Goal: Task Accomplishment & Management: Complete application form

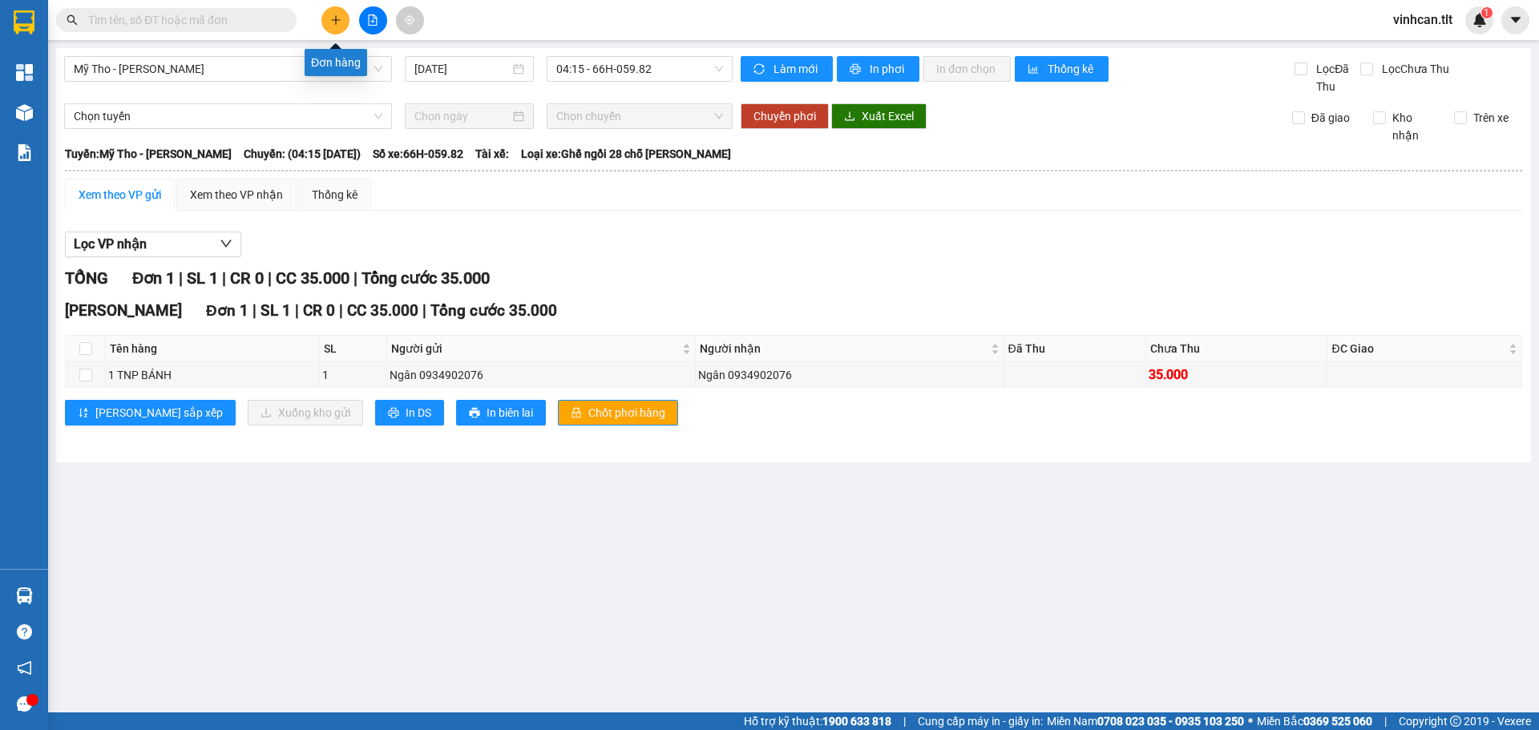
click at [338, 18] on icon "plus" at bounding box center [335, 19] width 11 height 11
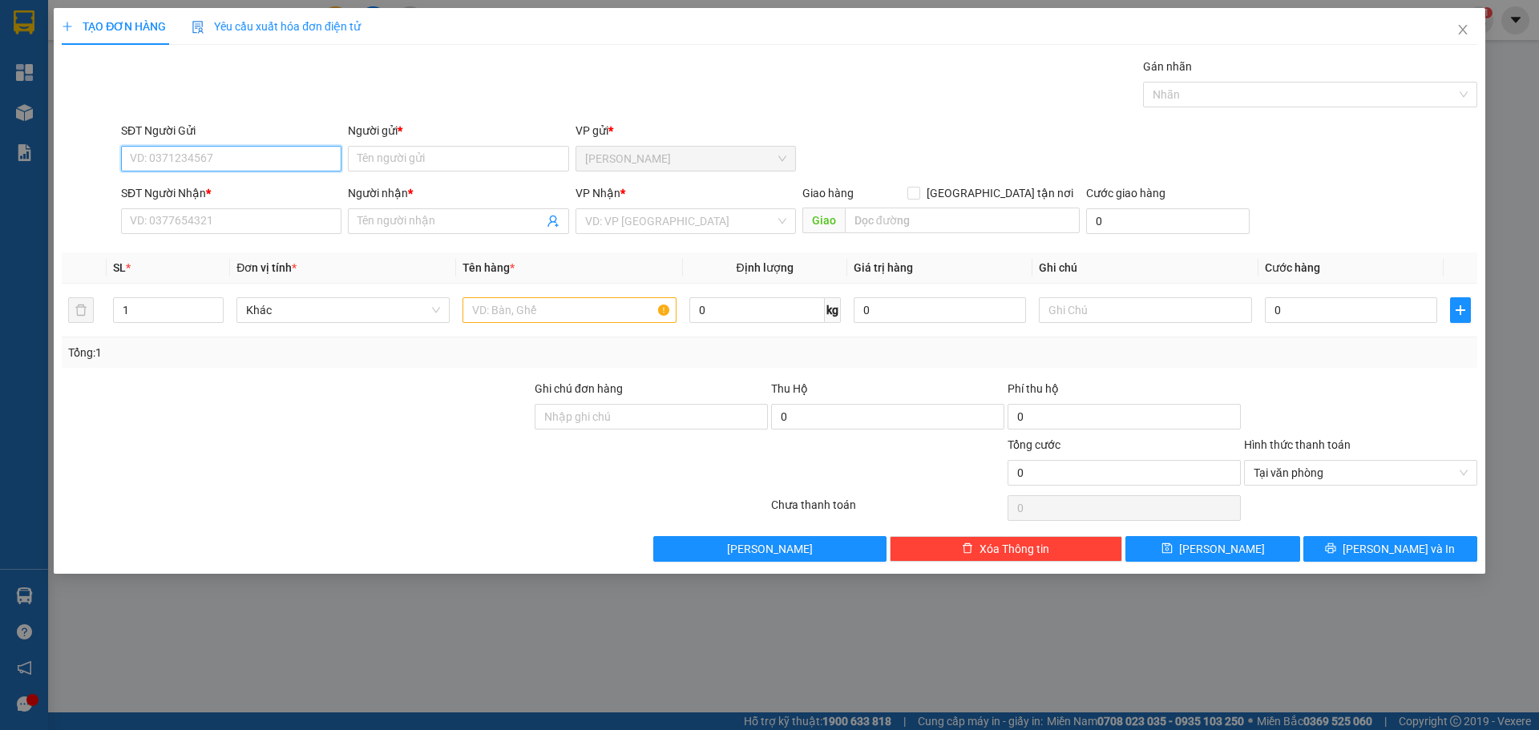
click at [125, 164] on input "SĐT Người Gửi" at bounding box center [231, 159] width 220 height 26
click at [162, 188] on div "0368830178 - ANH TÁM" at bounding box center [231, 191] width 201 height 18
type input "0368830178"
type input "ANH TÁM"
type input "0368830178"
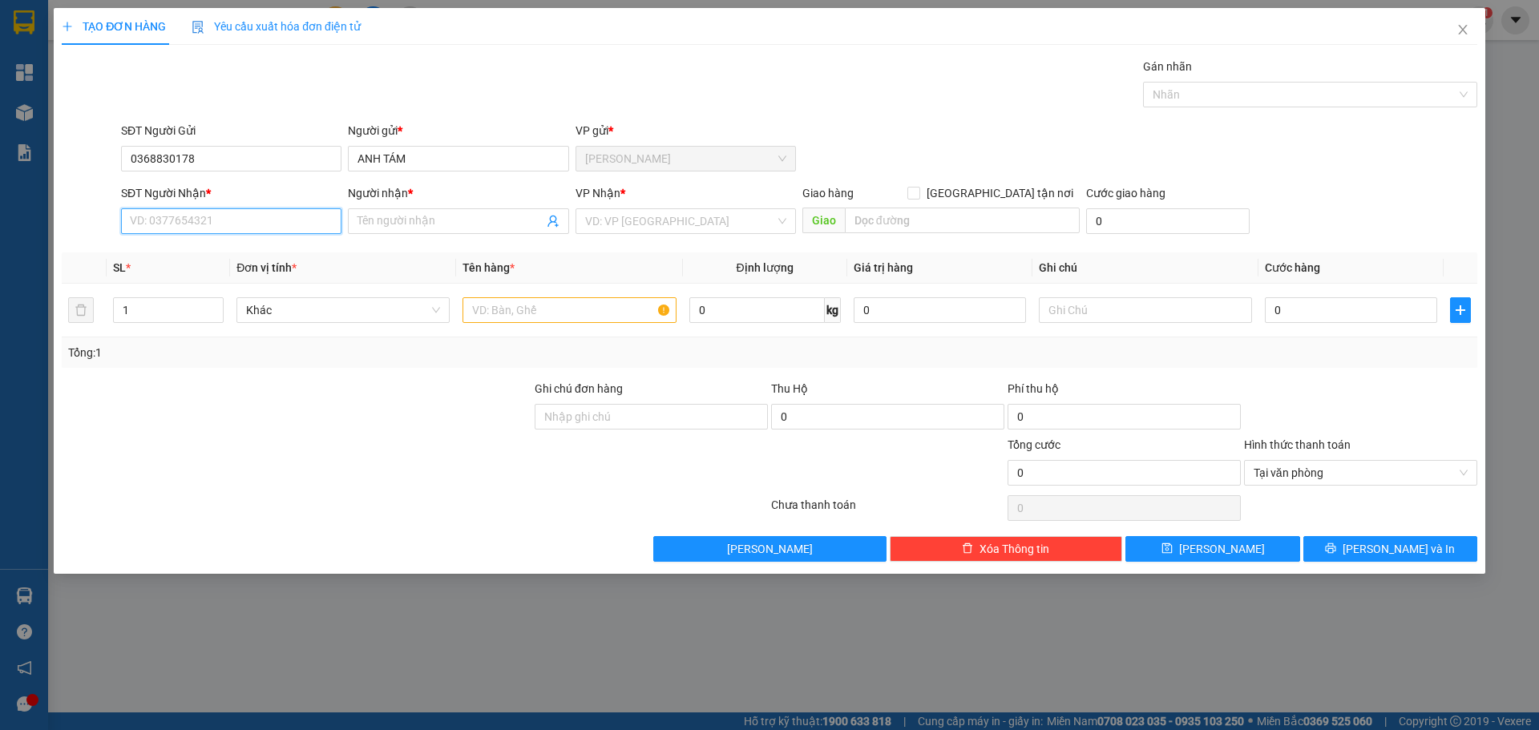
click at [172, 220] on input "SĐT Người Nhận *" at bounding box center [231, 221] width 220 height 26
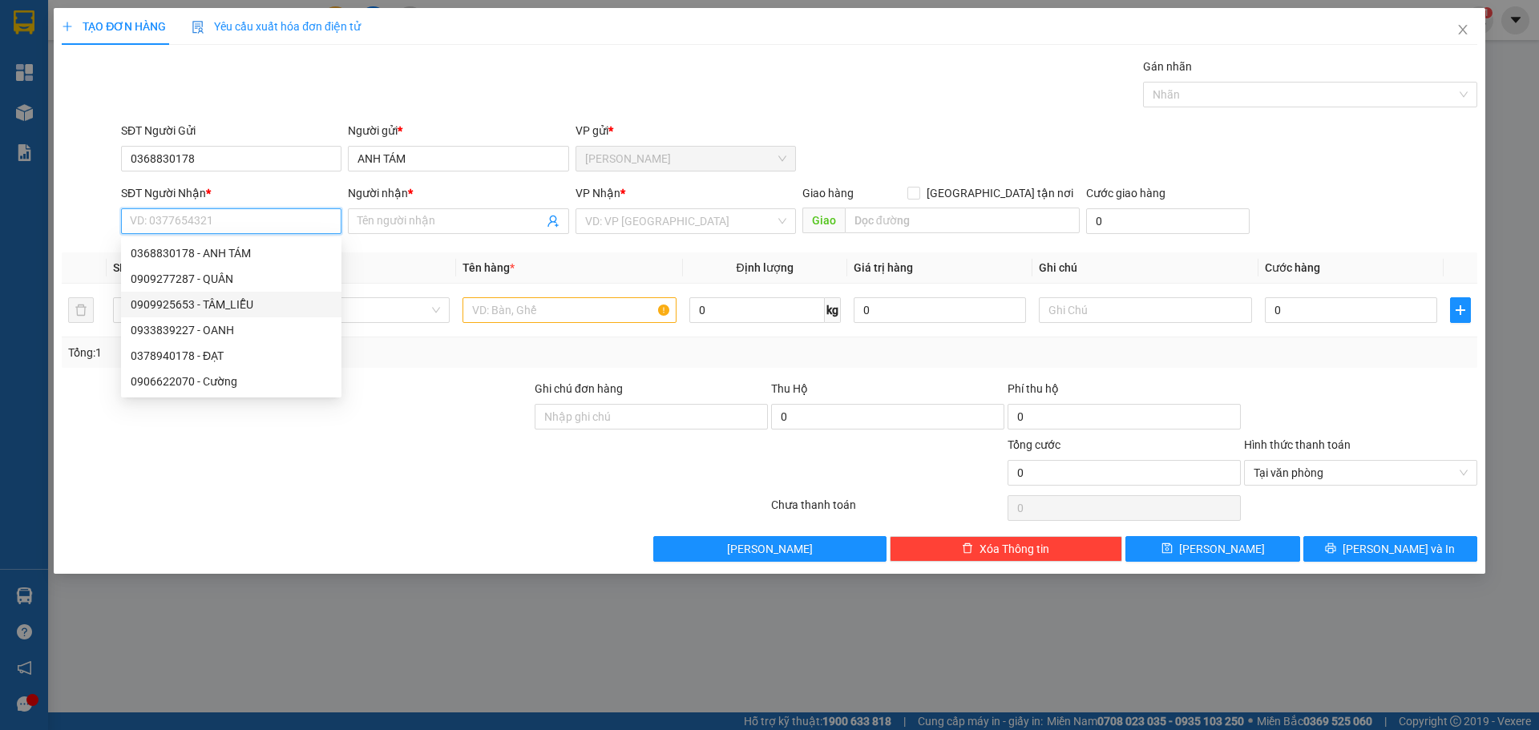
click at [176, 309] on div "0909925653 - TÂM_LIỄU" at bounding box center [231, 305] width 201 height 18
type input "0909925653"
type input "TÂM_LIỄU"
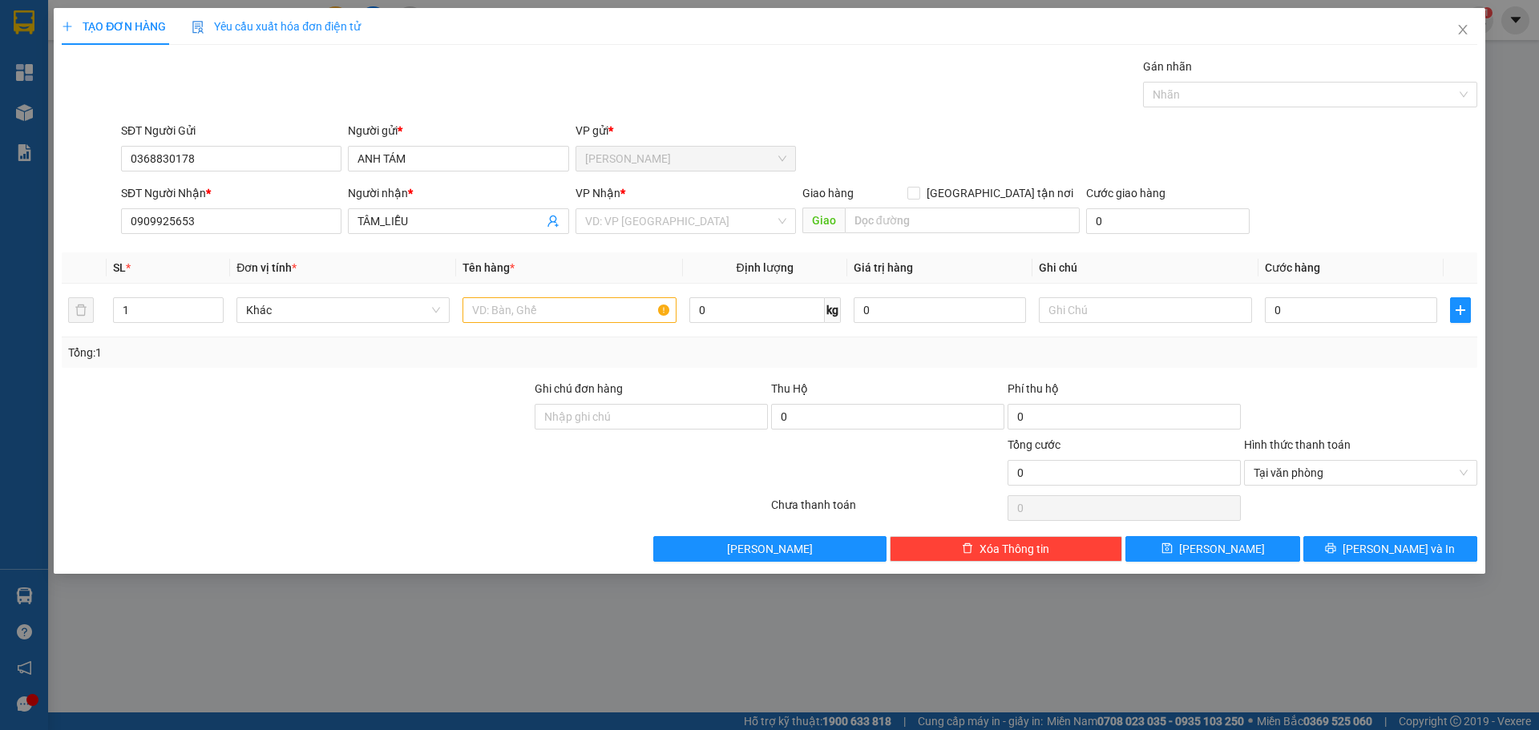
click at [643, 224] on input "search" at bounding box center [680, 221] width 190 height 24
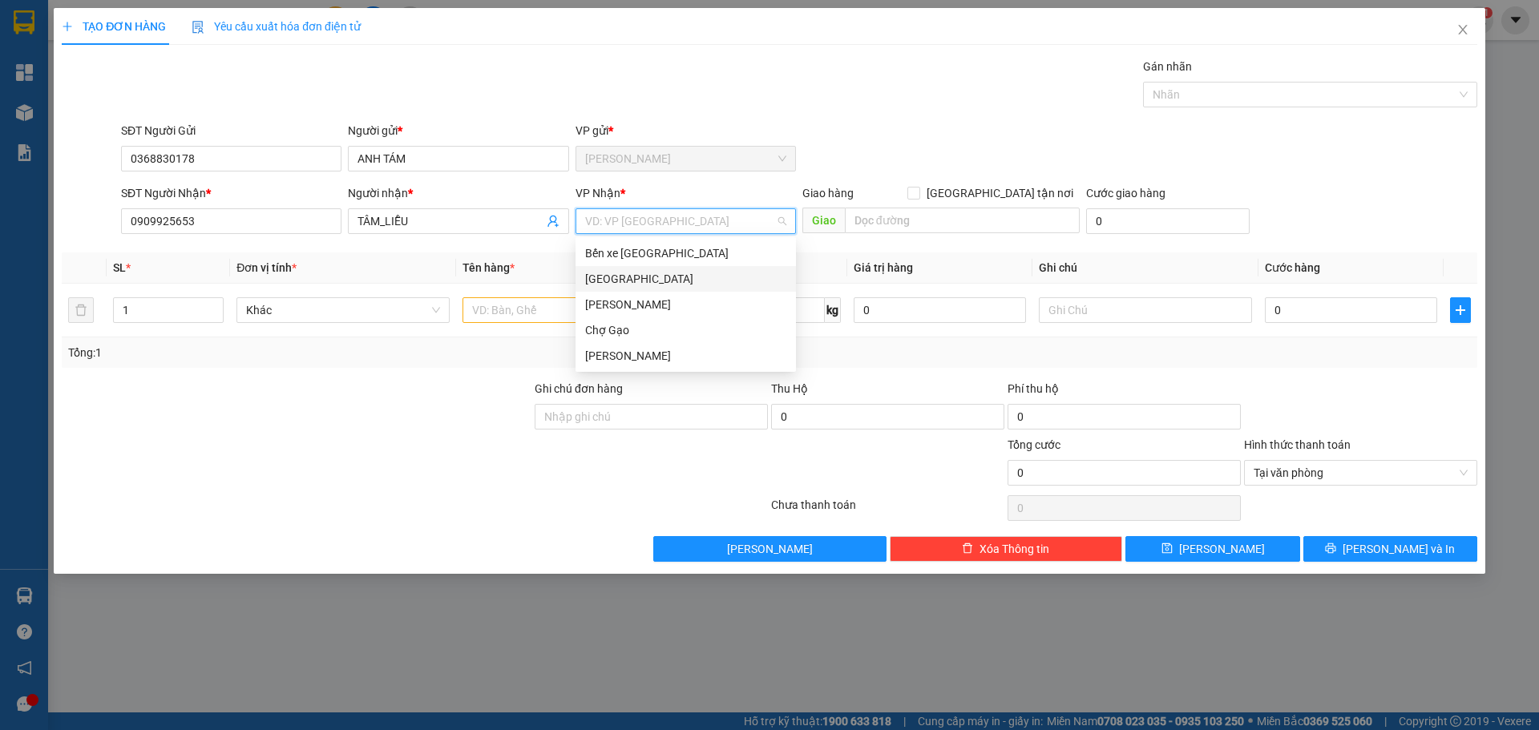
click at [593, 284] on div "[GEOGRAPHIC_DATA]" at bounding box center [685, 279] width 201 height 18
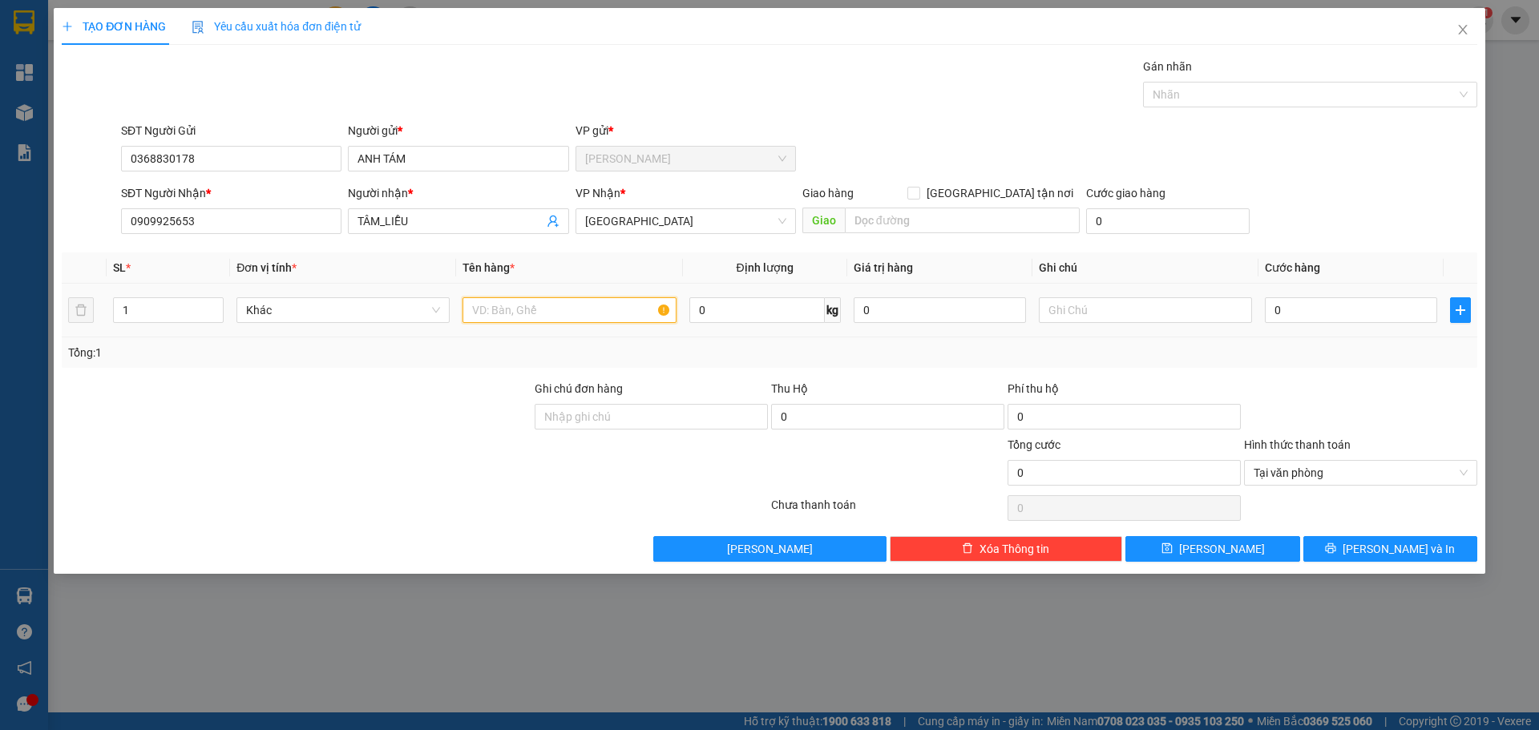
click at [537, 308] on input "text" at bounding box center [568, 310] width 213 height 26
paste input "Á"
type input "2 BAO CÁ"
click at [1310, 325] on div "0" at bounding box center [1350, 310] width 172 height 32
click at [1302, 310] on input "0" at bounding box center [1350, 310] width 172 height 26
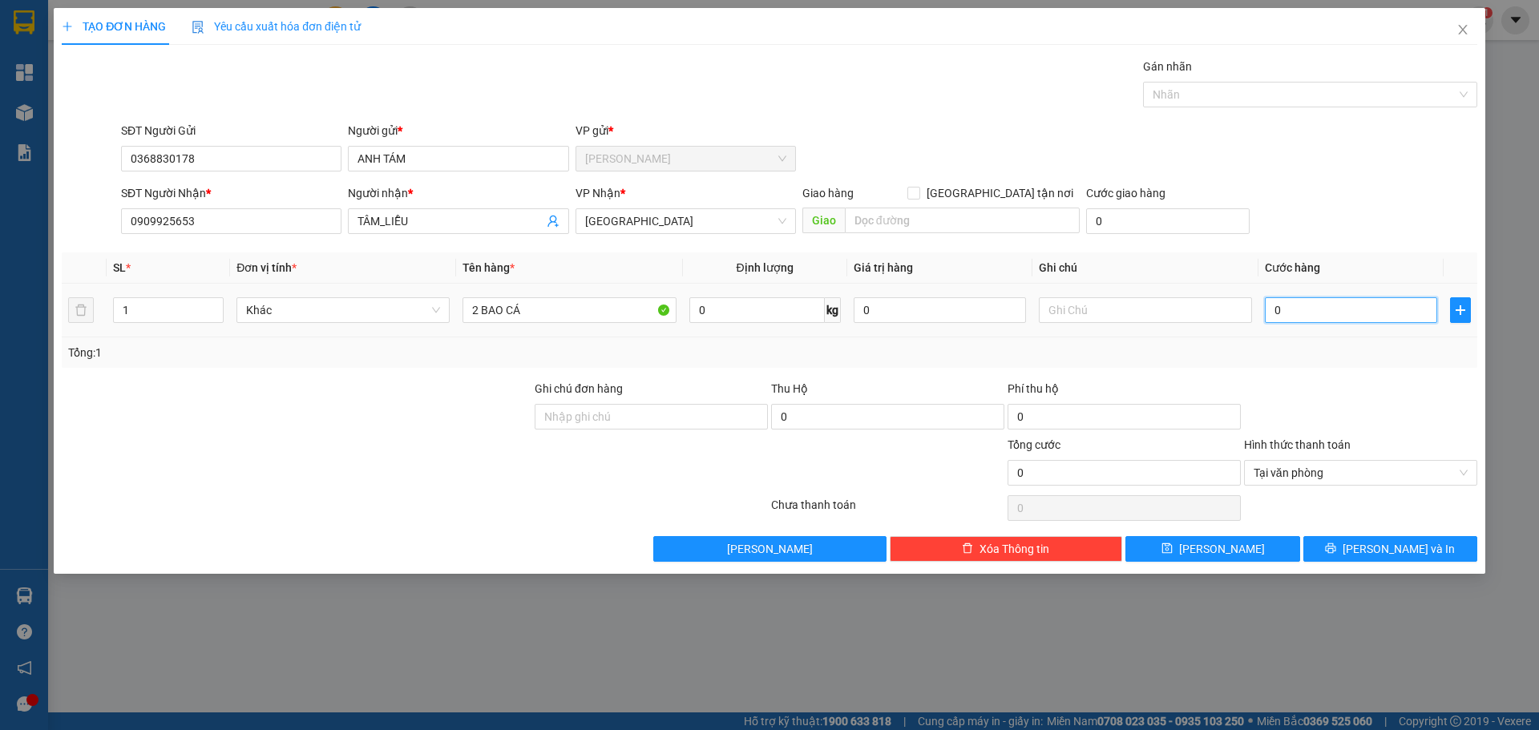
type input "5"
type input "50"
type input "50.000"
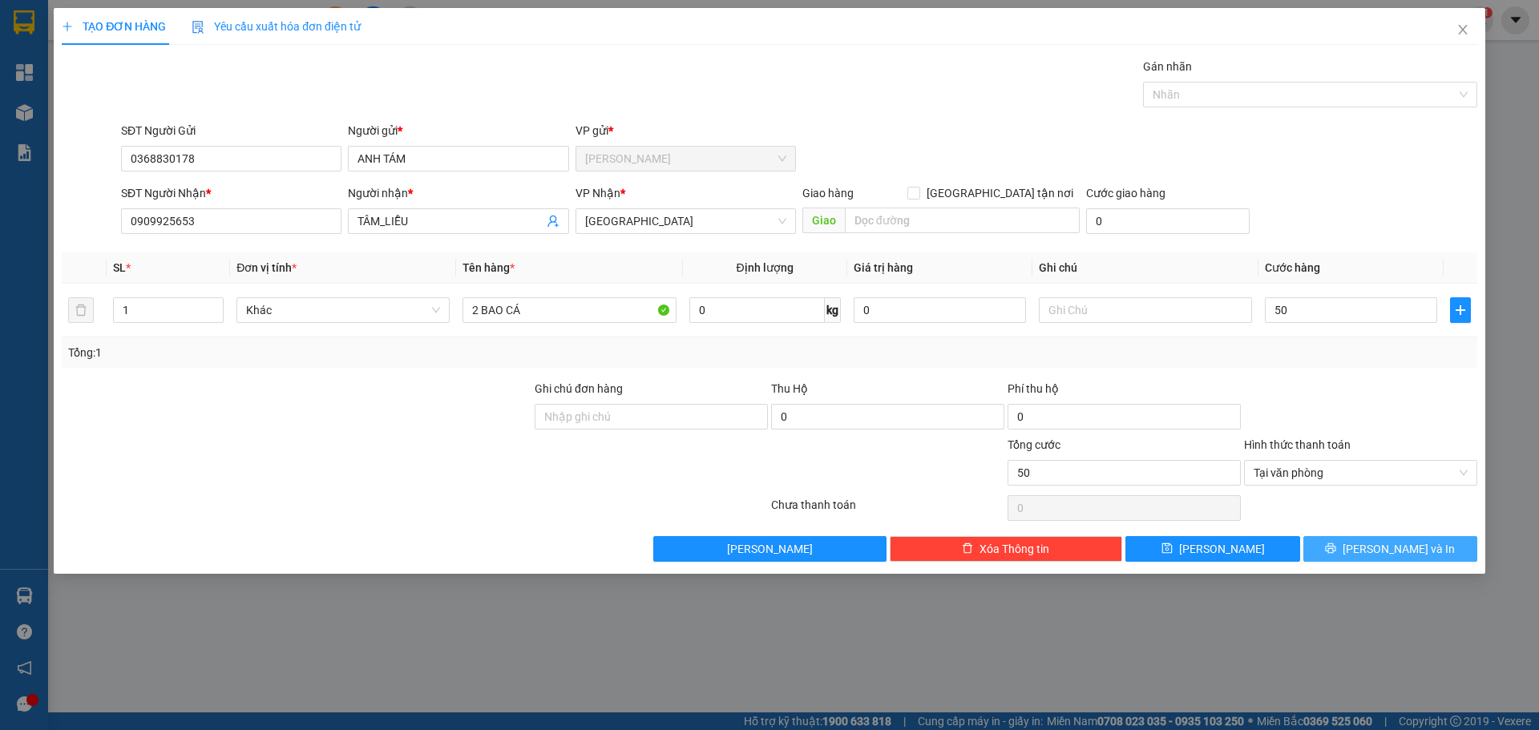
type input "50.000"
click at [1357, 555] on button "[PERSON_NAME] và In" at bounding box center [1390, 549] width 174 height 26
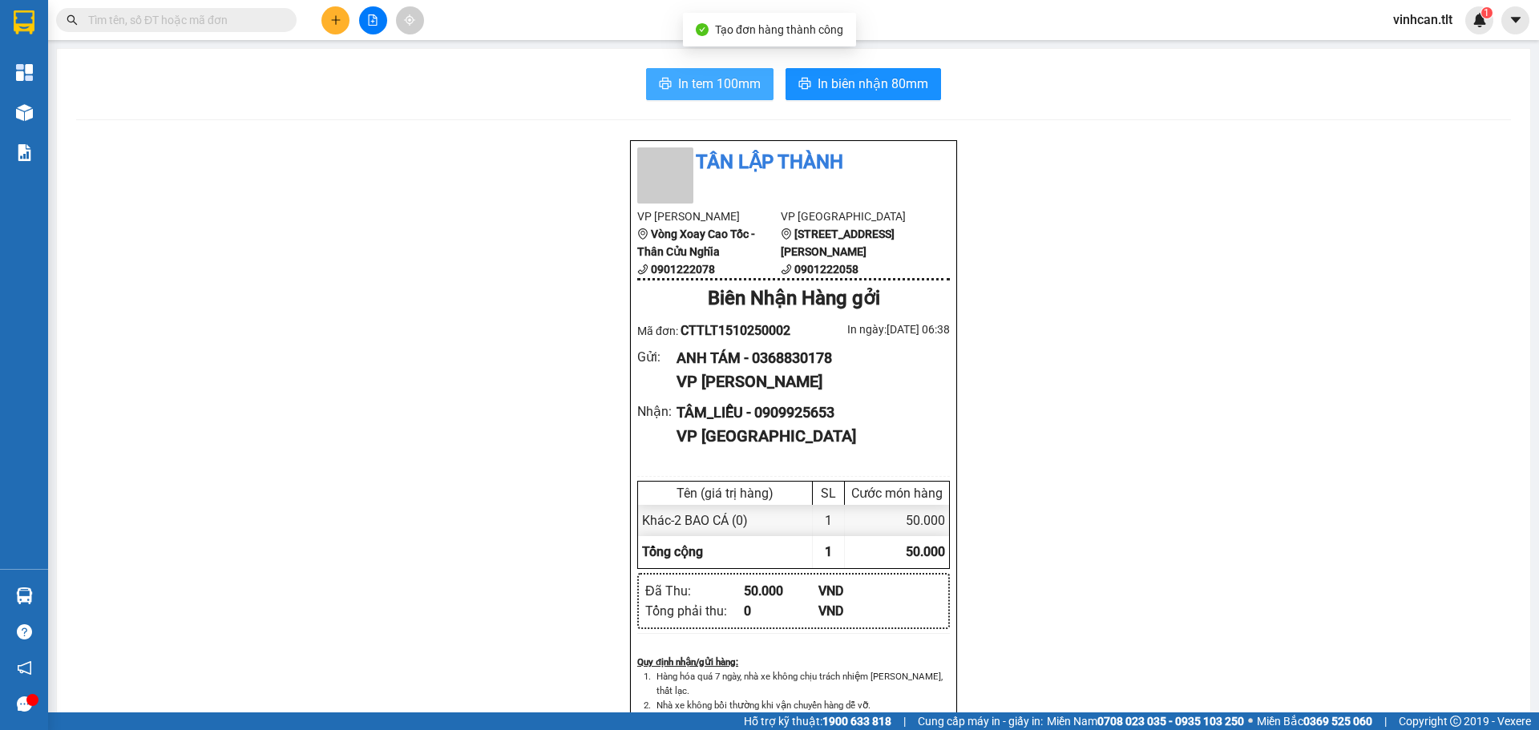
click at [702, 91] on span "In tem 100mm" at bounding box center [719, 84] width 83 height 20
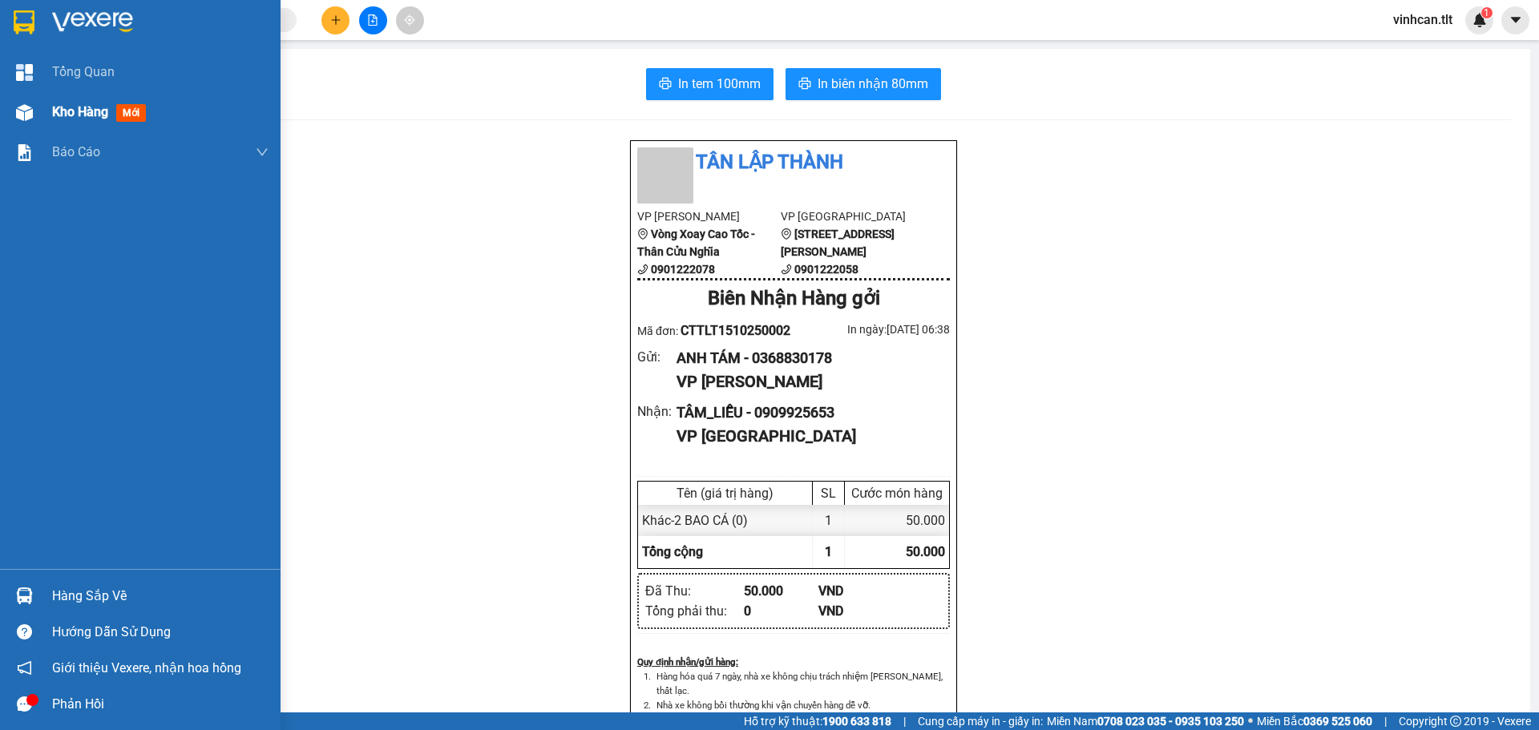
click at [77, 102] on div "Kho hàng mới" at bounding box center [102, 112] width 100 height 20
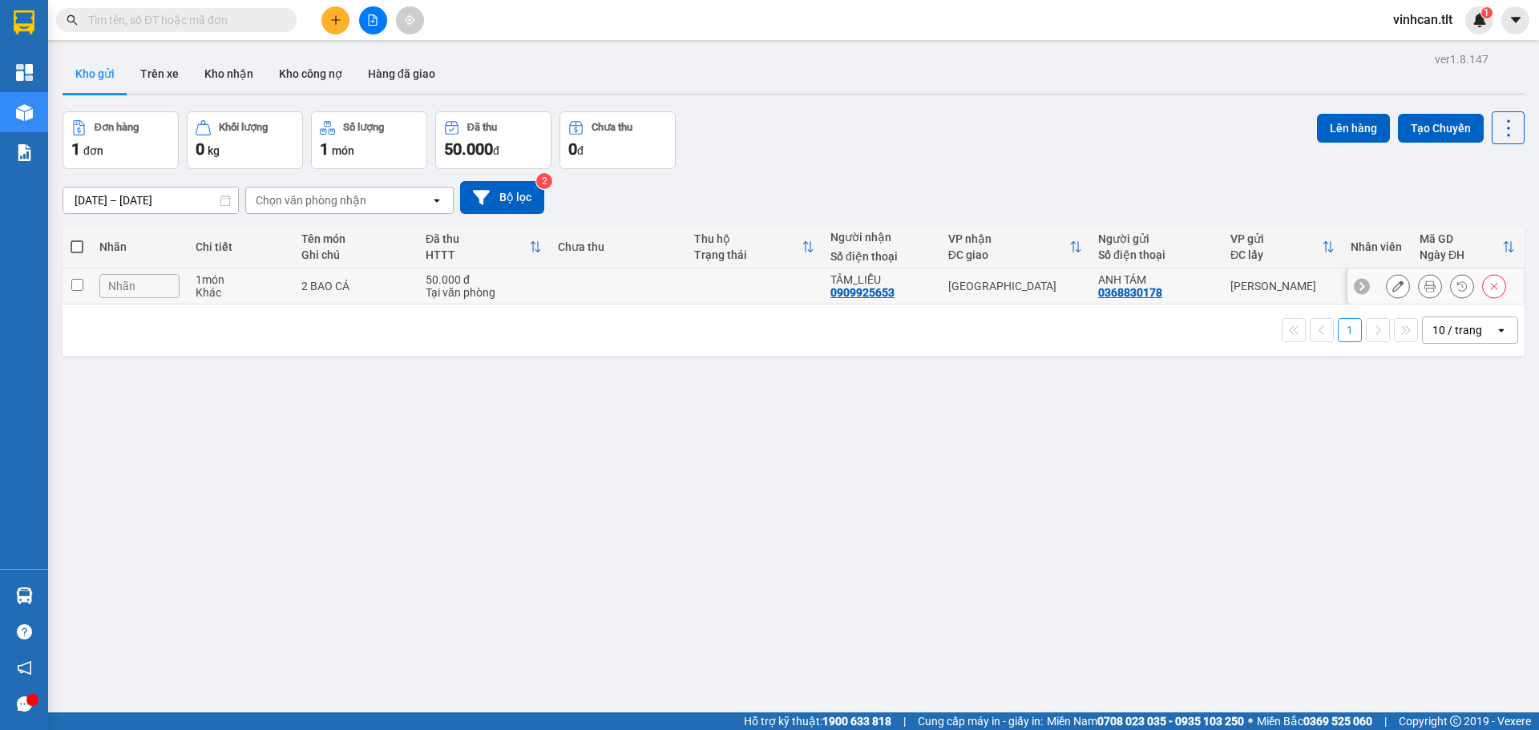
click at [630, 286] on td at bounding box center [618, 286] width 136 height 36
checkbox input "true"
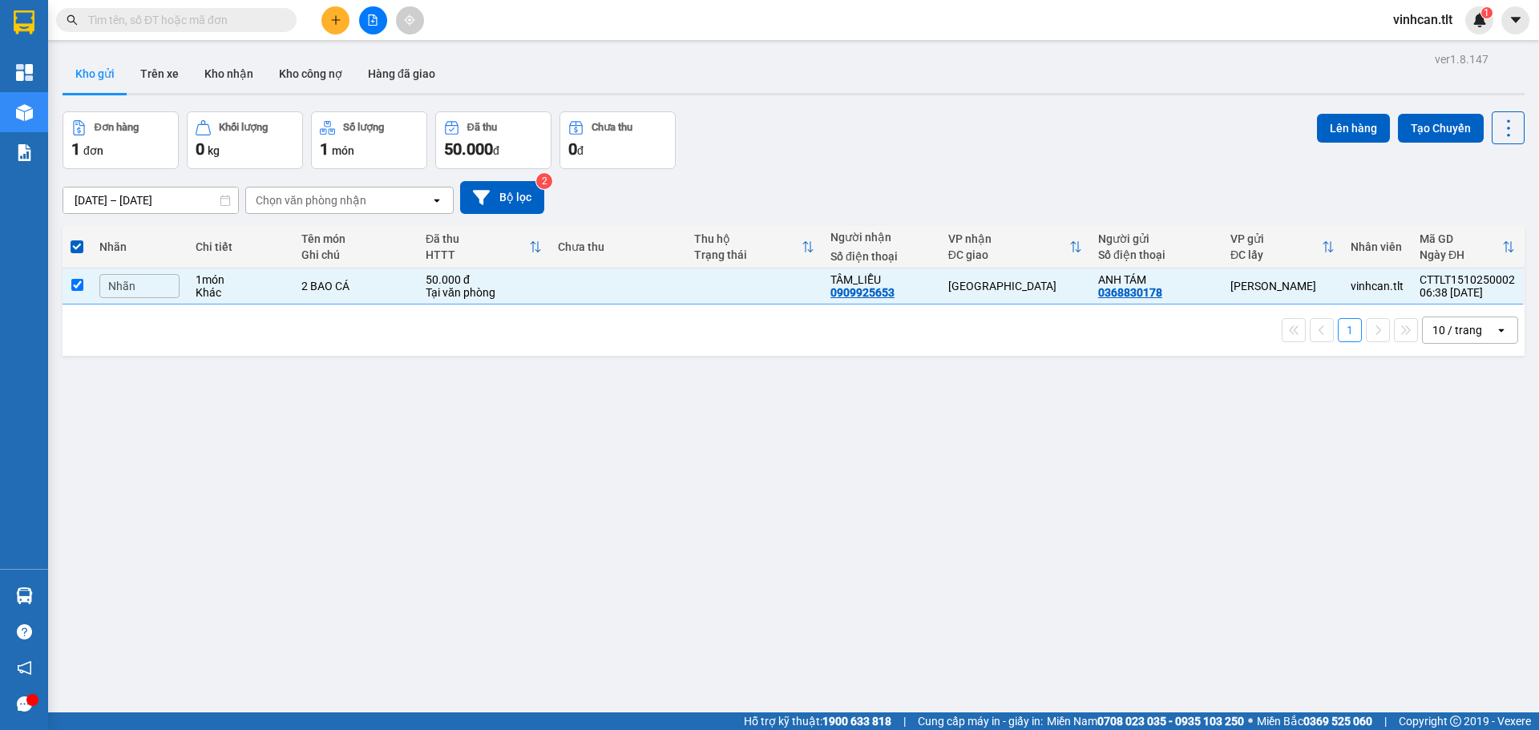
click at [647, 347] on div "1 10 / trang open" at bounding box center [794, 330] width 1462 height 51
click at [331, 13] on button at bounding box center [335, 20] width 28 height 28
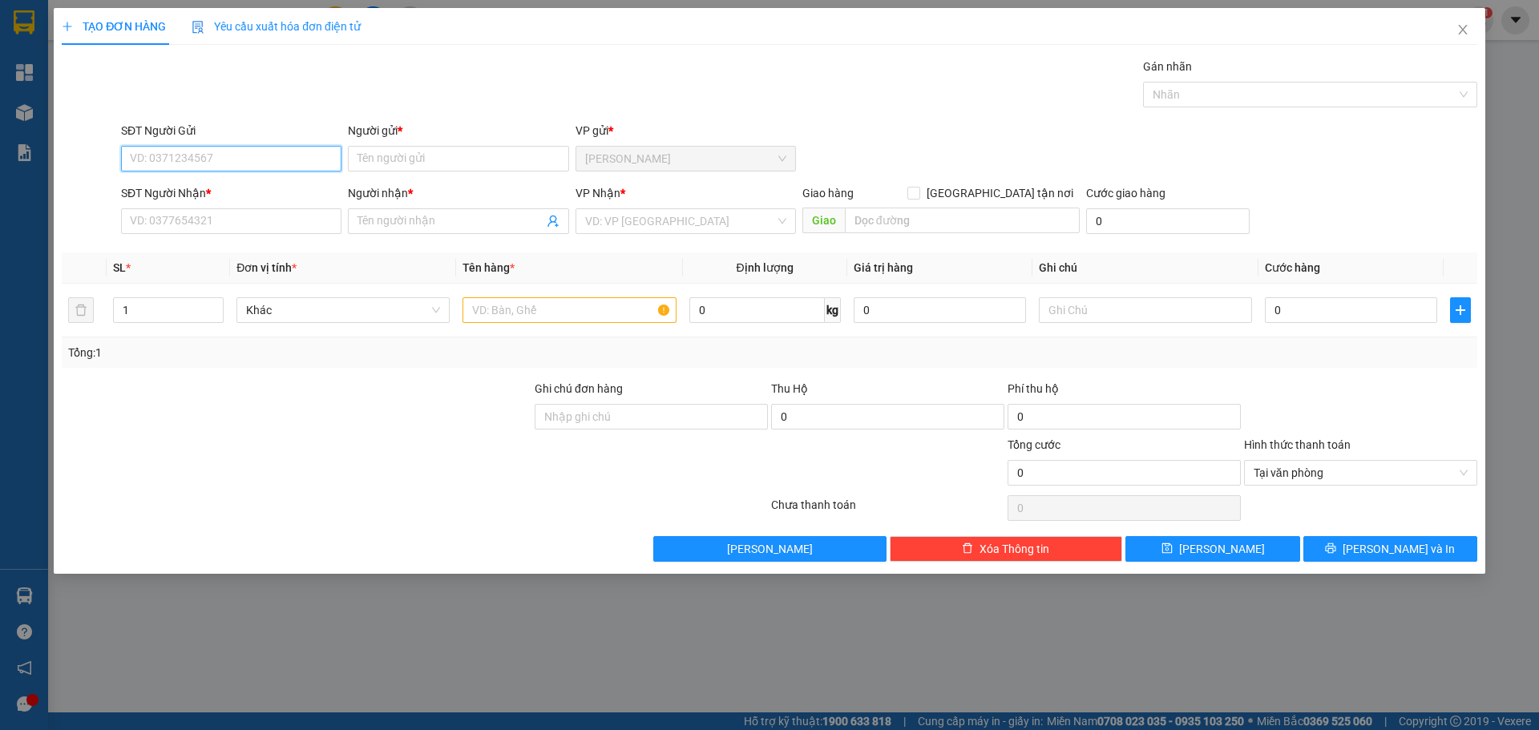
click at [260, 153] on input "SĐT Người Gửi" at bounding box center [231, 159] width 220 height 26
click at [229, 188] on div "0384502806 - Khôi" at bounding box center [231, 191] width 201 height 18
type input "0384502806"
type input "Khôi"
type input "0384502806"
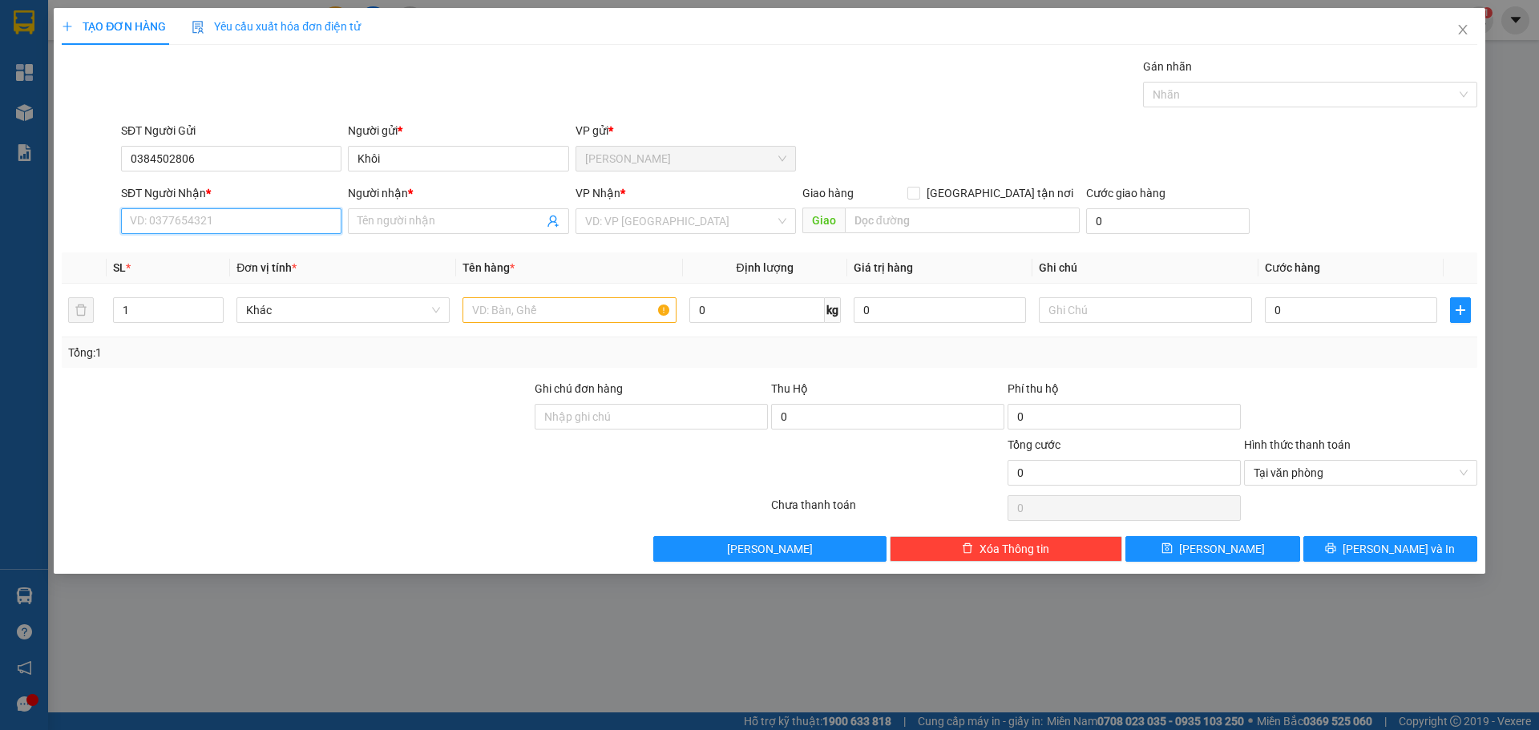
click at [228, 225] on input "SĐT Người Nhận *" at bounding box center [231, 221] width 220 height 26
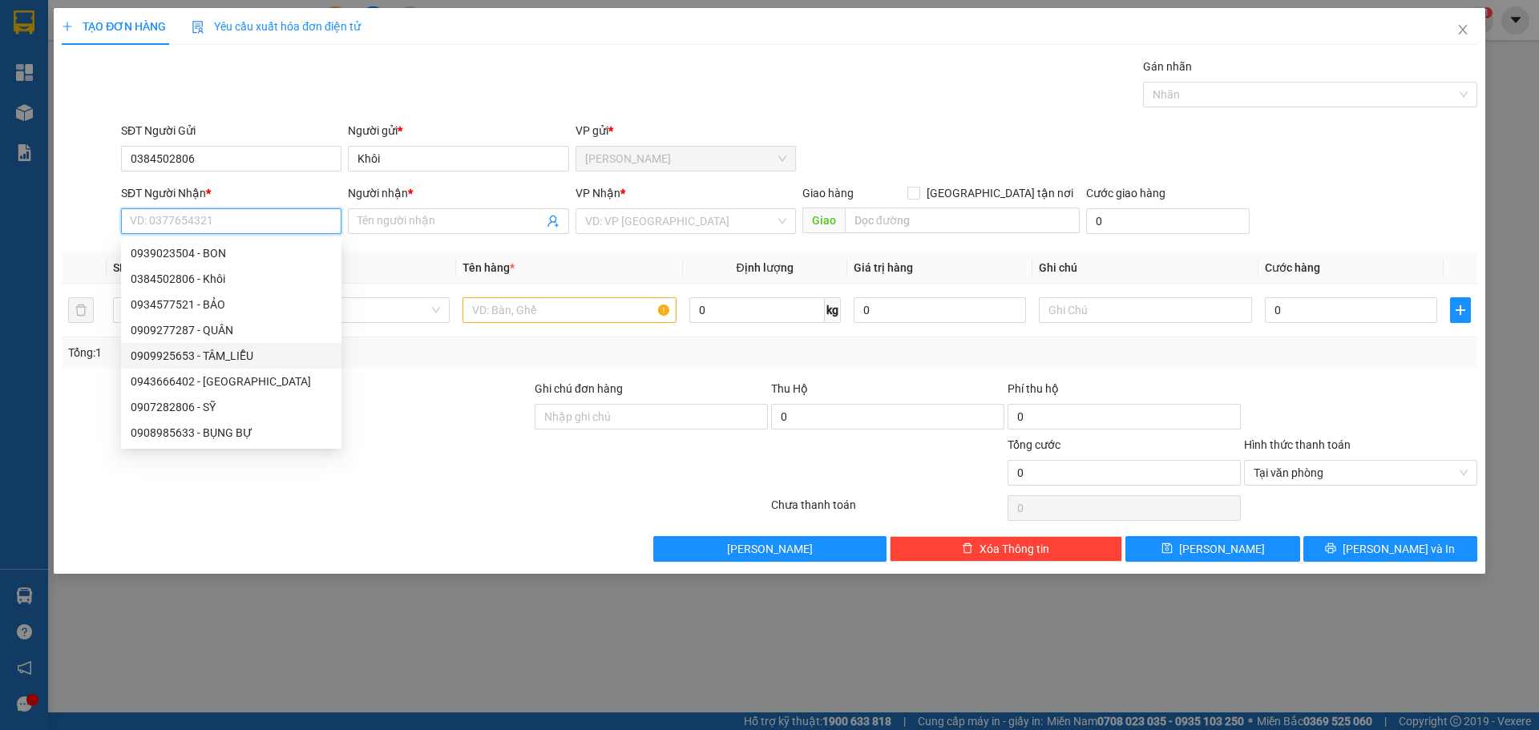
click at [236, 352] on div "0909925653 - TÂM_LIỄU" at bounding box center [231, 356] width 201 height 18
type input "0909925653"
type input "TÂM_LIỄU"
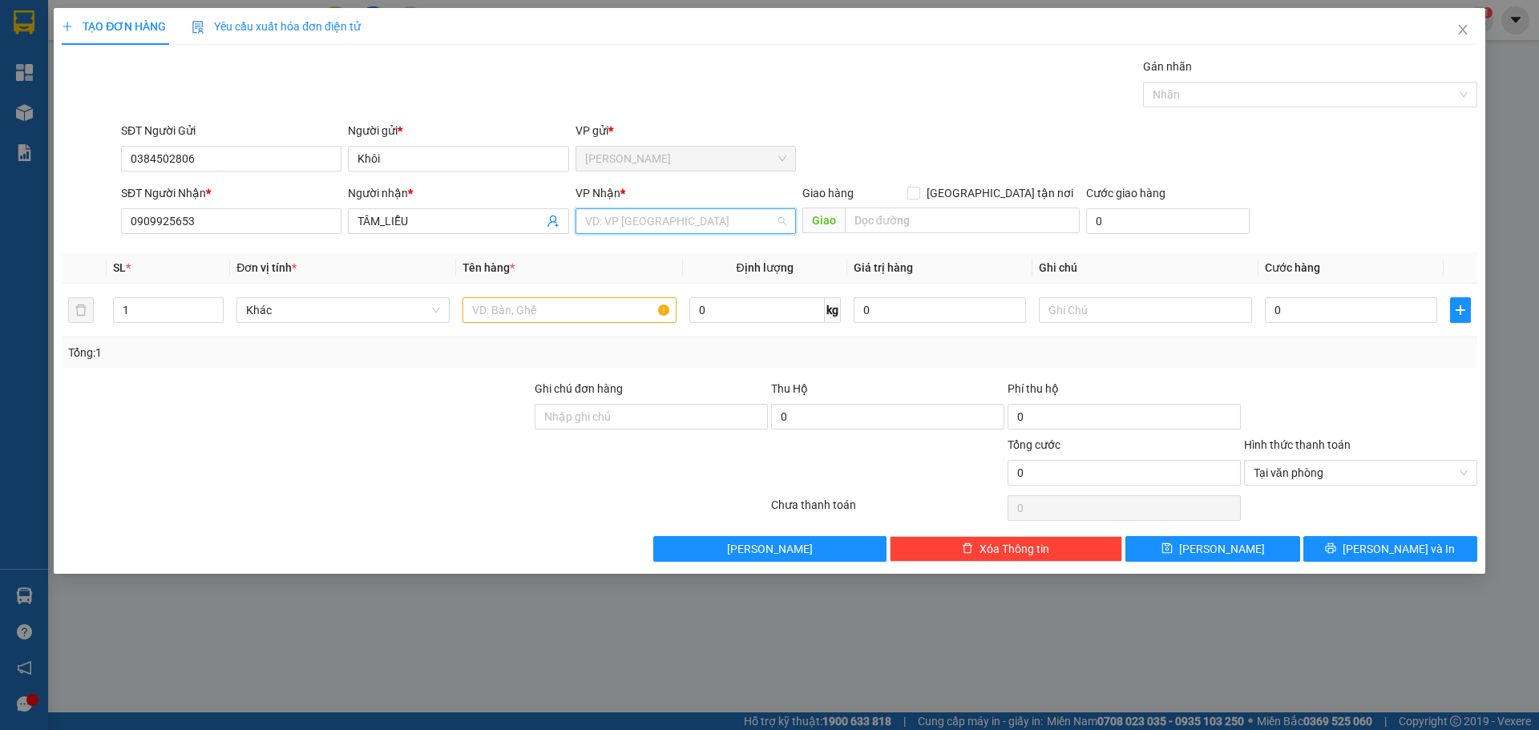
click at [645, 225] on input "search" at bounding box center [680, 221] width 190 height 24
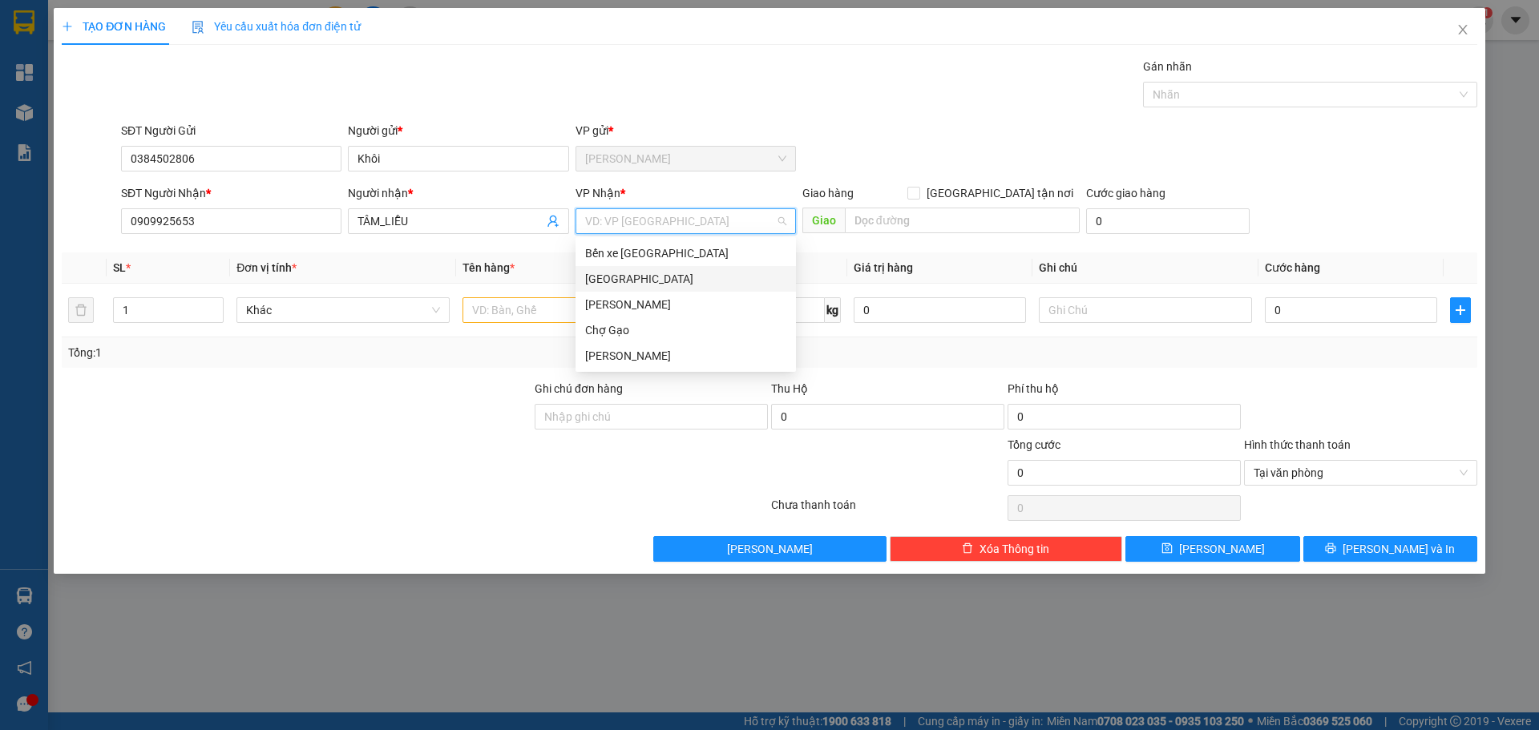
click at [634, 278] on div "[GEOGRAPHIC_DATA]" at bounding box center [685, 279] width 201 height 18
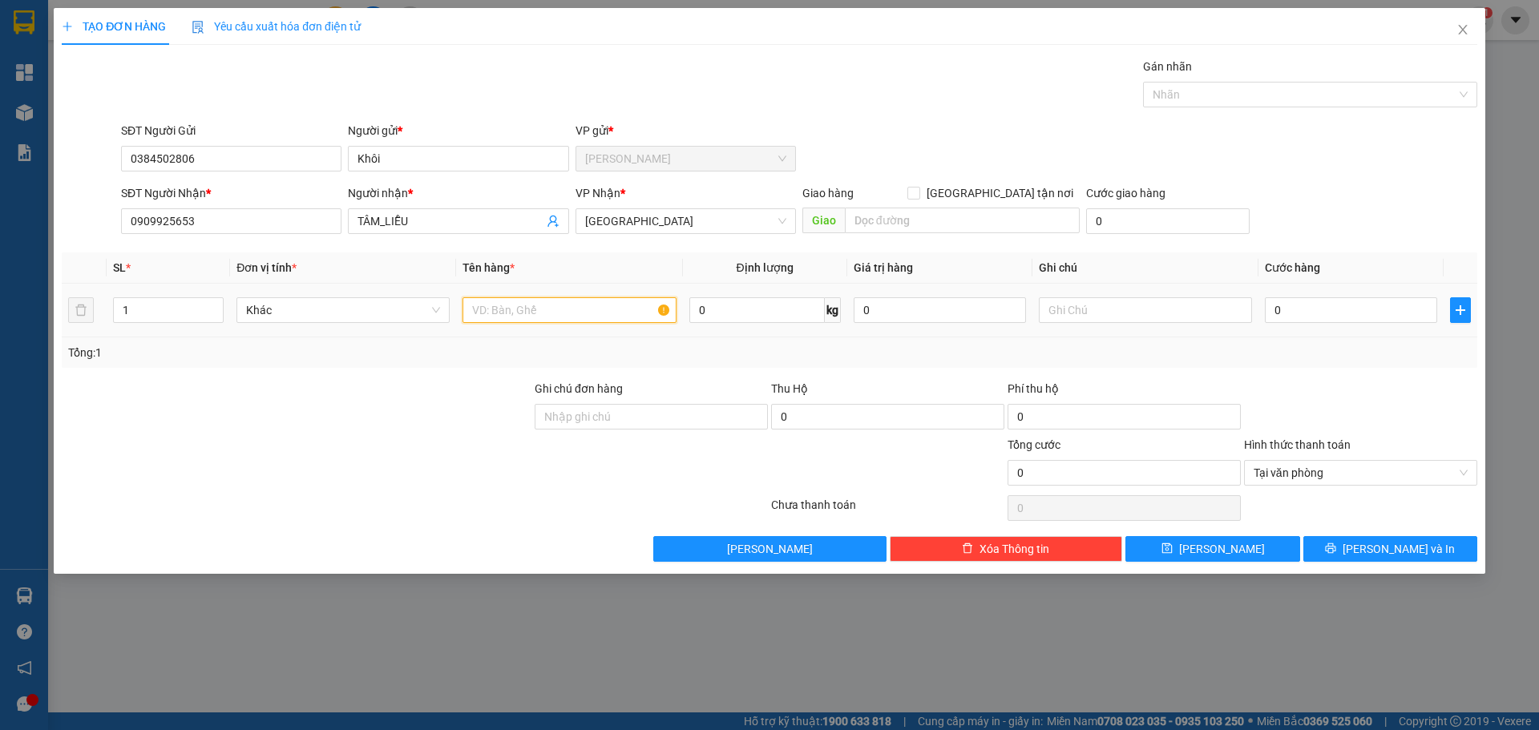
click at [571, 314] on input "text" at bounding box center [568, 310] width 213 height 26
paste input "Á"
type input "1 BAO CÁ"
click at [1319, 317] on input "0" at bounding box center [1350, 310] width 172 height 26
type input "2"
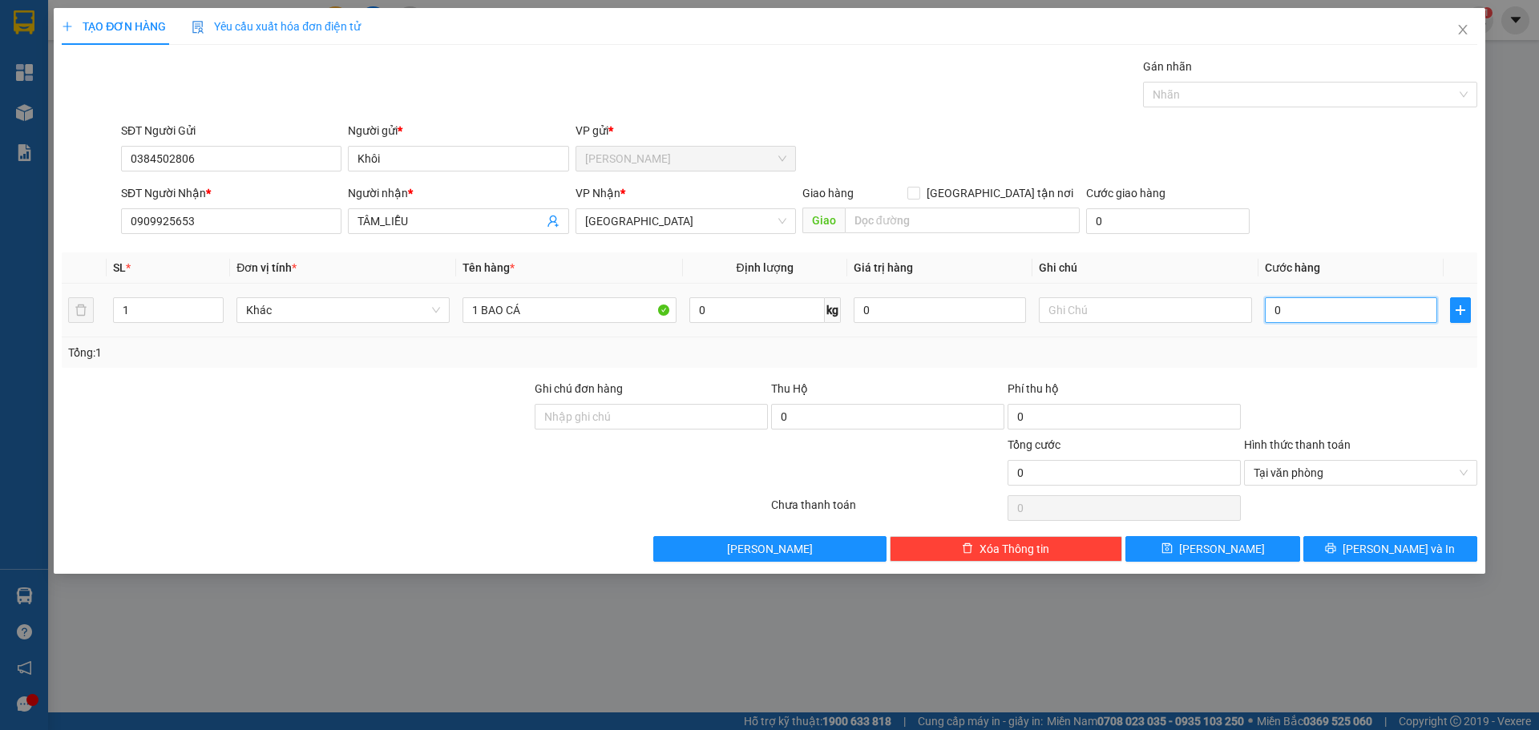
type input "2"
type input "25"
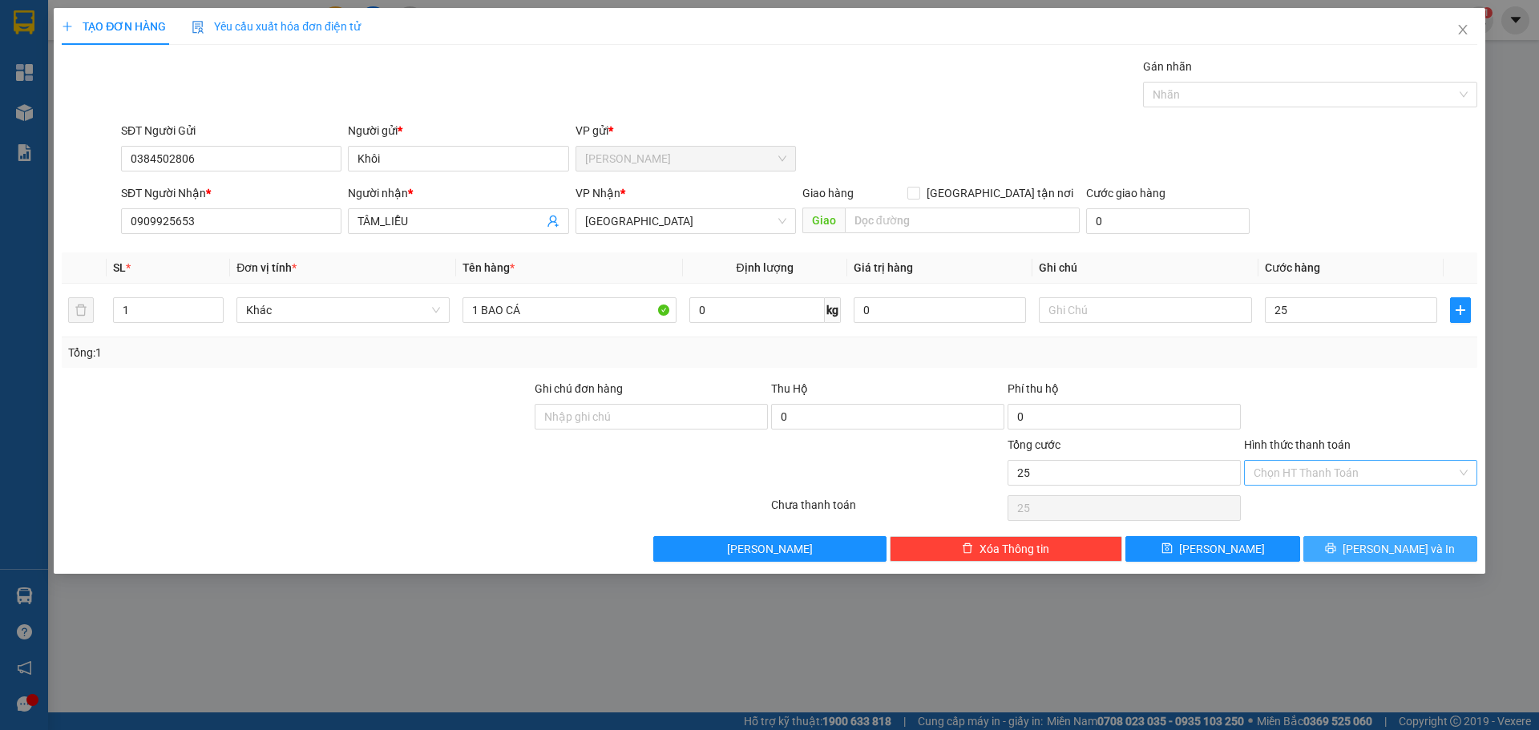
type input "25.000"
click at [1448, 541] on button "[PERSON_NAME] và In" at bounding box center [1390, 549] width 174 height 26
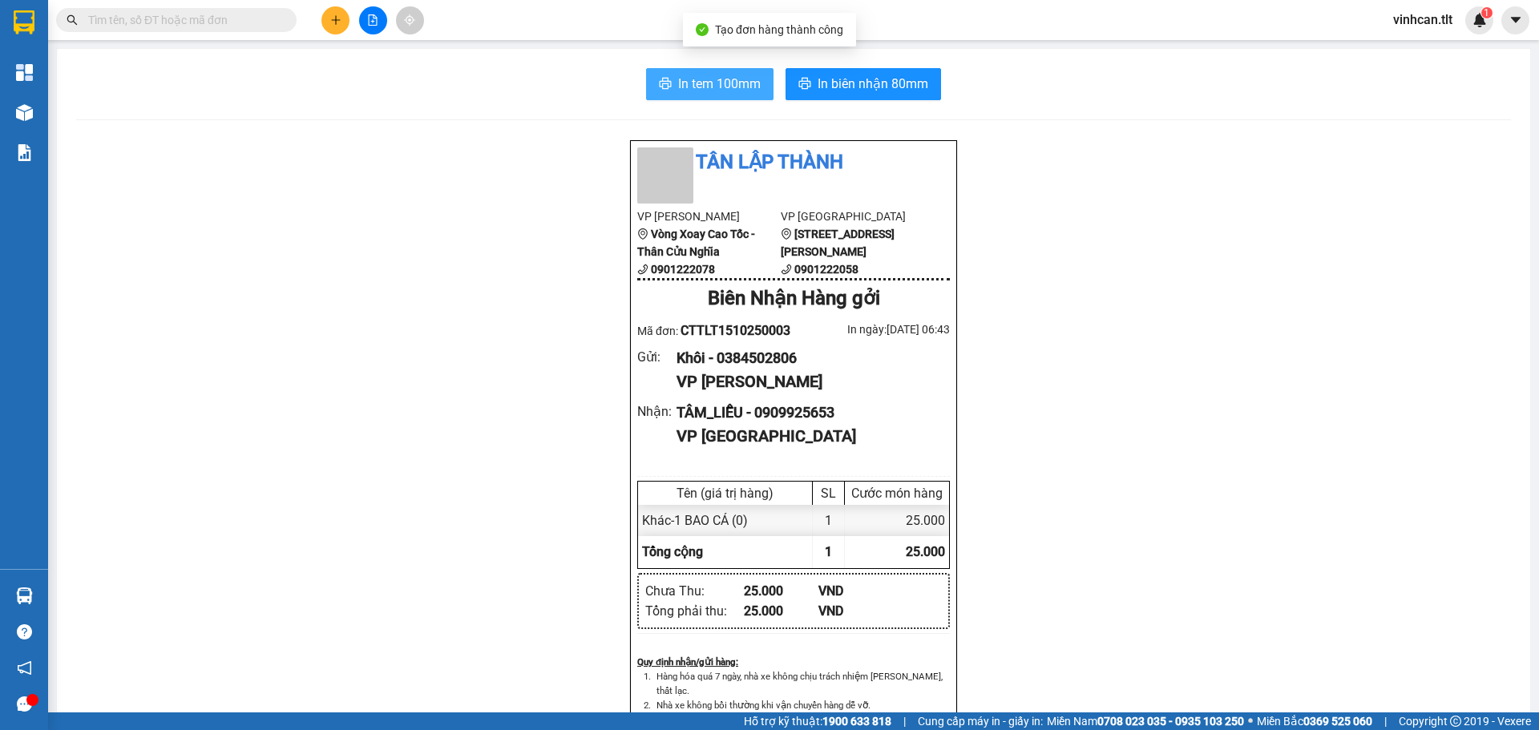
click at [720, 87] on span "In tem 100mm" at bounding box center [719, 84] width 83 height 20
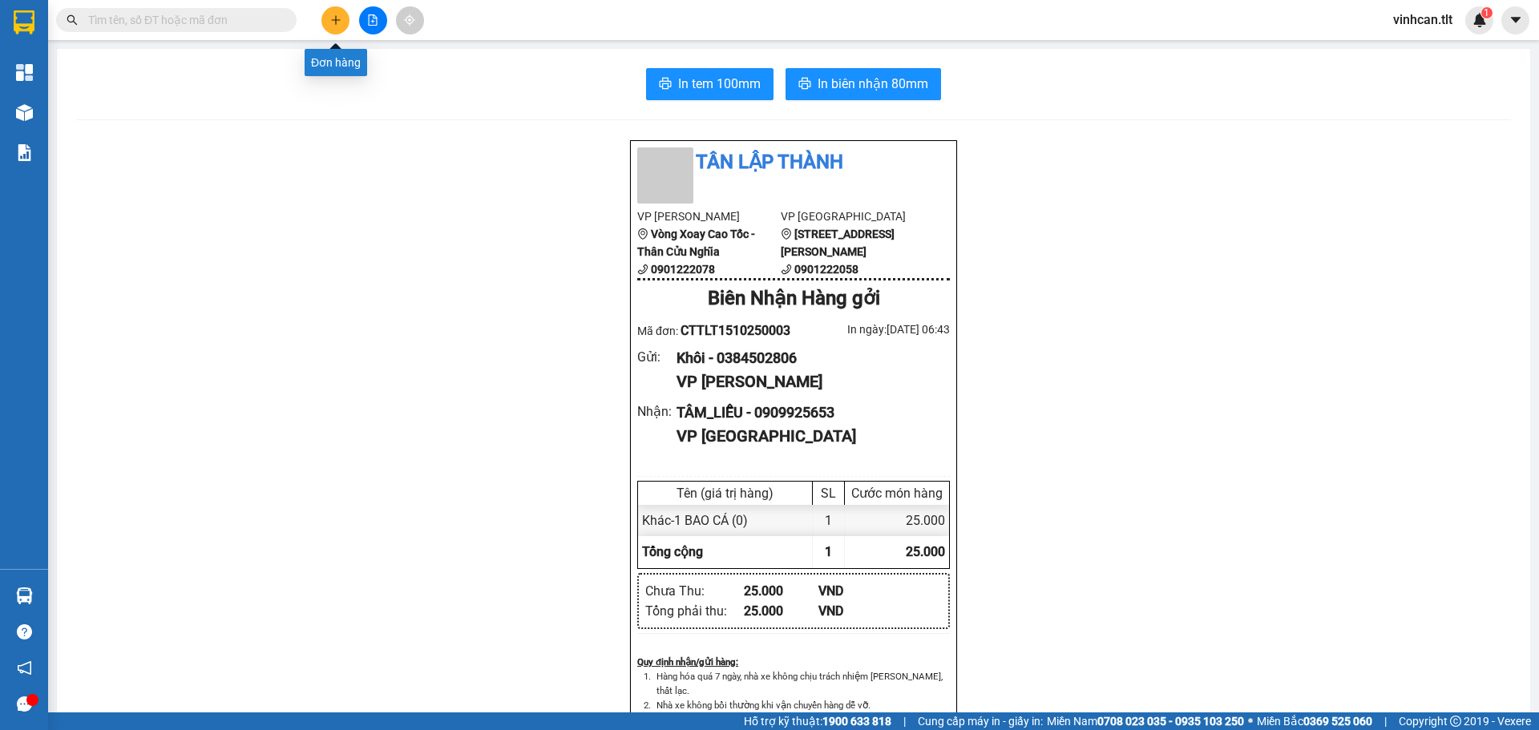
click at [327, 24] on button at bounding box center [335, 20] width 28 height 28
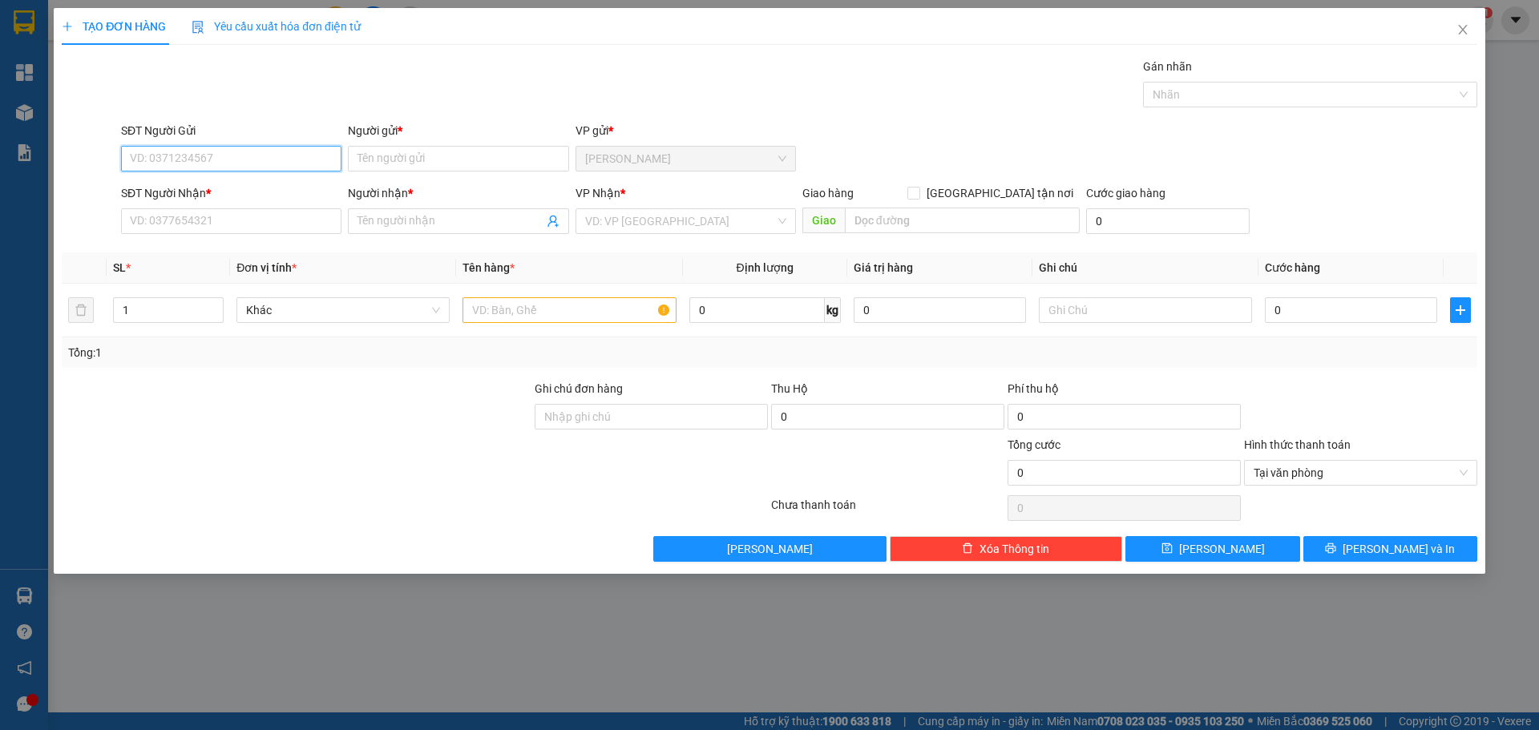
click at [258, 158] on input "SĐT Người Gửi" at bounding box center [231, 159] width 220 height 26
click at [208, 191] on div "0908607935 - [PERSON_NAME]" at bounding box center [231, 191] width 201 height 18
type input "0908607935"
type input "HẢI"
type input "0908607935"
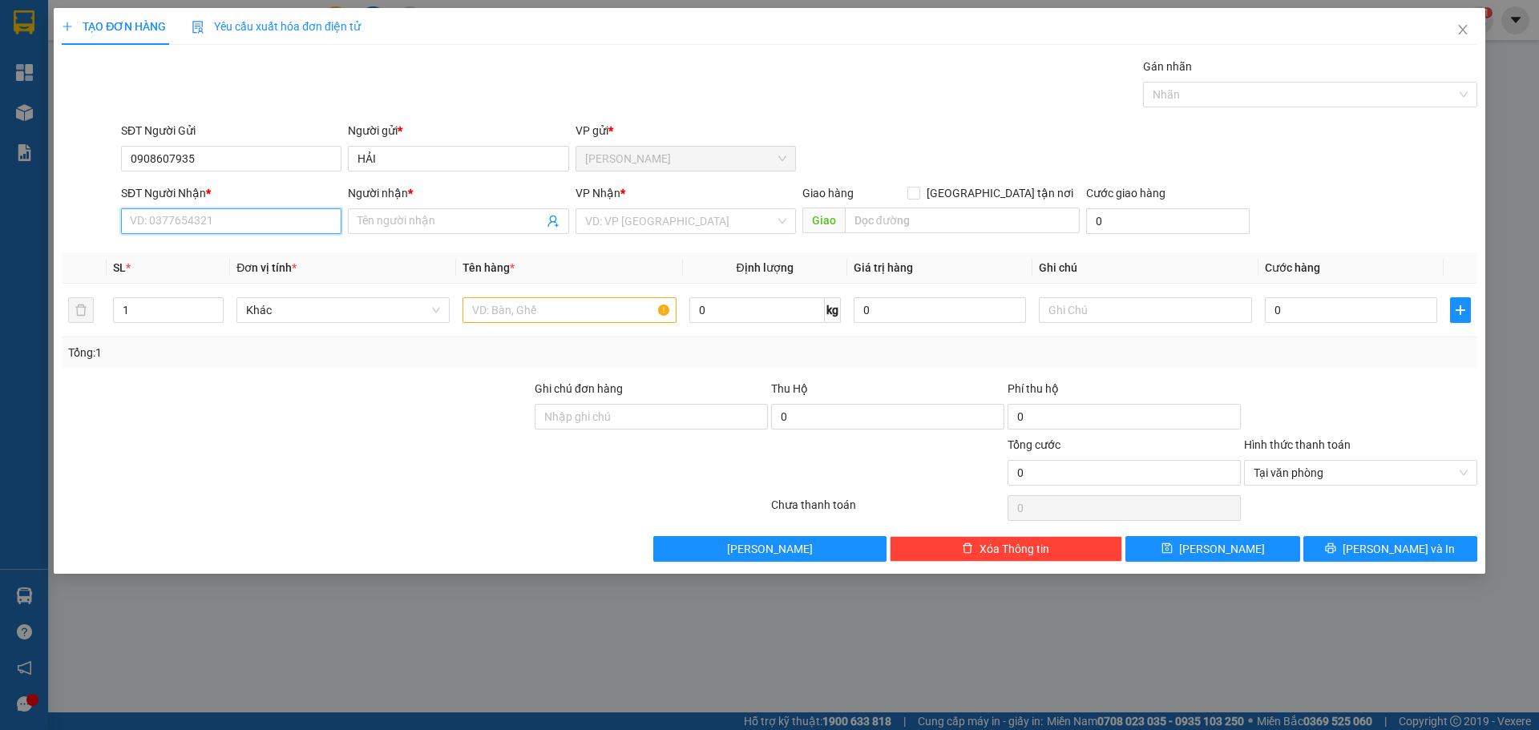
click at [203, 223] on input "SĐT Người Nhận *" at bounding box center [231, 221] width 220 height 26
click at [203, 279] on div "0933254735 - LIỄU" at bounding box center [231, 279] width 201 height 18
type input "0933254735"
type input "LIỄU"
click at [643, 220] on input "search" at bounding box center [680, 221] width 190 height 24
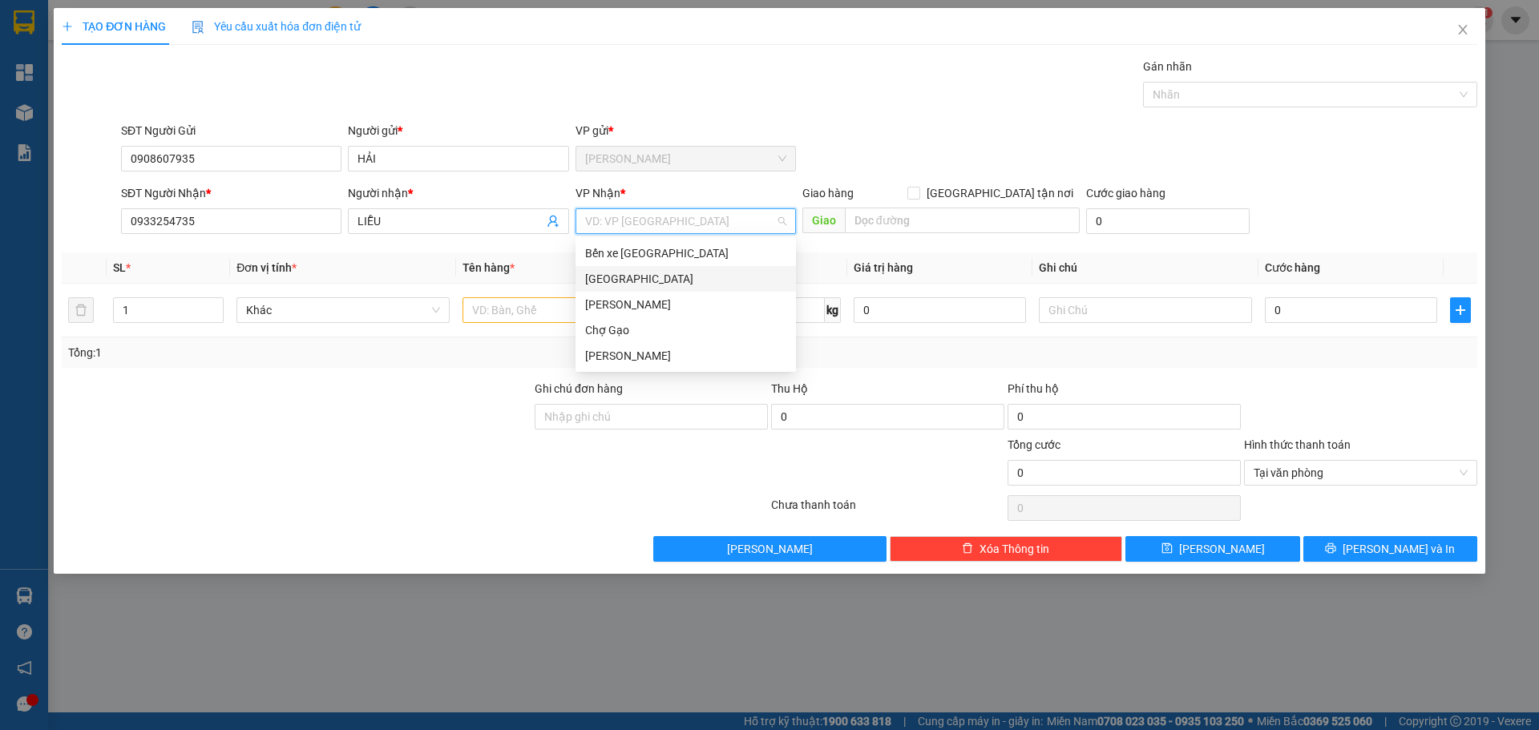
click at [625, 275] on div "[GEOGRAPHIC_DATA]" at bounding box center [685, 279] width 201 height 18
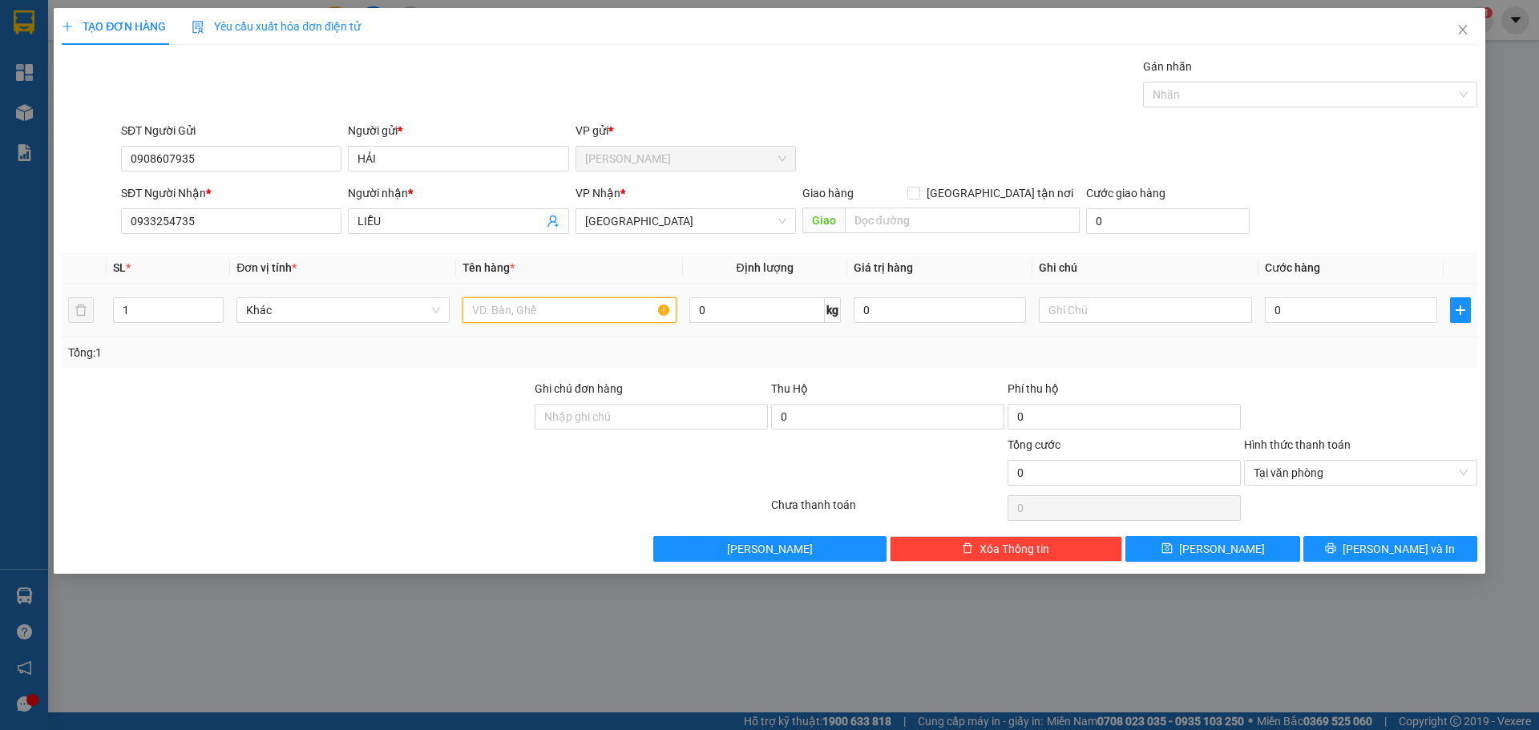
click at [598, 309] on input "text" at bounding box center [568, 310] width 213 height 26
type input "1 [PERSON_NAME]"
click at [1332, 316] on input "0" at bounding box center [1350, 310] width 172 height 26
type input "4"
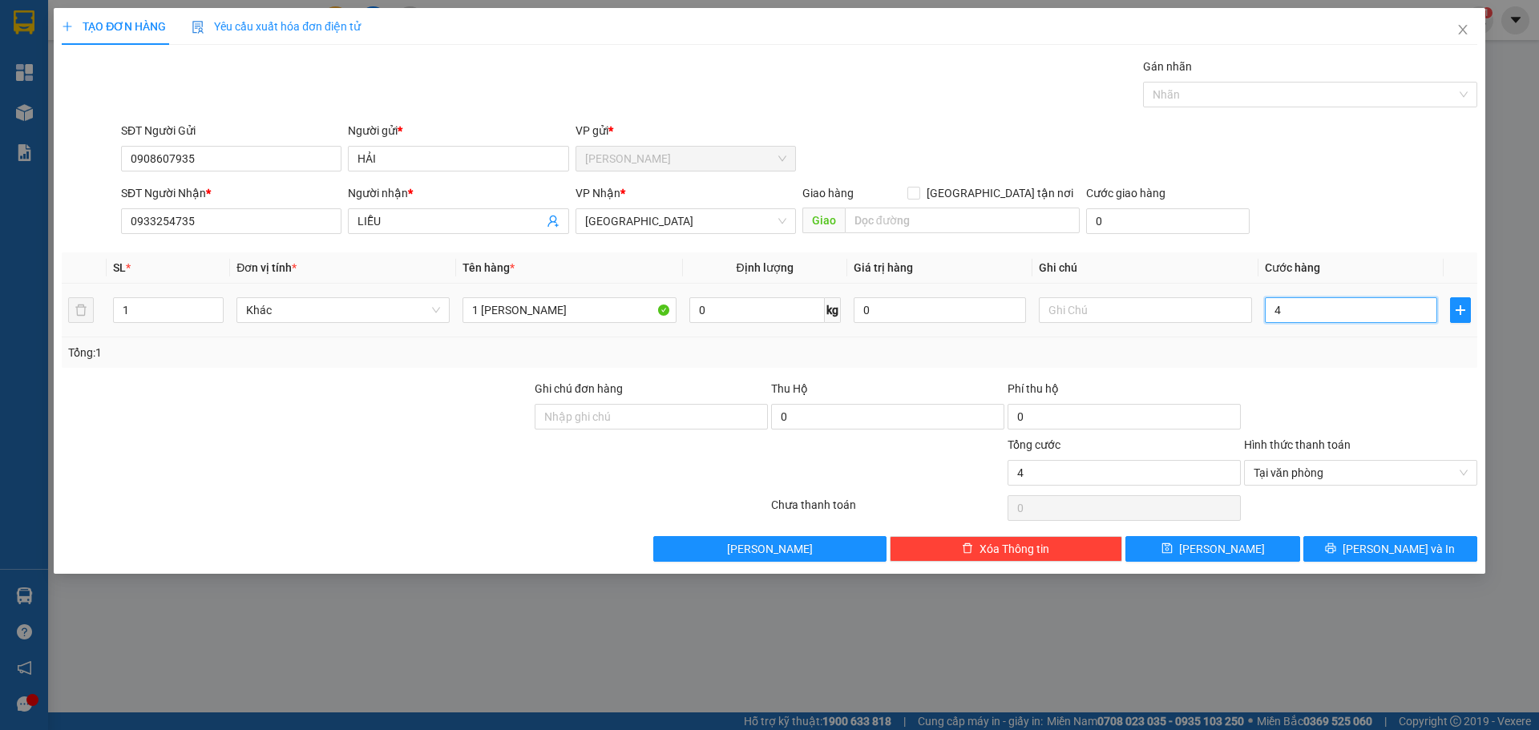
type input "40"
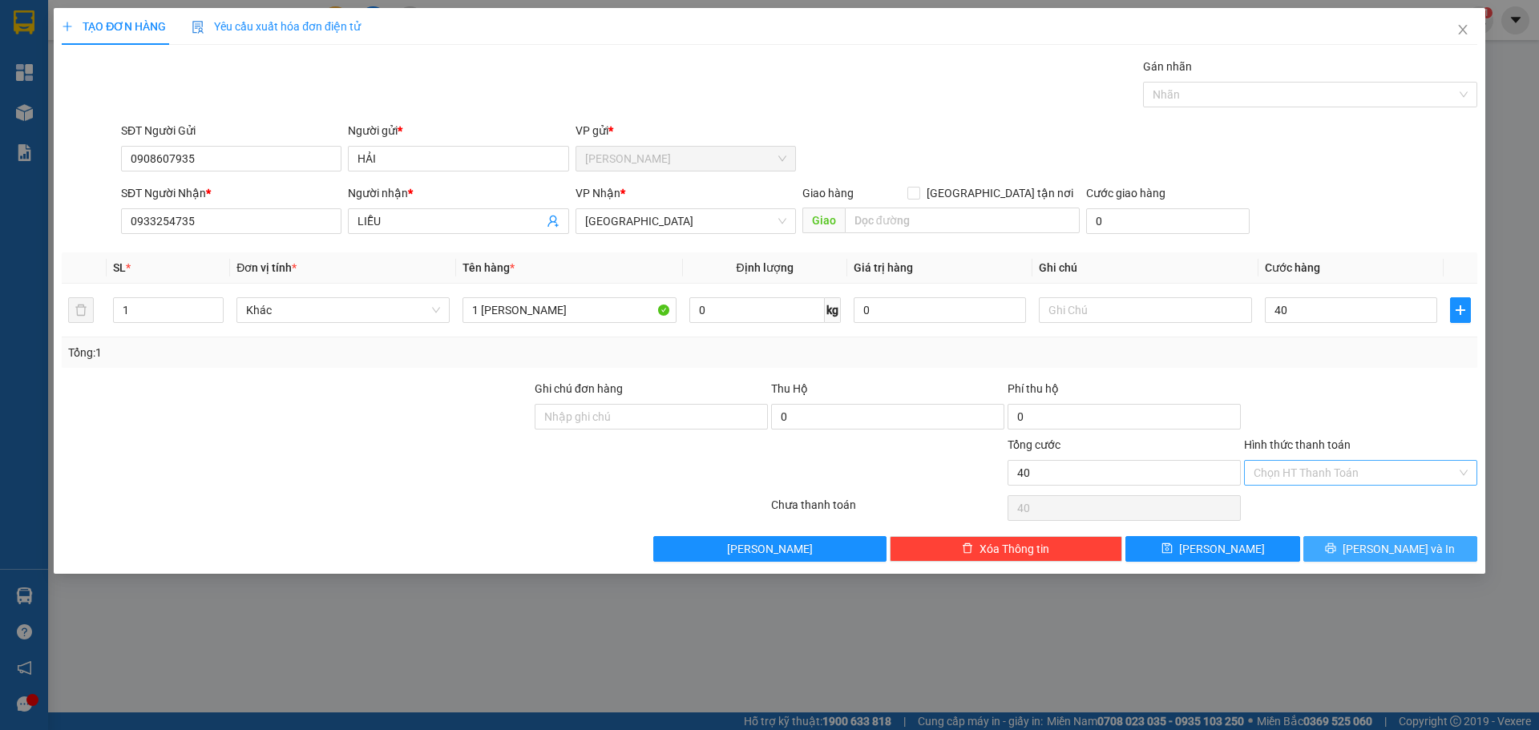
type input "40.000"
click at [1393, 551] on span "[PERSON_NAME] và In" at bounding box center [1398, 549] width 112 height 18
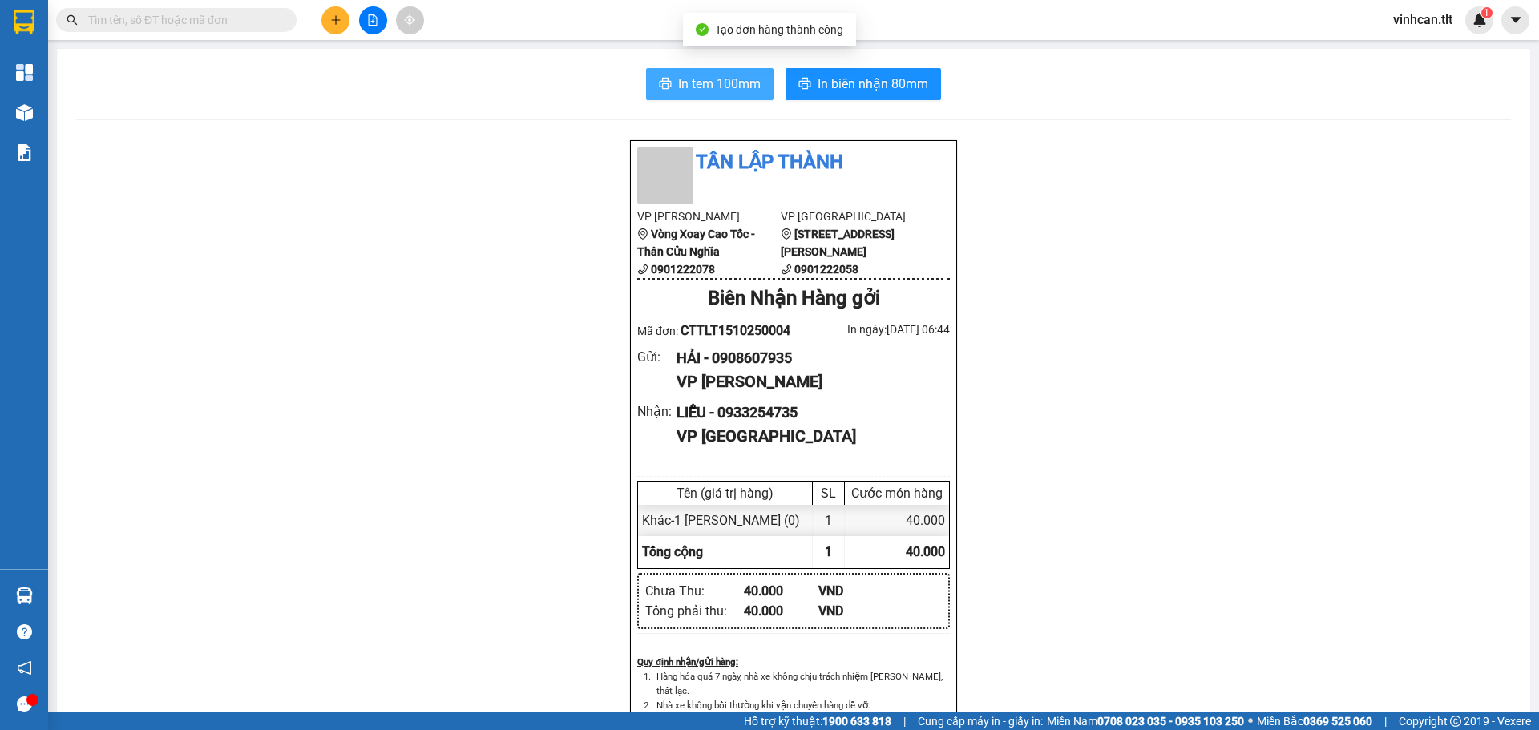
click at [696, 84] on span "In tem 100mm" at bounding box center [719, 84] width 83 height 20
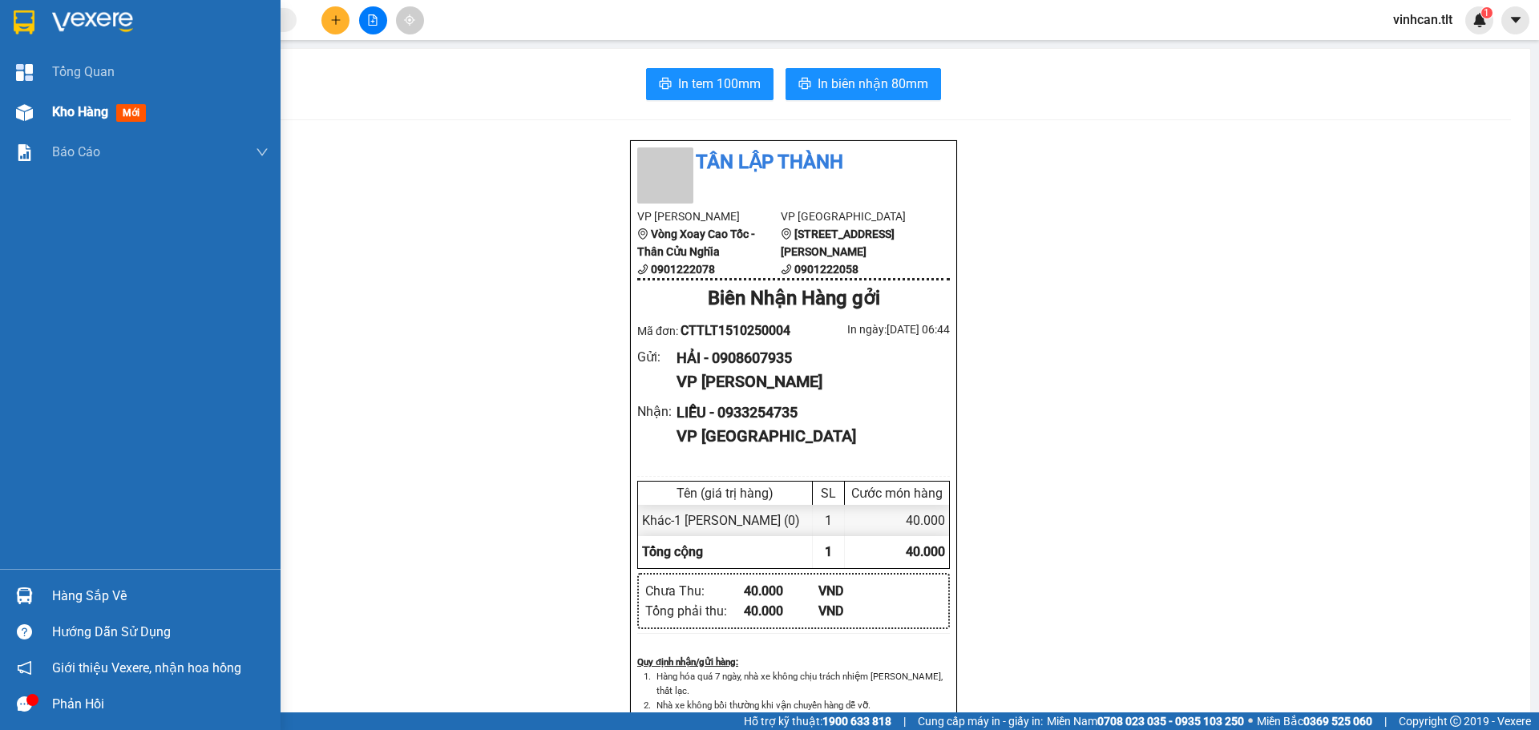
click at [63, 114] on span "Kho hàng" at bounding box center [80, 111] width 56 height 15
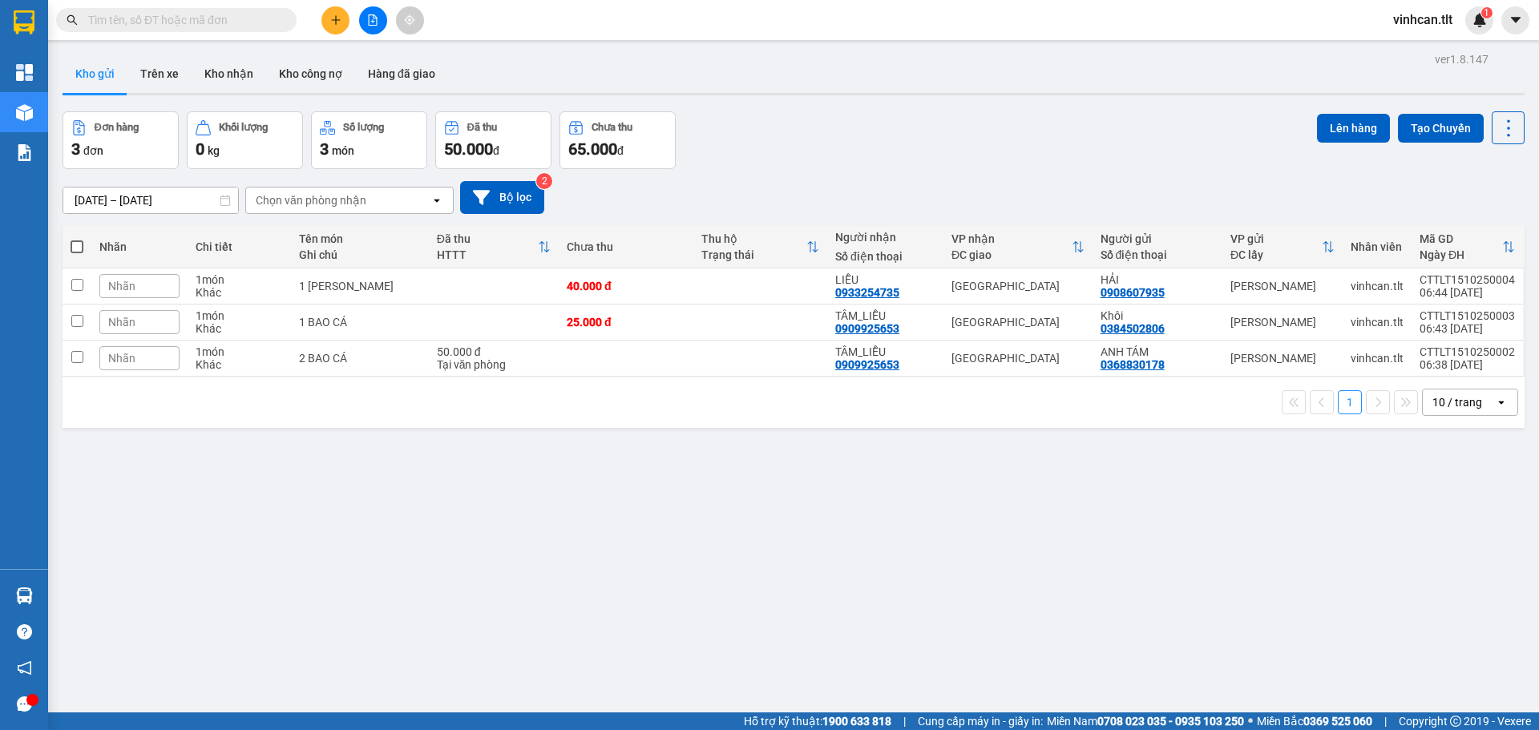
click at [76, 243] on span at bounding box center [77, 246] width 13 height 13
click at [77, 239] on input "checkbox" at bounding box center [77, 239] width 0 height 0
checkbox input "true"
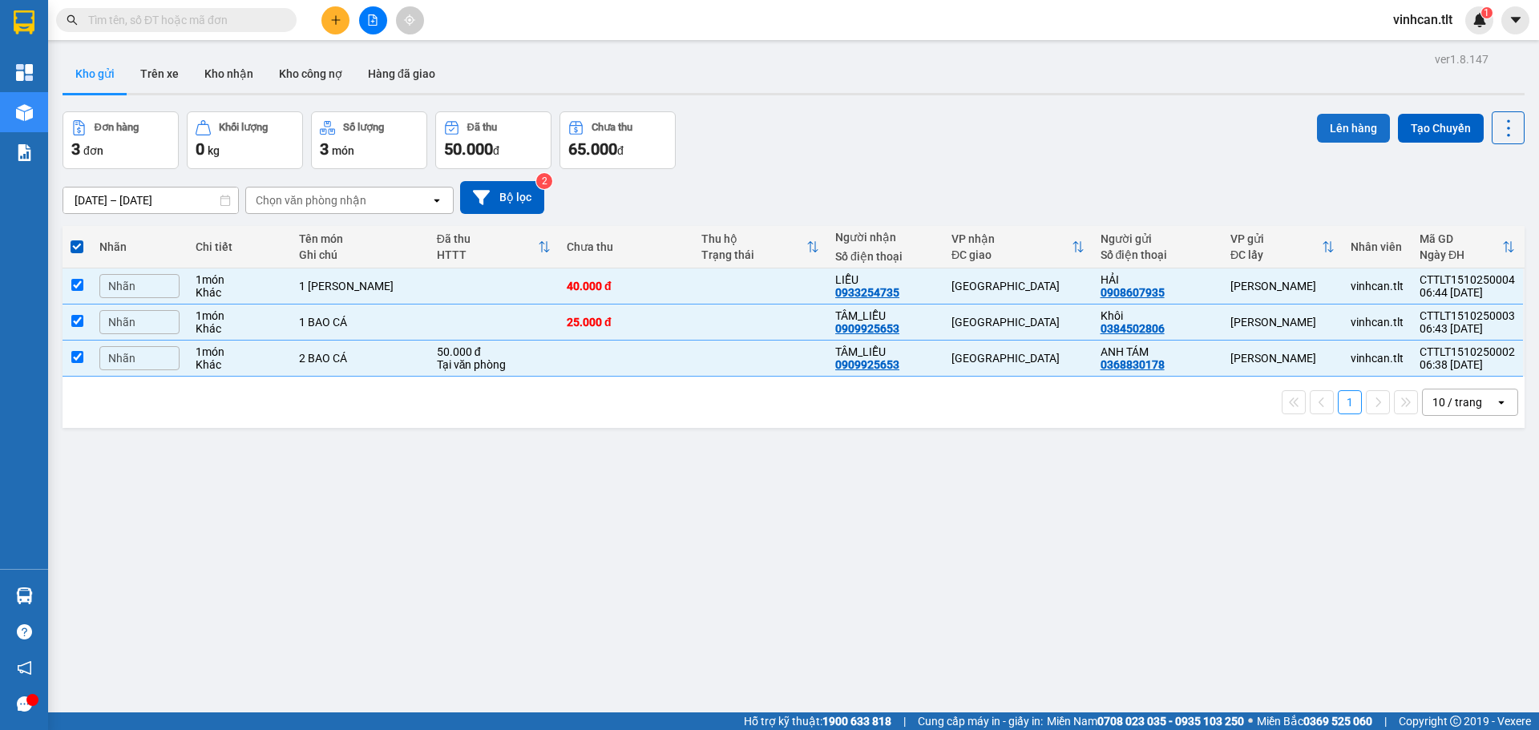
click at [1320, 121] on button "Lên hàng" at bounding box center [1353, 128] width 73 height 29
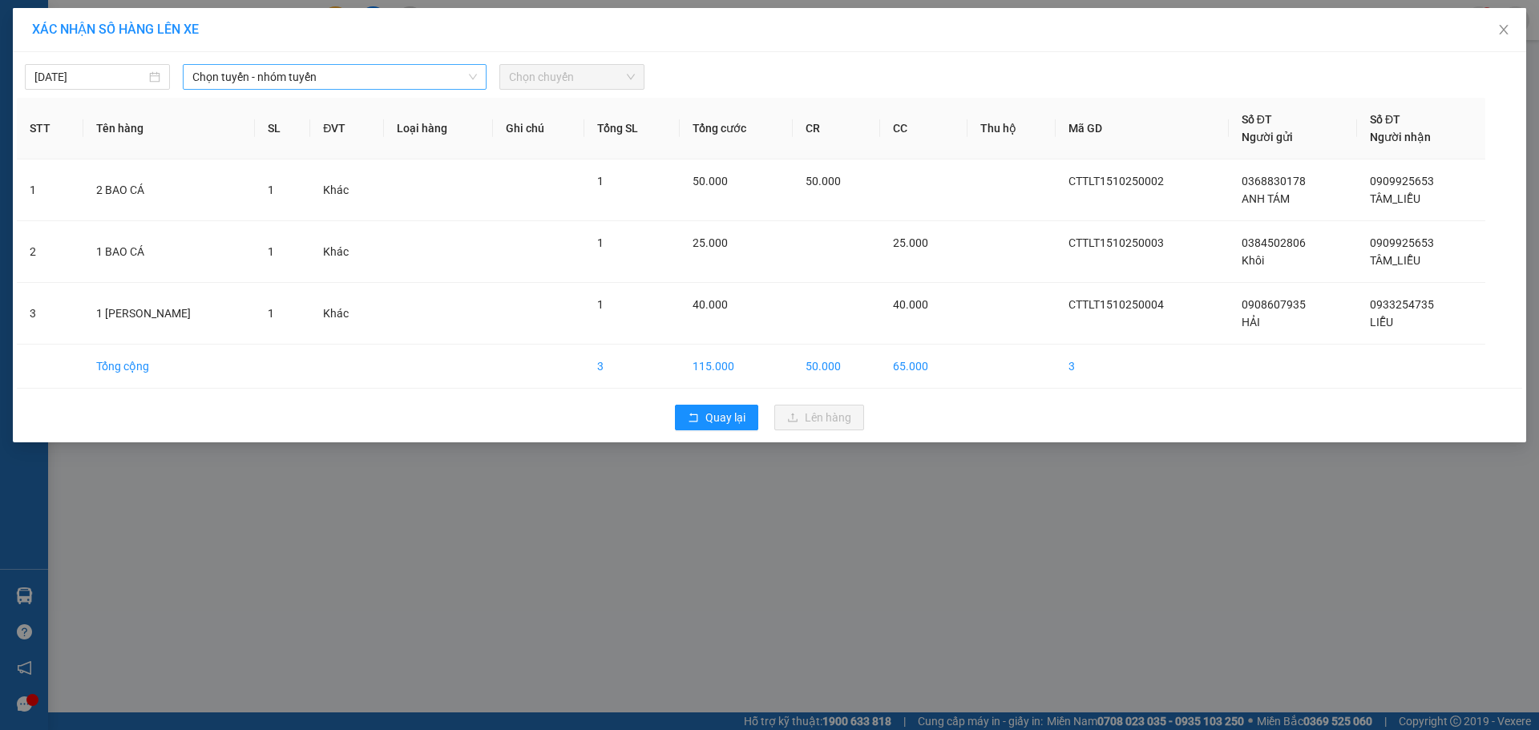
click at [350, 74] on span "Chọn tuyến - nhóm tuyến" at bounding box center [334, 77] width 284 height 24
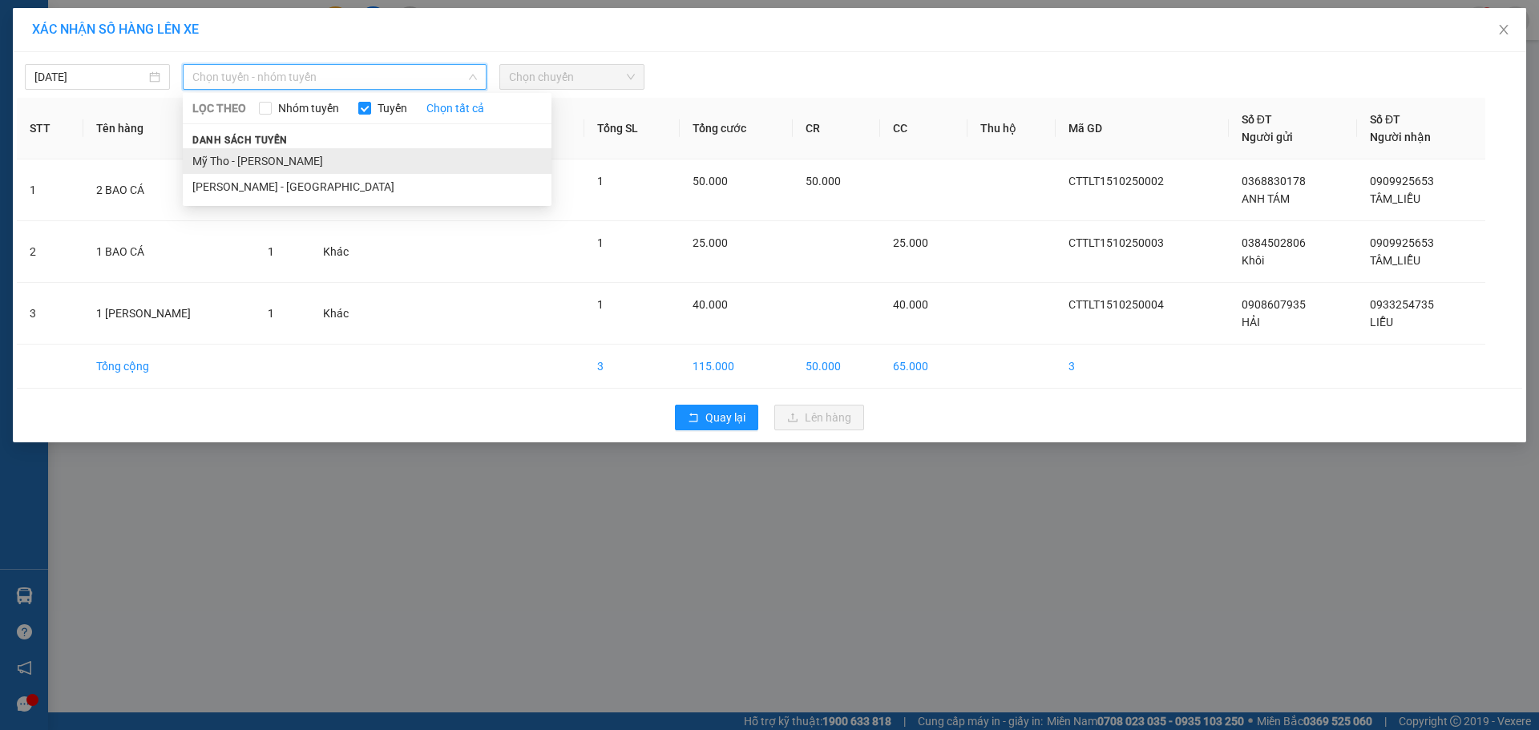
click at [284, 151] on li "Mỹ Tho - [PERSON_NAME]" at bounding box center [367, 161] width 369 height 26
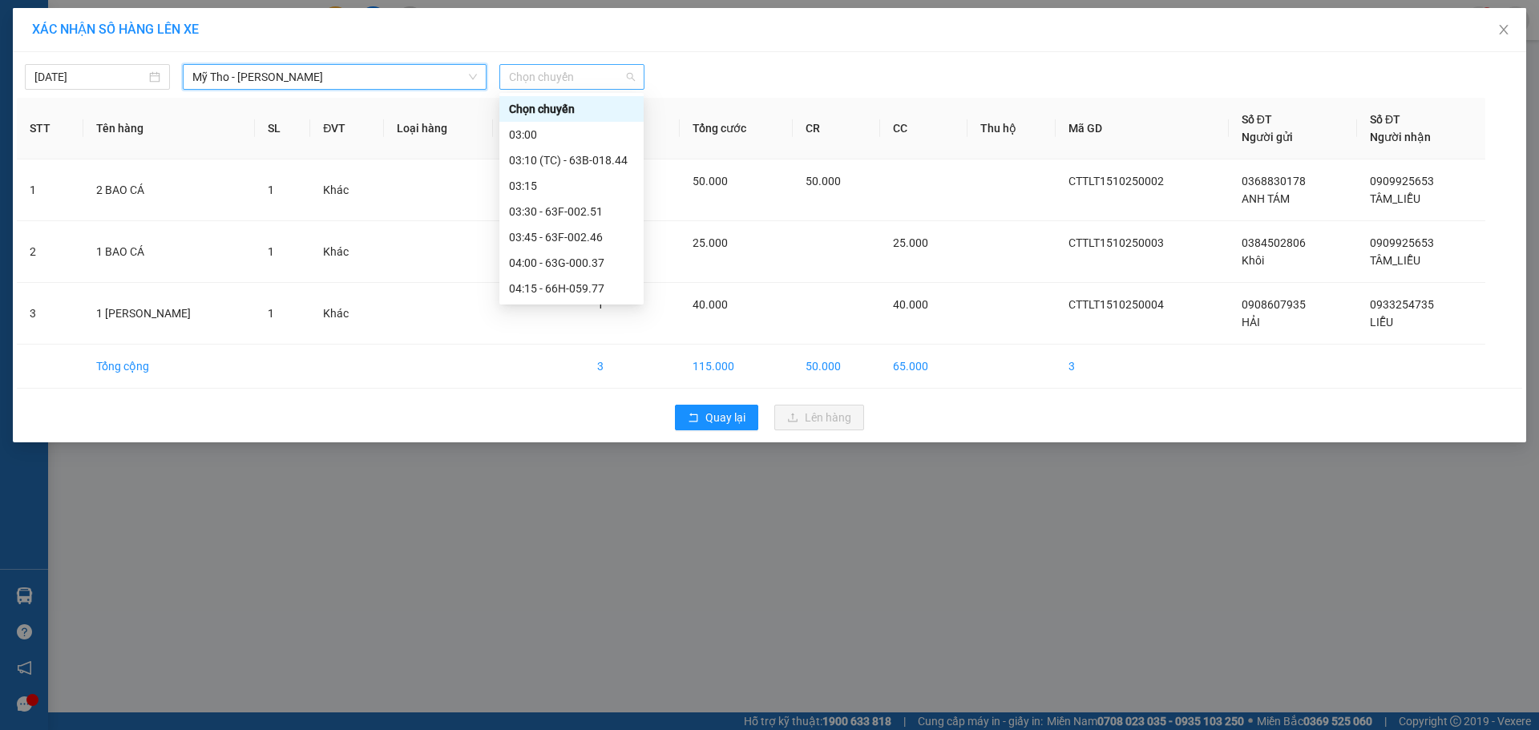
click at [545, 79] on span "Chọn chuyến" at bounding box center [572, 77] width 126 height 24
click at [105, 75] on input "[DATE]" at bounding box center [89, 77] width 111 height 18
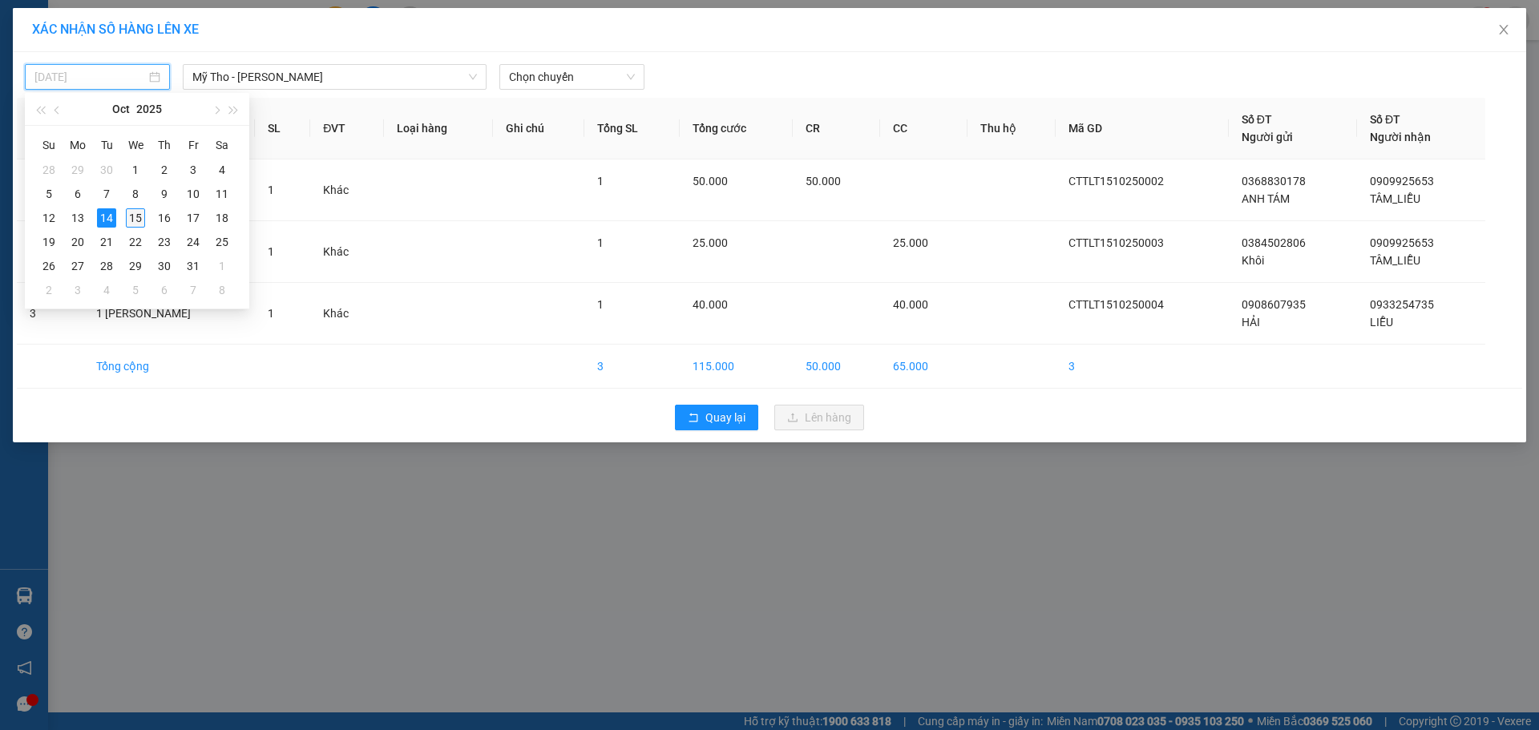
click at [132, 212] on div "15" at bounding box center [135, 217] width 19 height 19
type input "[DATE]"
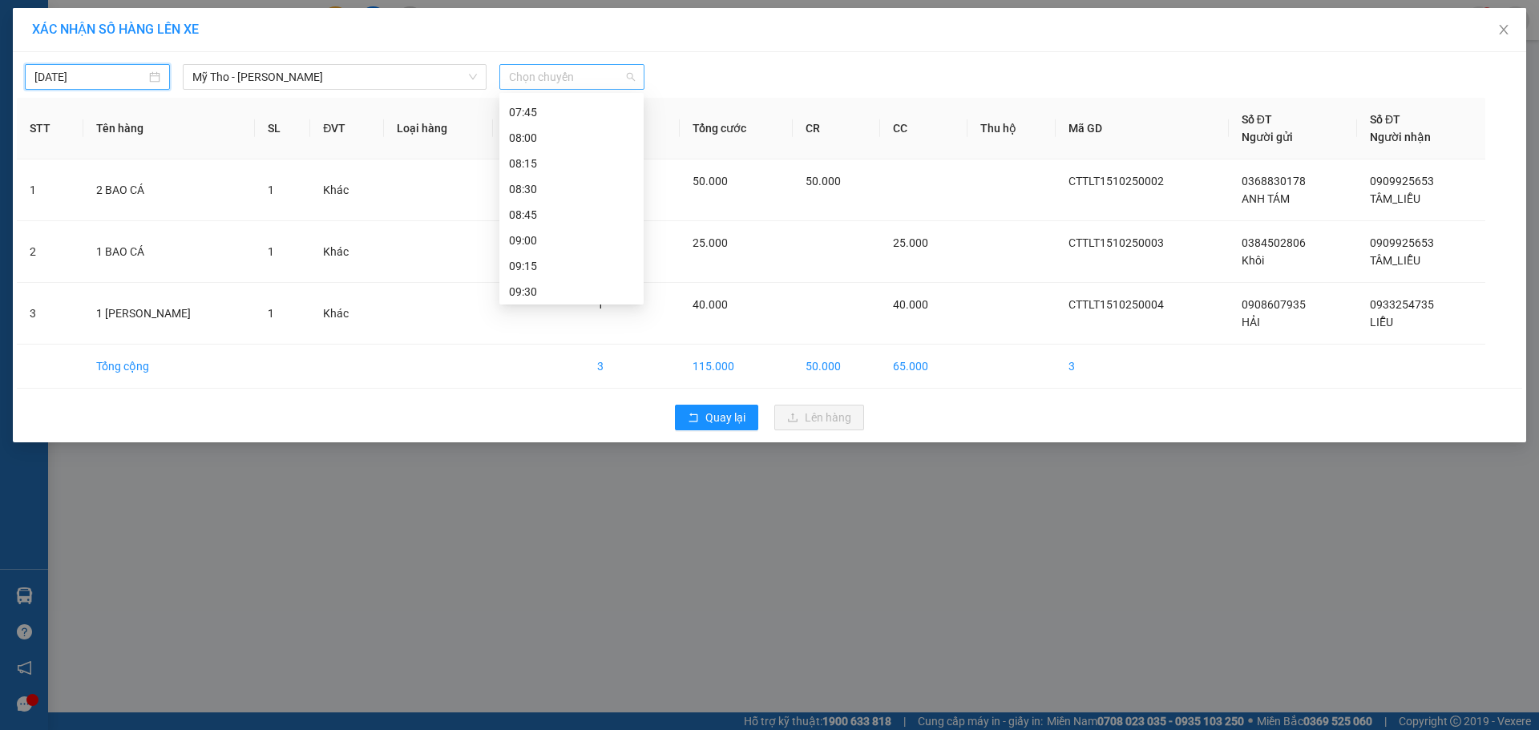
scroll to position [0, 0]
click at [530, 71] on span "Chọn chuyến" at bounding box center [572, 77] width 126 height 24
click at [524, 144] on div "06:45" at bounding box center [571, 144] width 125 height 18
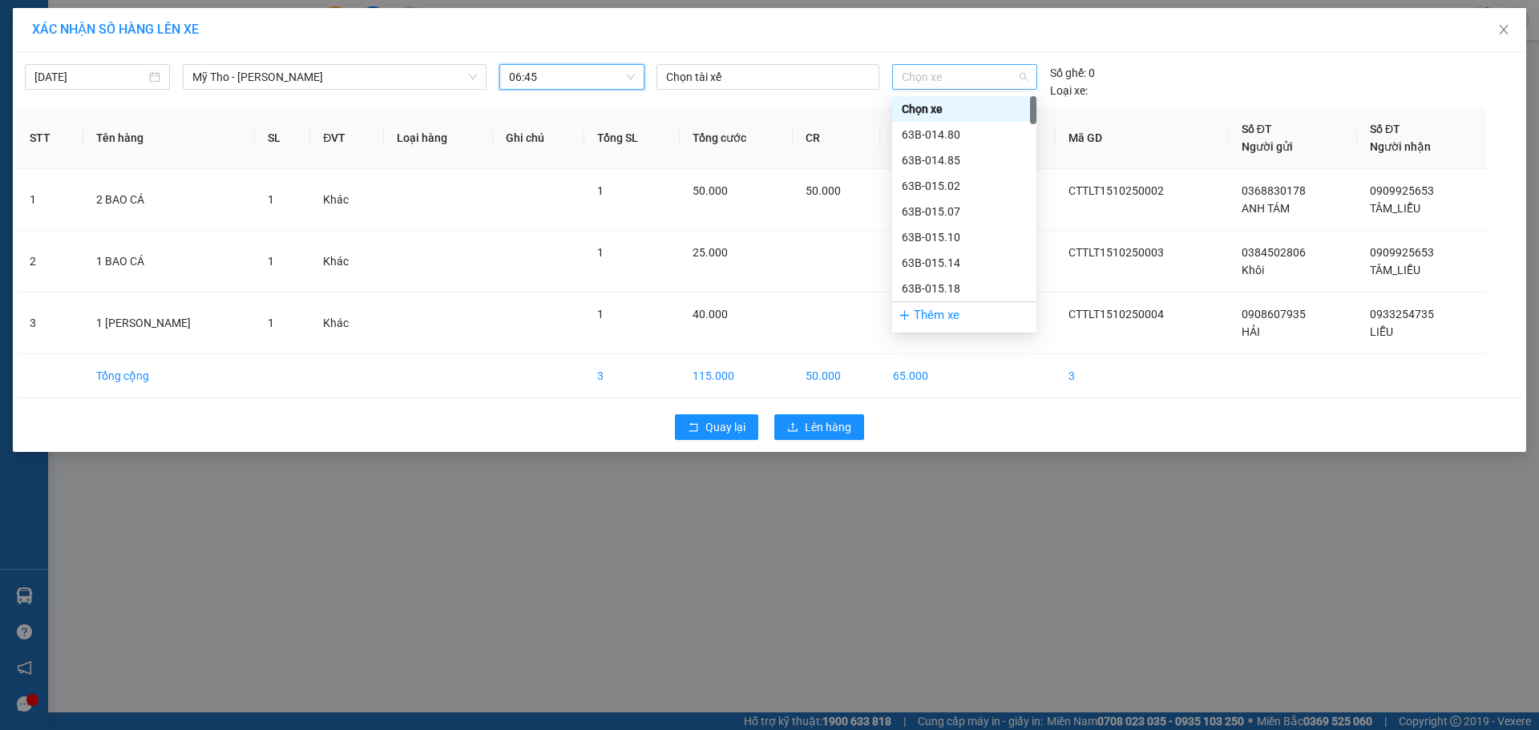
click at [947, 70] on span "Chọn xe" at bounding box center [963, 77] width 125 height 24
click at [930, 161] on div "63B-014.85" at bounding box center [963, 160] width 125 height 18
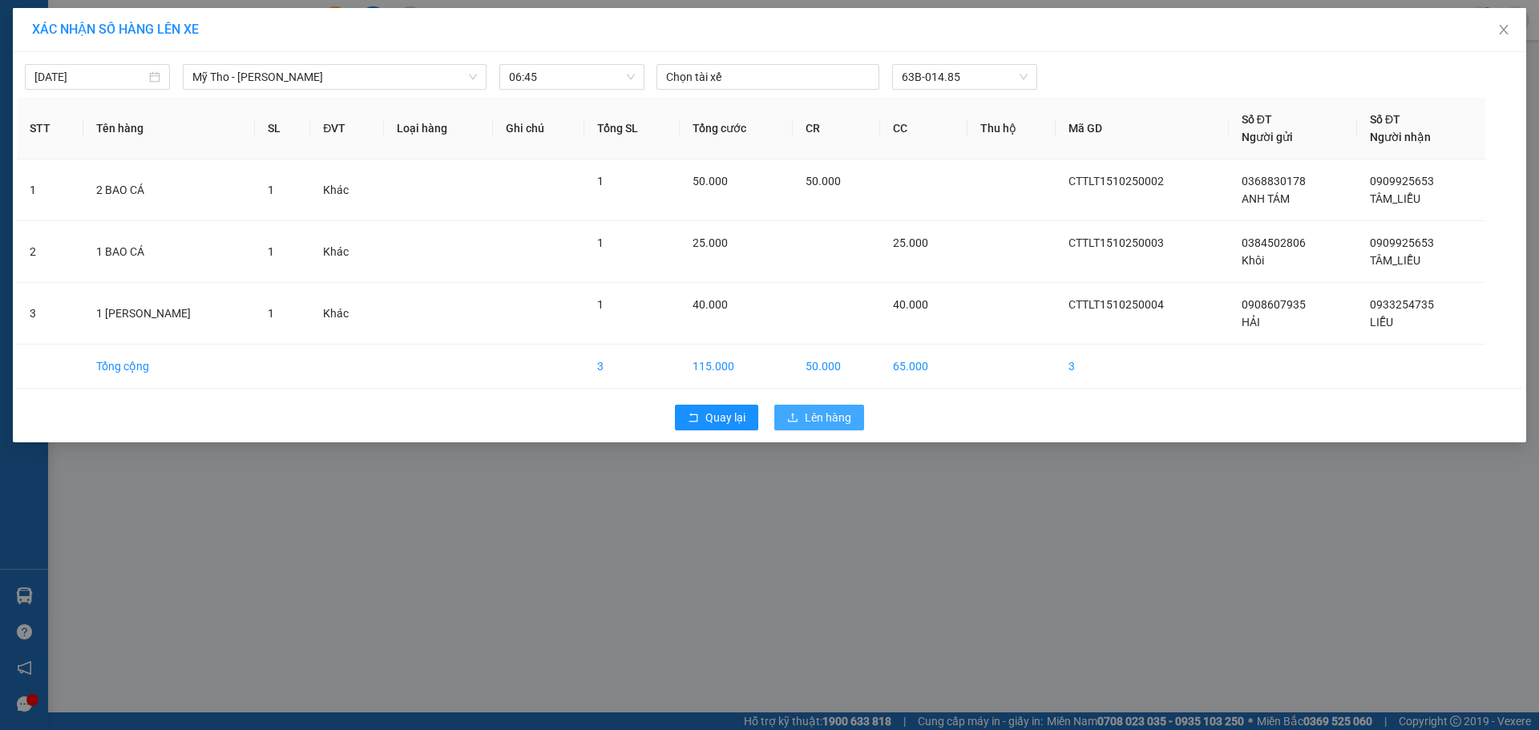
click at [809, 417] on span "Lên hàng" at bounding box center [828, 418] width 46 height 18
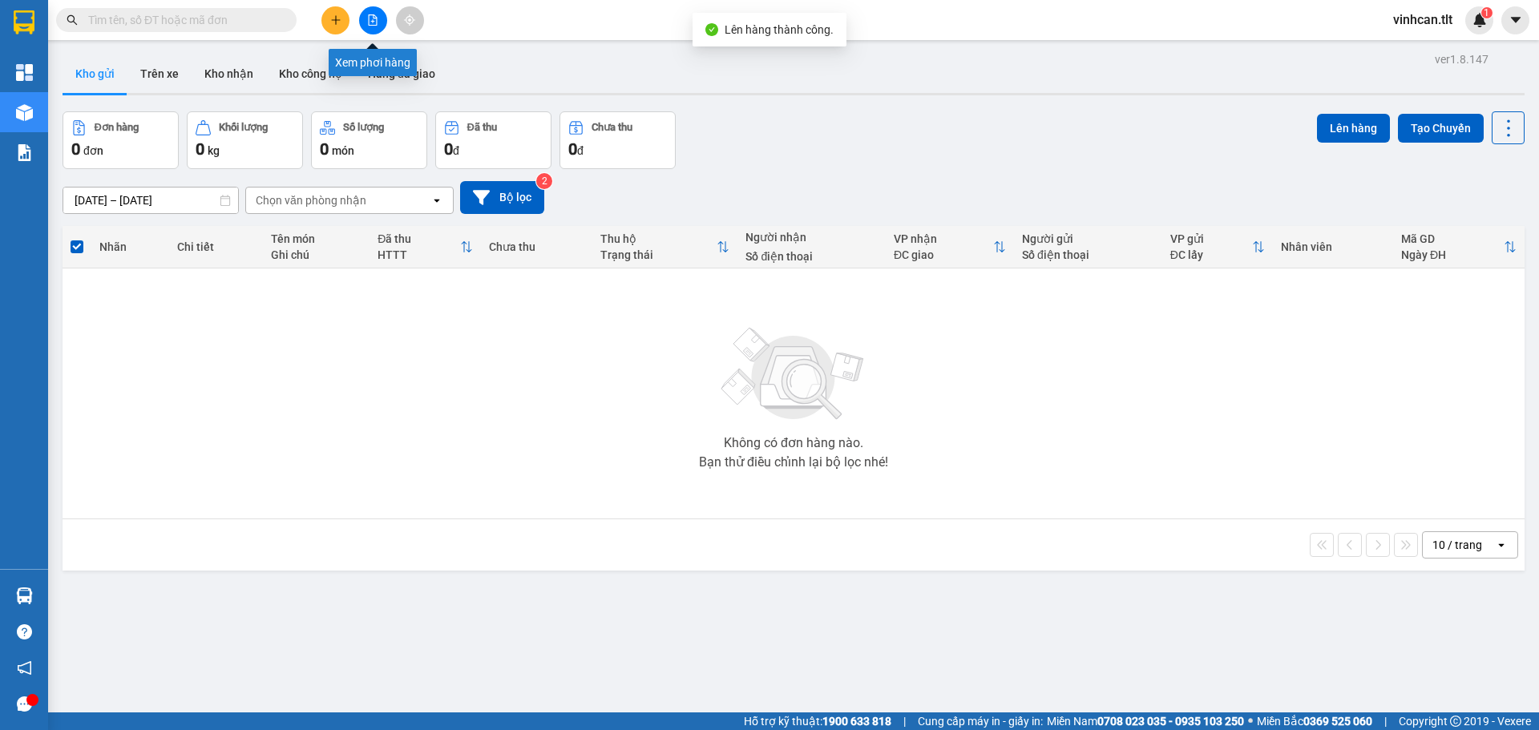
click at [364, 18] on button at bounding box center [373, 20] width 28 height 28
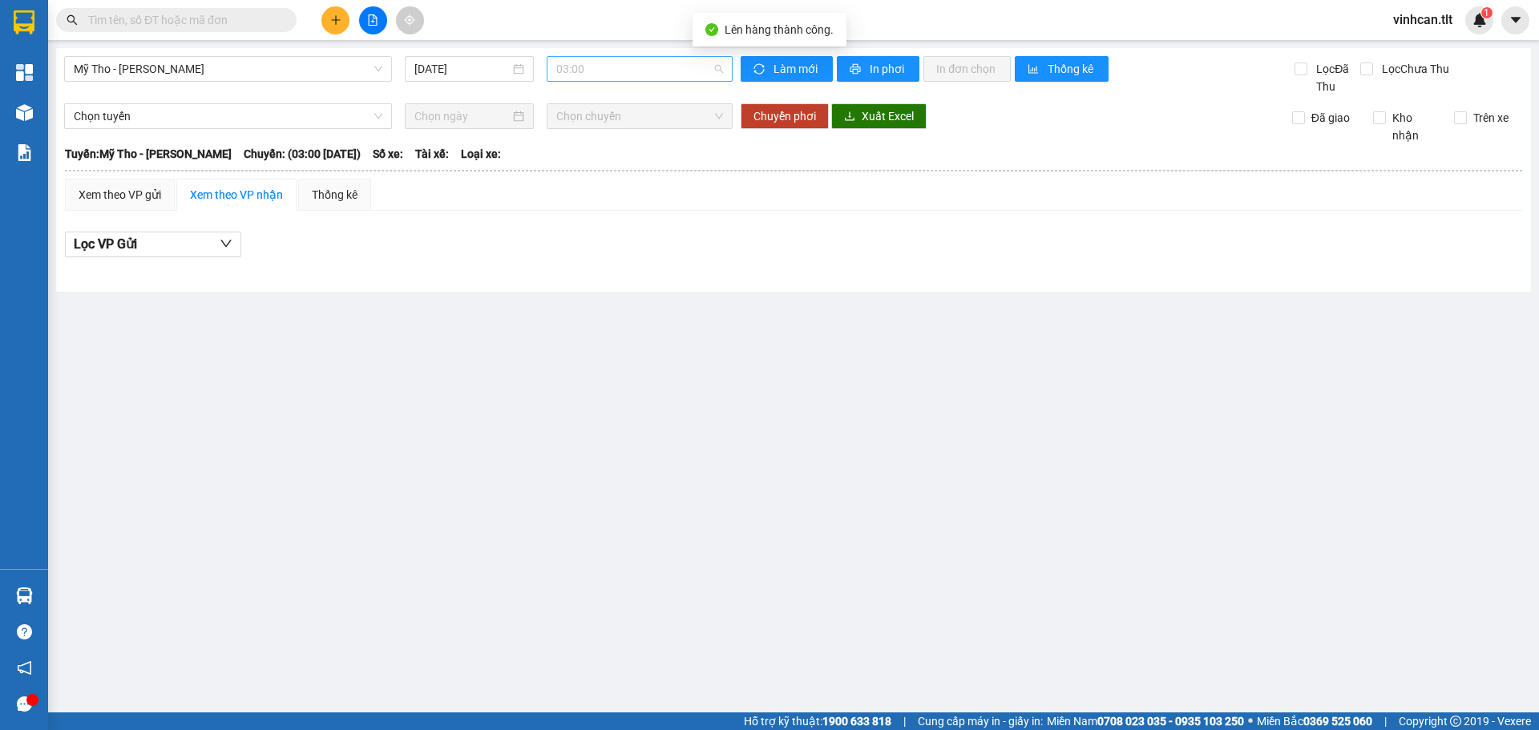
click at [634, 70] on span "03:00" at bounding box center [639, 69] width 167 height 24
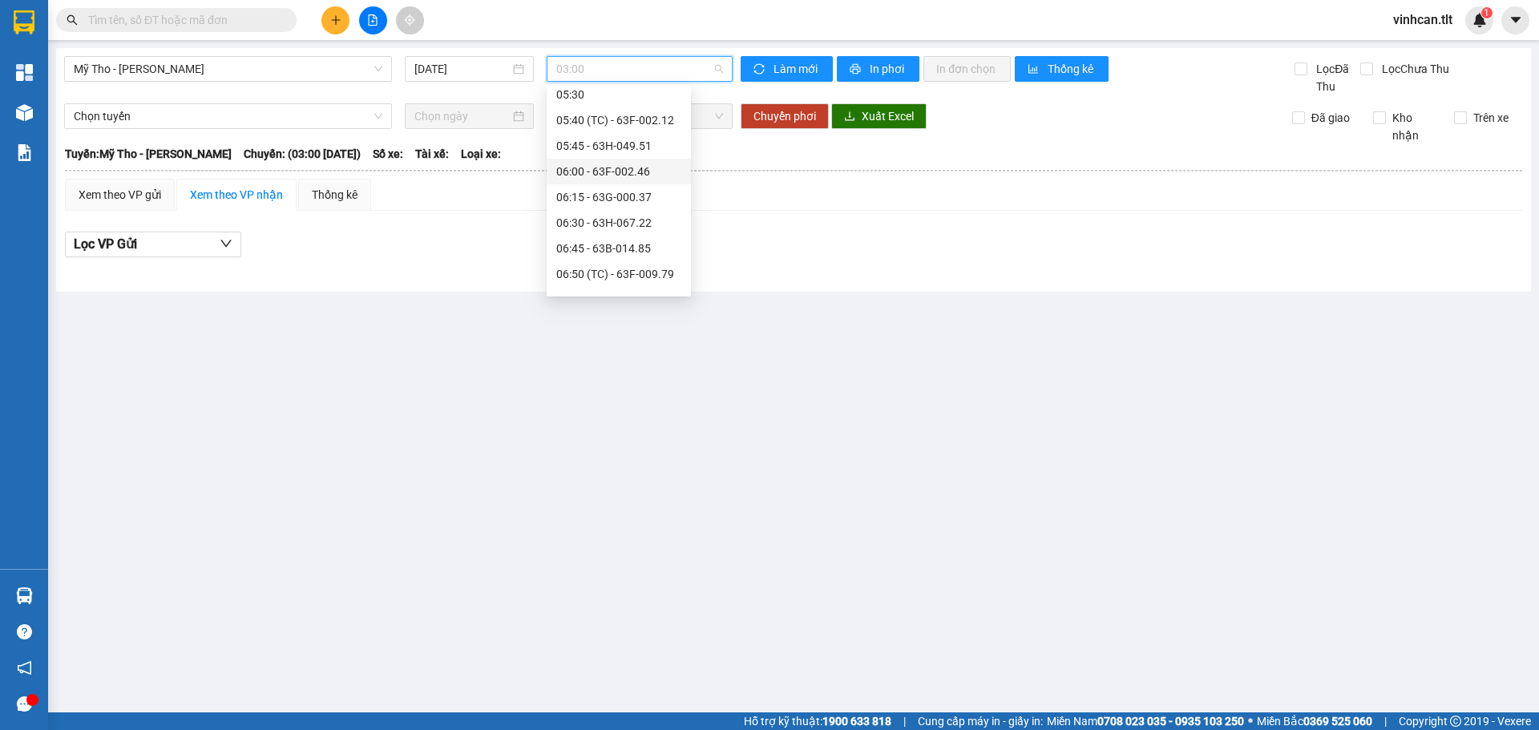
scroll to position [321, 0]
click at [568, 216] on div "06:45 - 63B-014.85" at bounding box center [618, 217] width 125 height 18
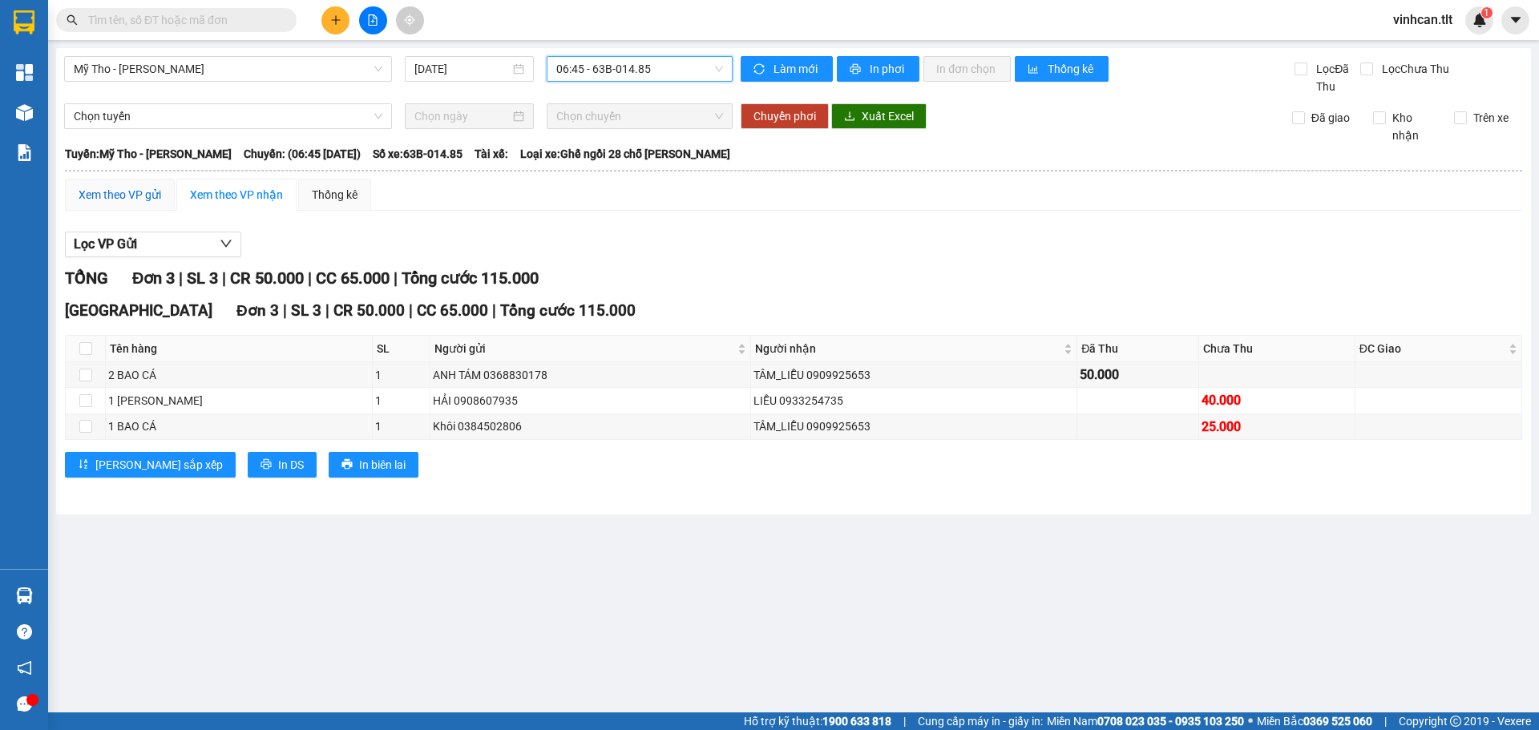
click at [99, 199] on div "Xem theo VP gửi" at bounding box center [120, 195] width 83 height 18
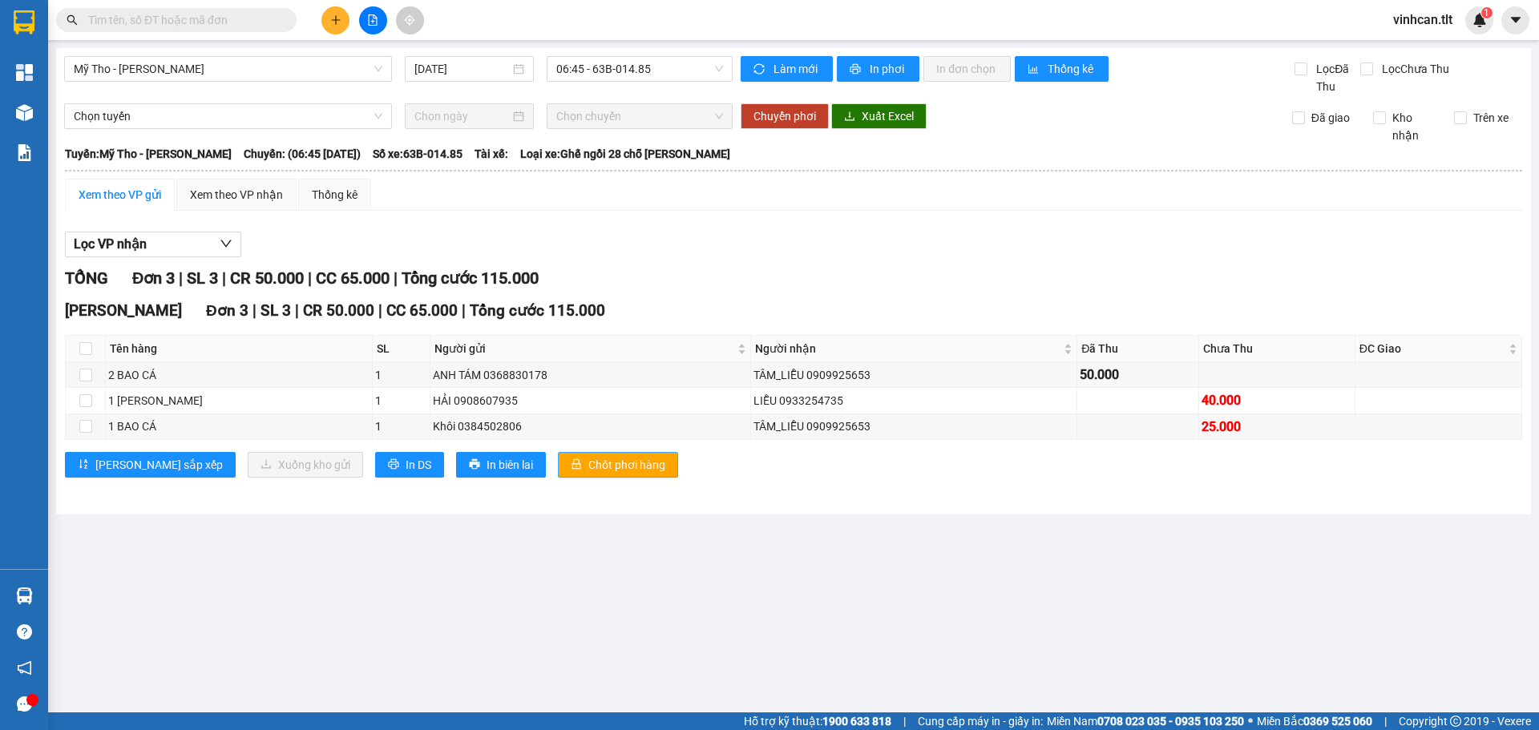
click at [588, 470] on span "Chốt phơi hàng" at bounding box center [626, 465] width 77 height 18
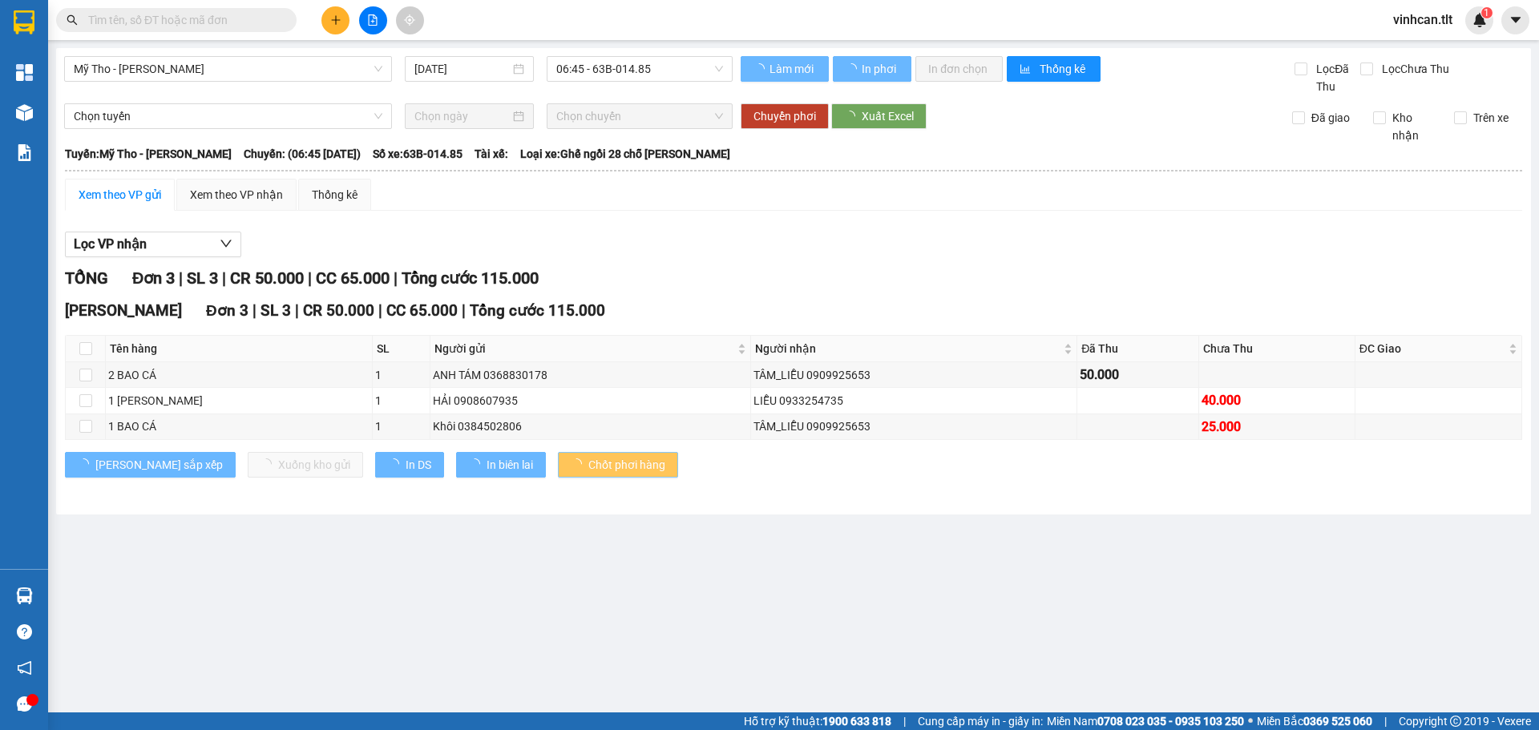
click at [588, 470] on span "Chốt phơi hàng" at bounding box center [626, 465] width 77 height 18
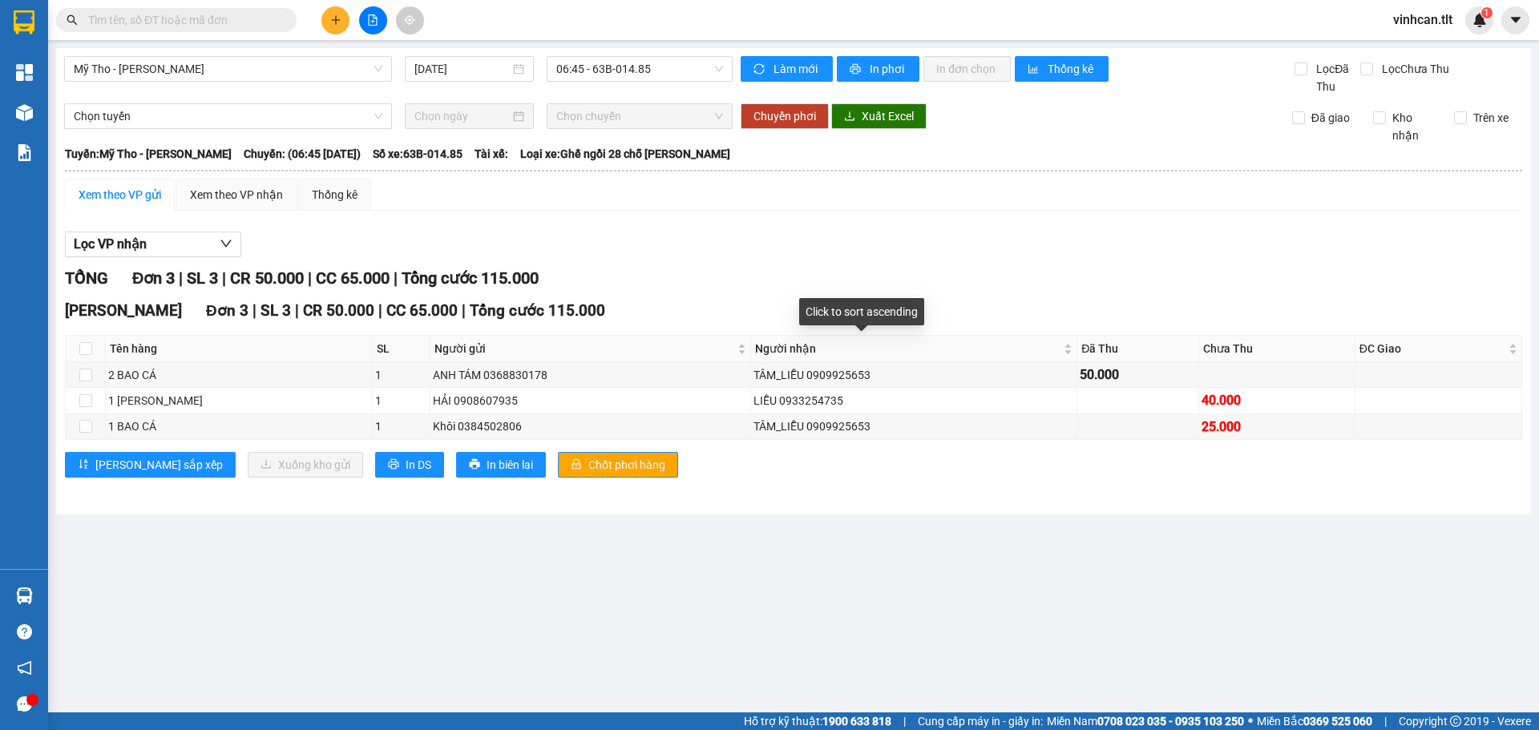
click at [740, 270] on div "TỔNG Đơn 3 | SL 3 | CR 50.000 | CC 65.000 | Tổng cước 115.000" at bounding box center [793, 278] width 1457 height 25
click at [326, 20] on button at bounding box center [335, 20] width 28 height 28
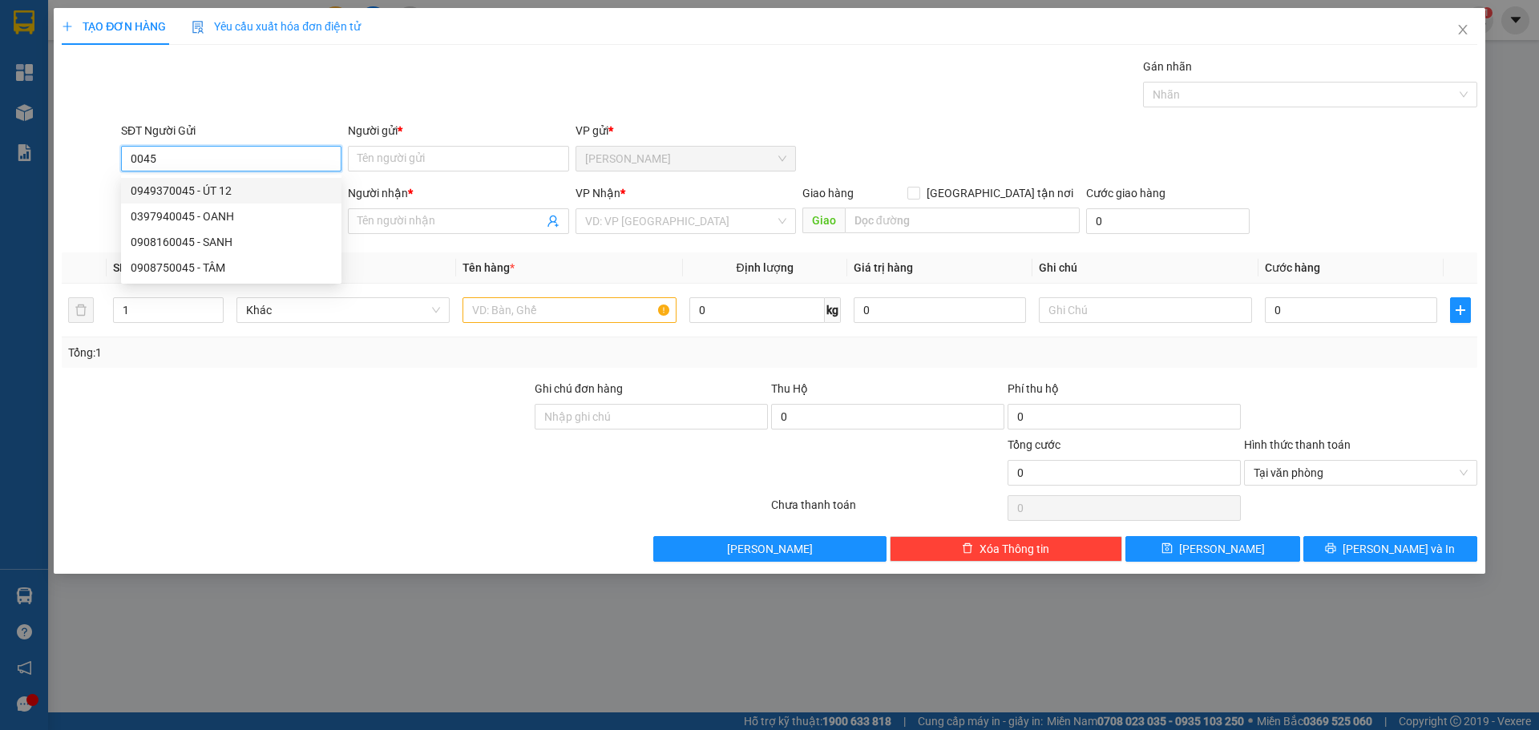
click at [237, 193] on div "0949370045 - ÚT 12" at bounding box center [231, 191] width 201 height 18
type input "0949370045"
type input "[STREET_ADDRESS]"
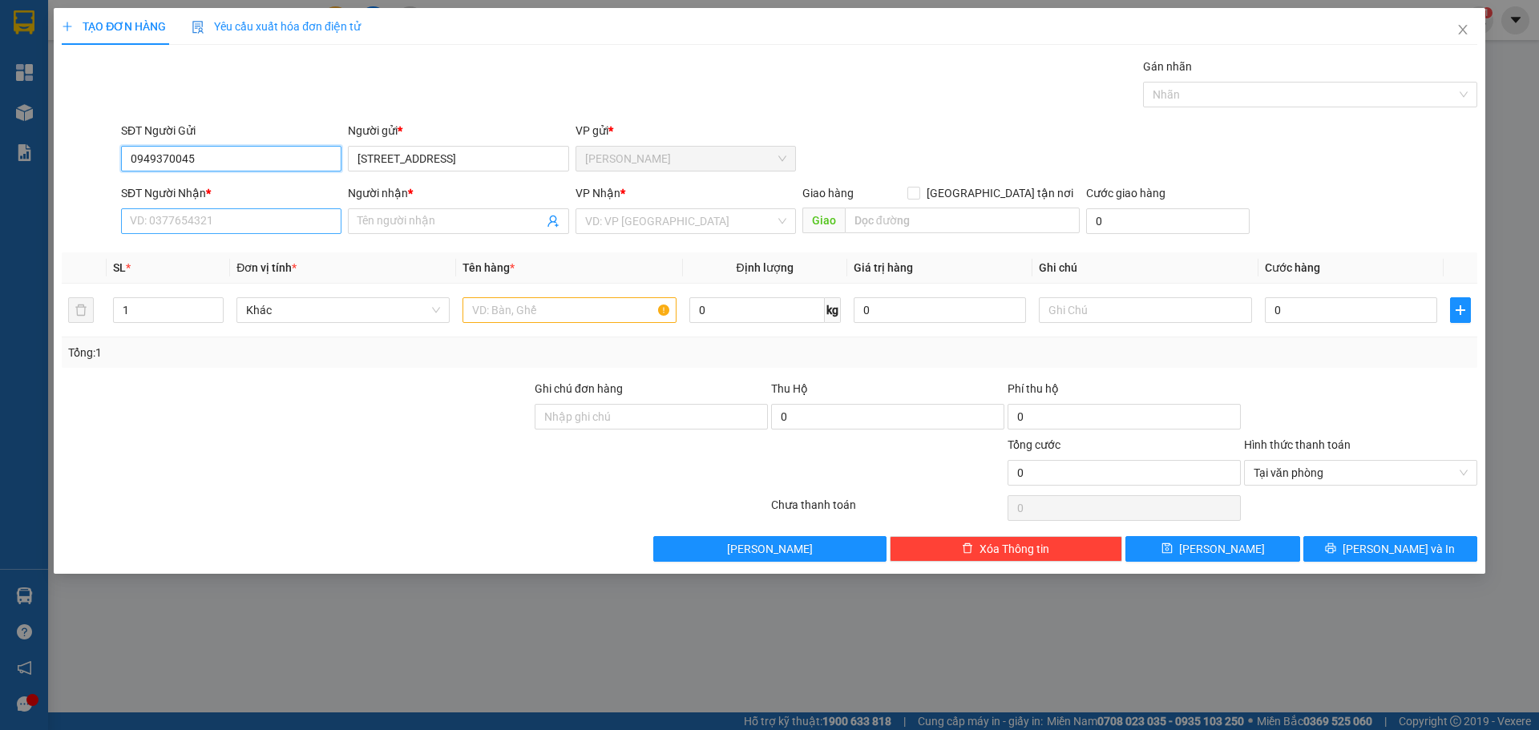
type input "0949370045"
click at [244, 220] on input "SĐT Người Nhận *" at bounding box center [231, 221] width 220 height 26
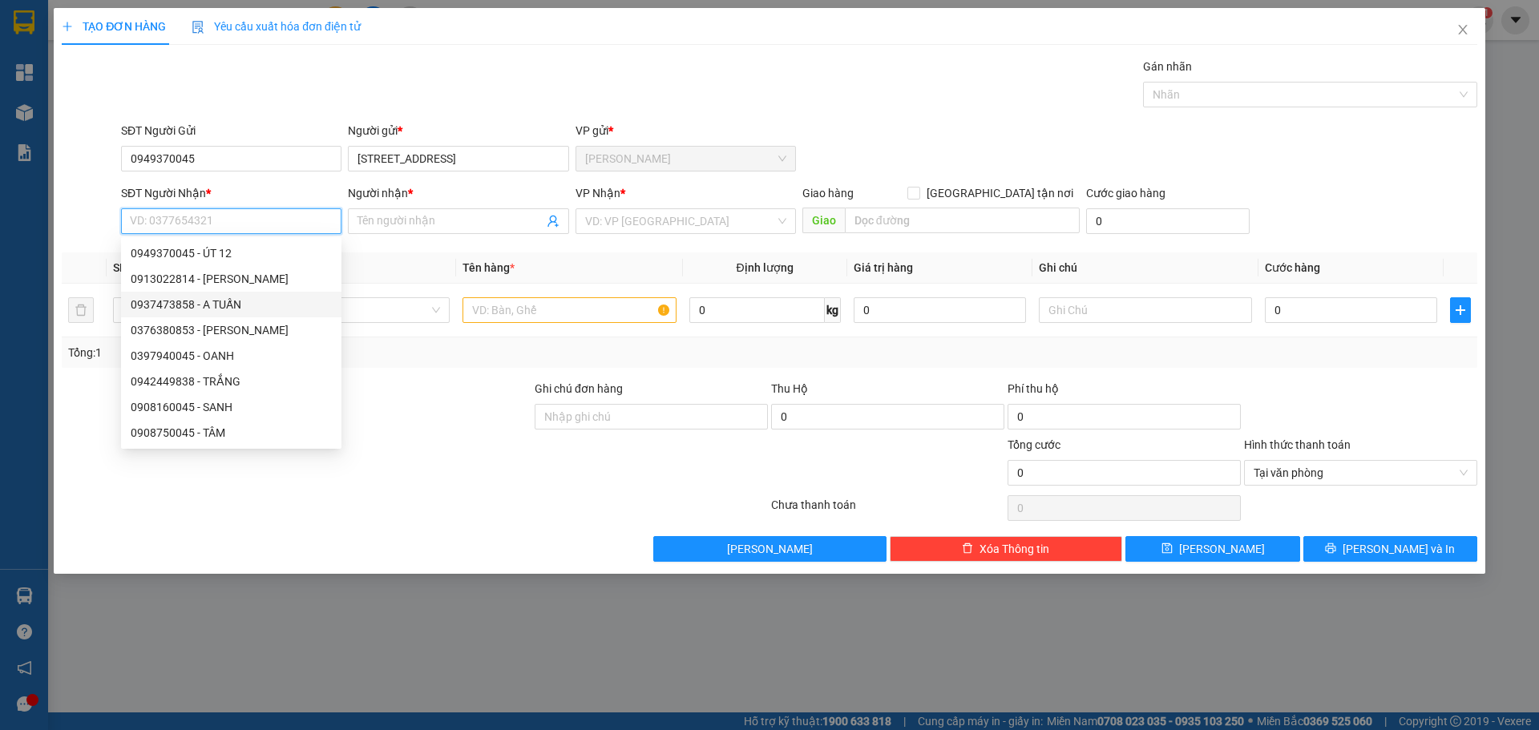
click at [247, 307] on div "0937473858 - A TUẤN" at bounding box center [231, 305] width 201 height 18
type input "0937473858"
type input "A TUẤN"
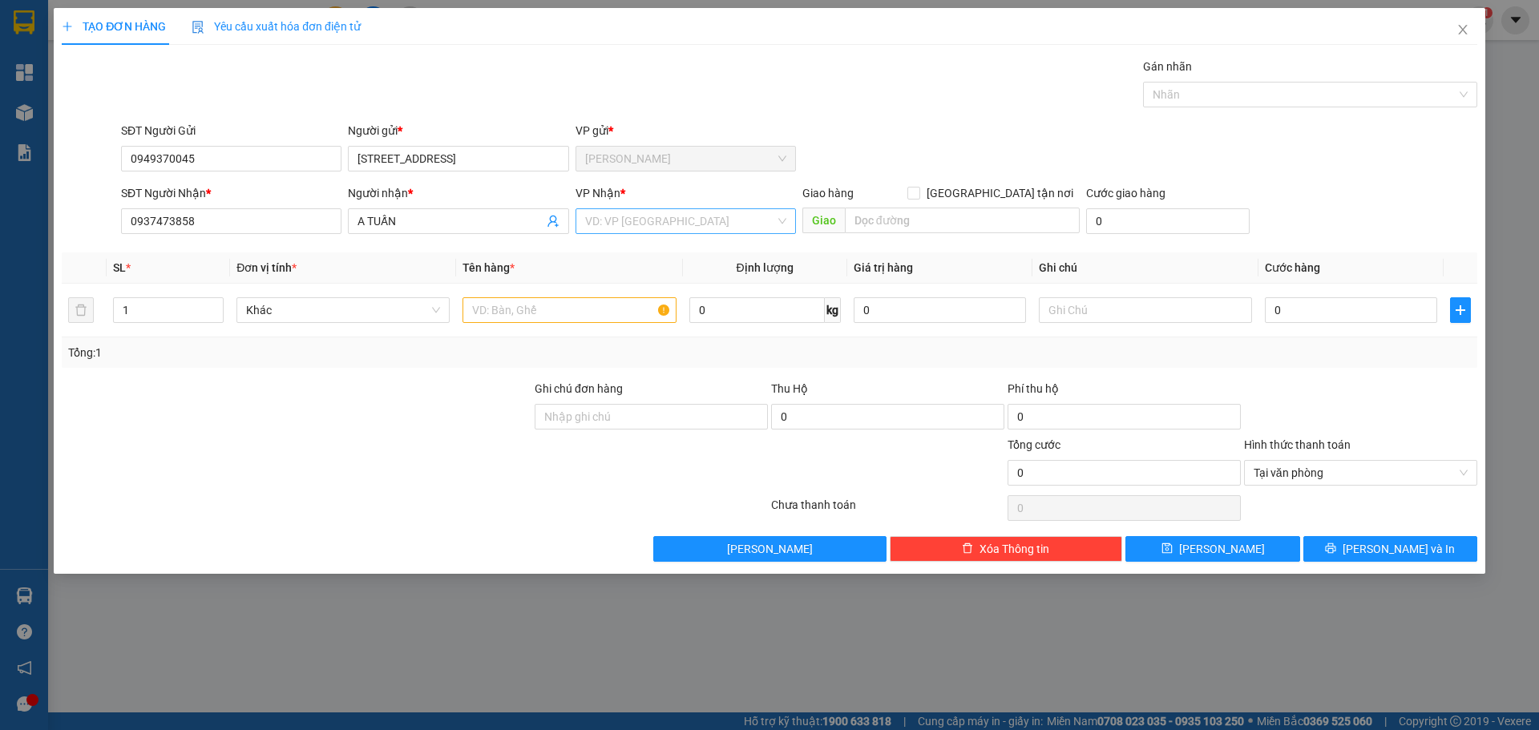
click at [647, 212] on input "search" at bounding box center [680, 221] width 190 height 24
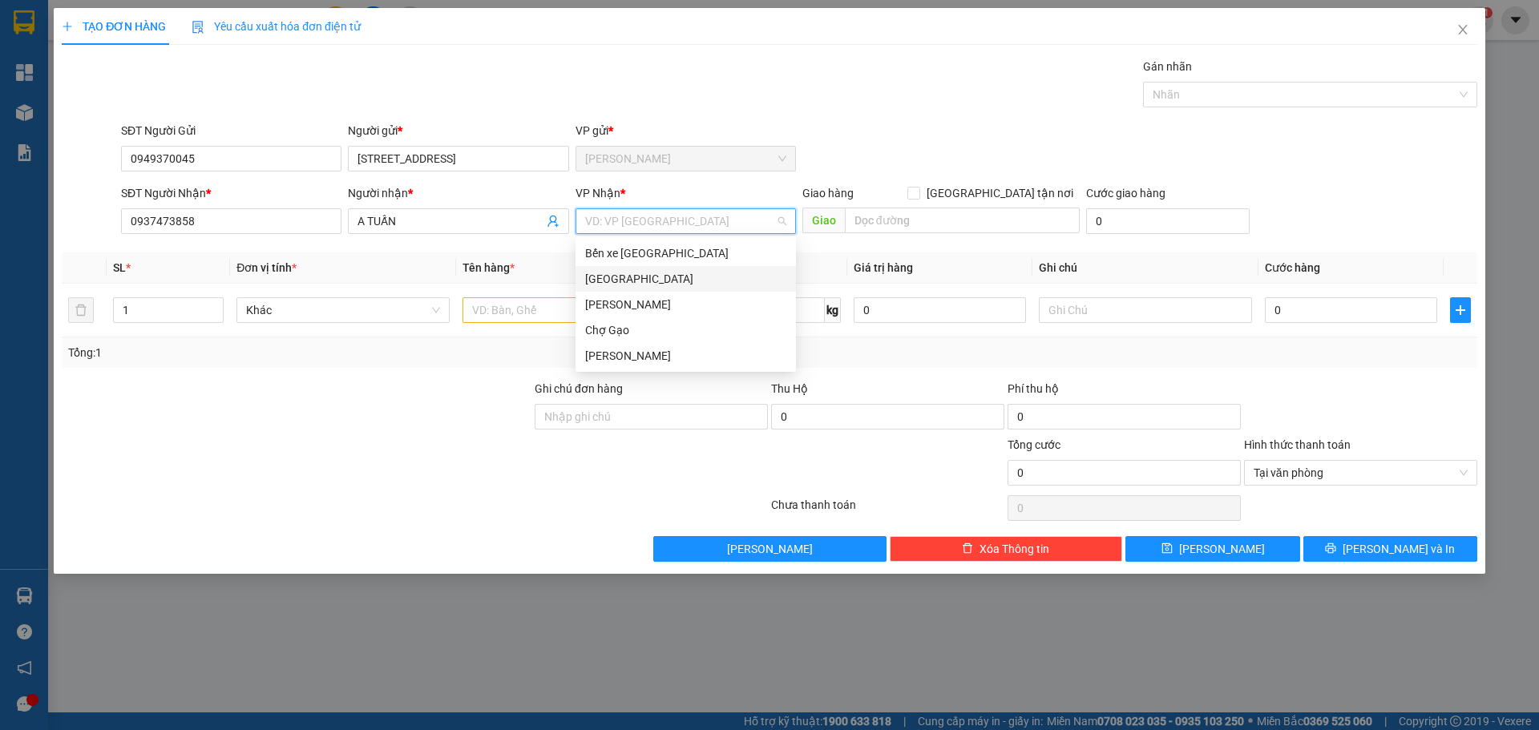
click at [625, 280] on div "[GEOGRAPHIC_DATA]" at bounding box center [685, 279] width 201 height 18
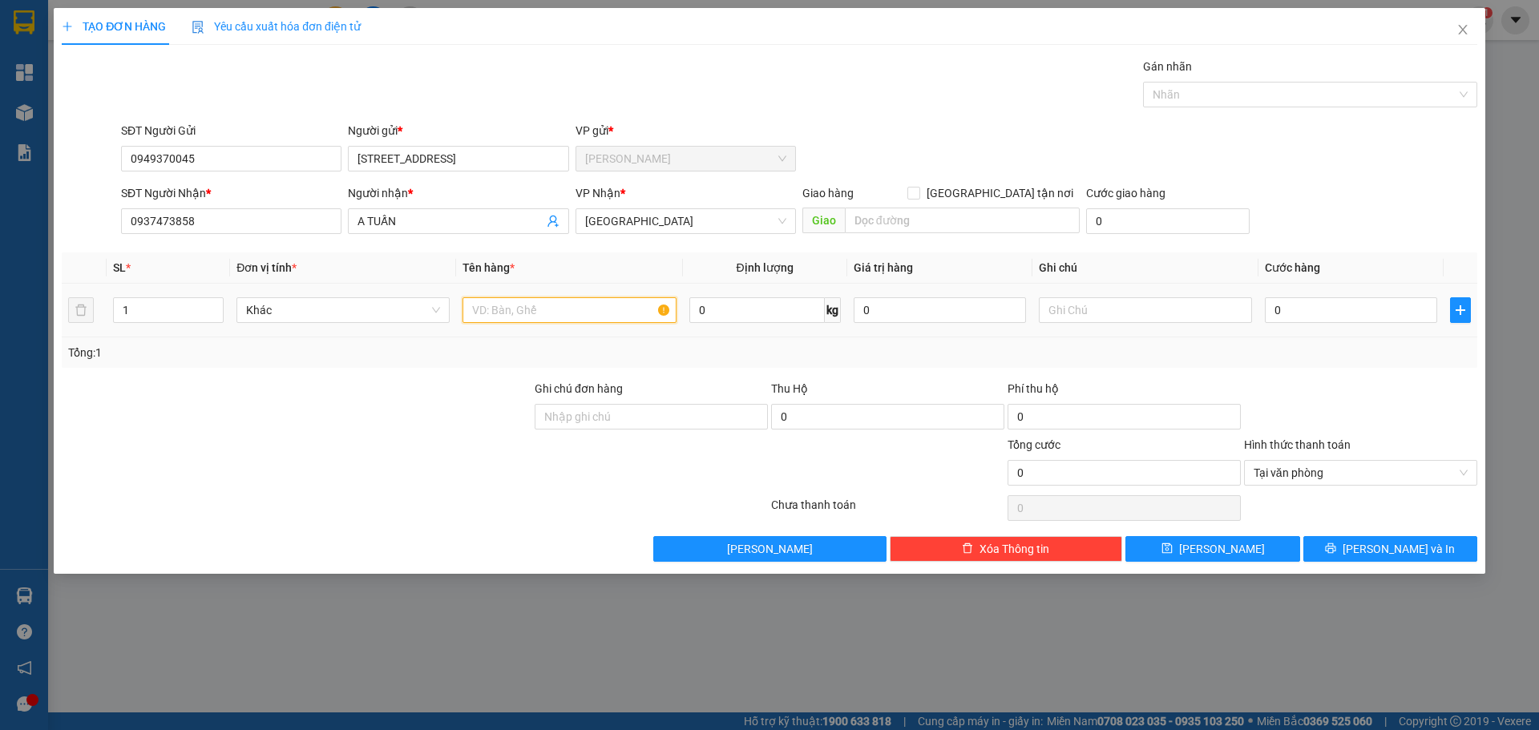
click at [595, 312] on input "text" at bounding box center [568, 310] width 213 height 26
type input "2 TNP+1BAO"
click at [1380, 307] on input "0" at bounding box center [1350, 310] width 172 height 26
type input "1"
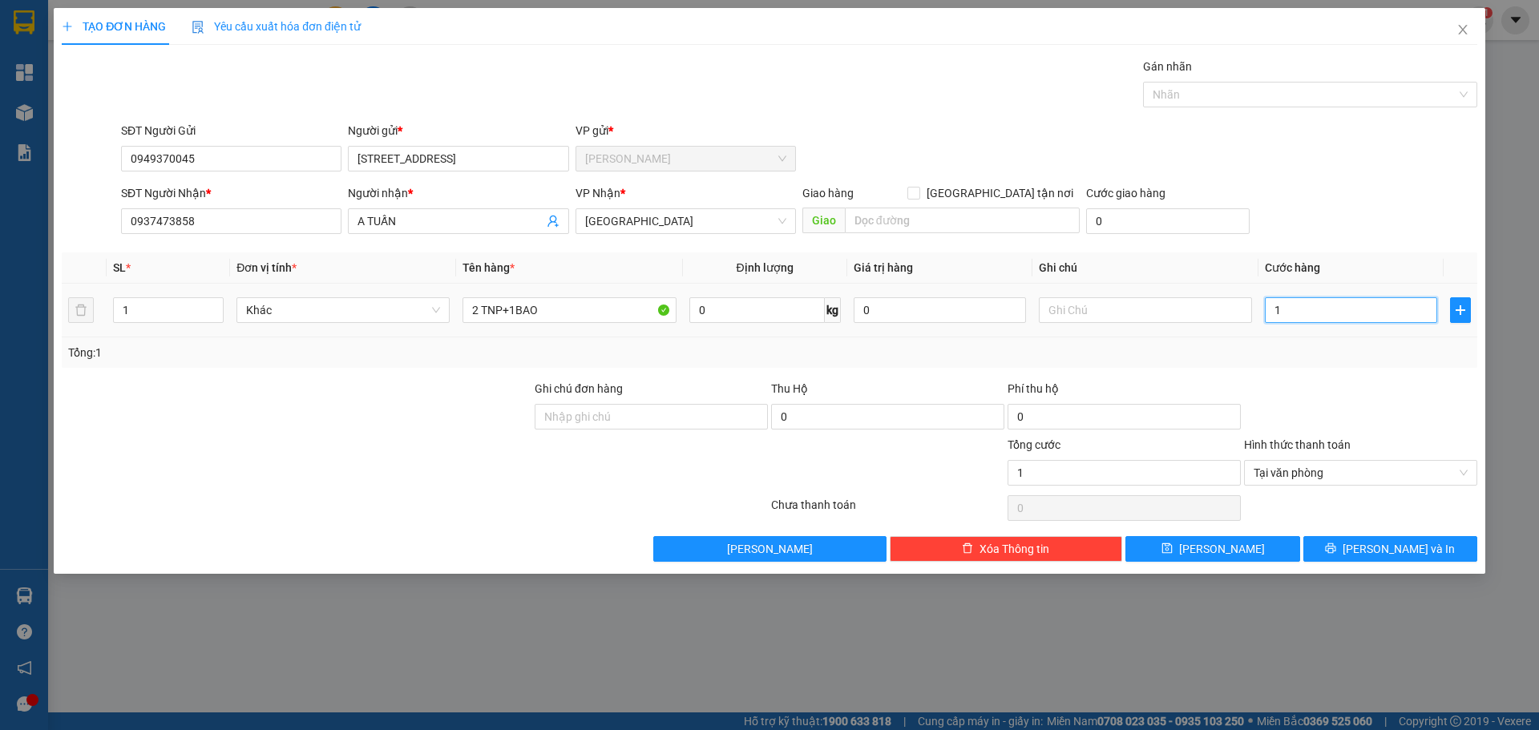
type input "10"
type input "100"
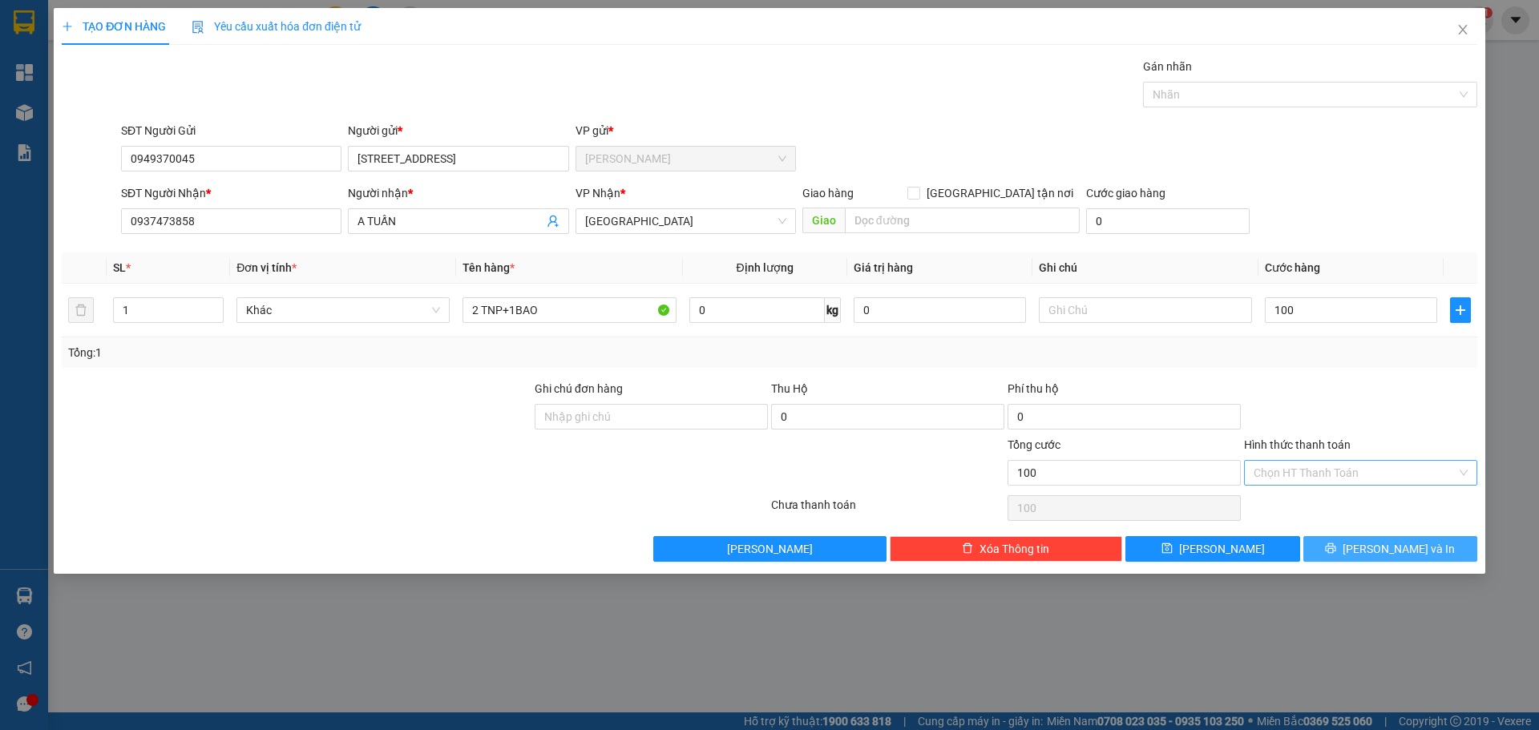
type input "100.000"
click at [1449, 550] on button "[PERSON_NAME] và In" at bounding box center [1390, 549] width 174 height 26
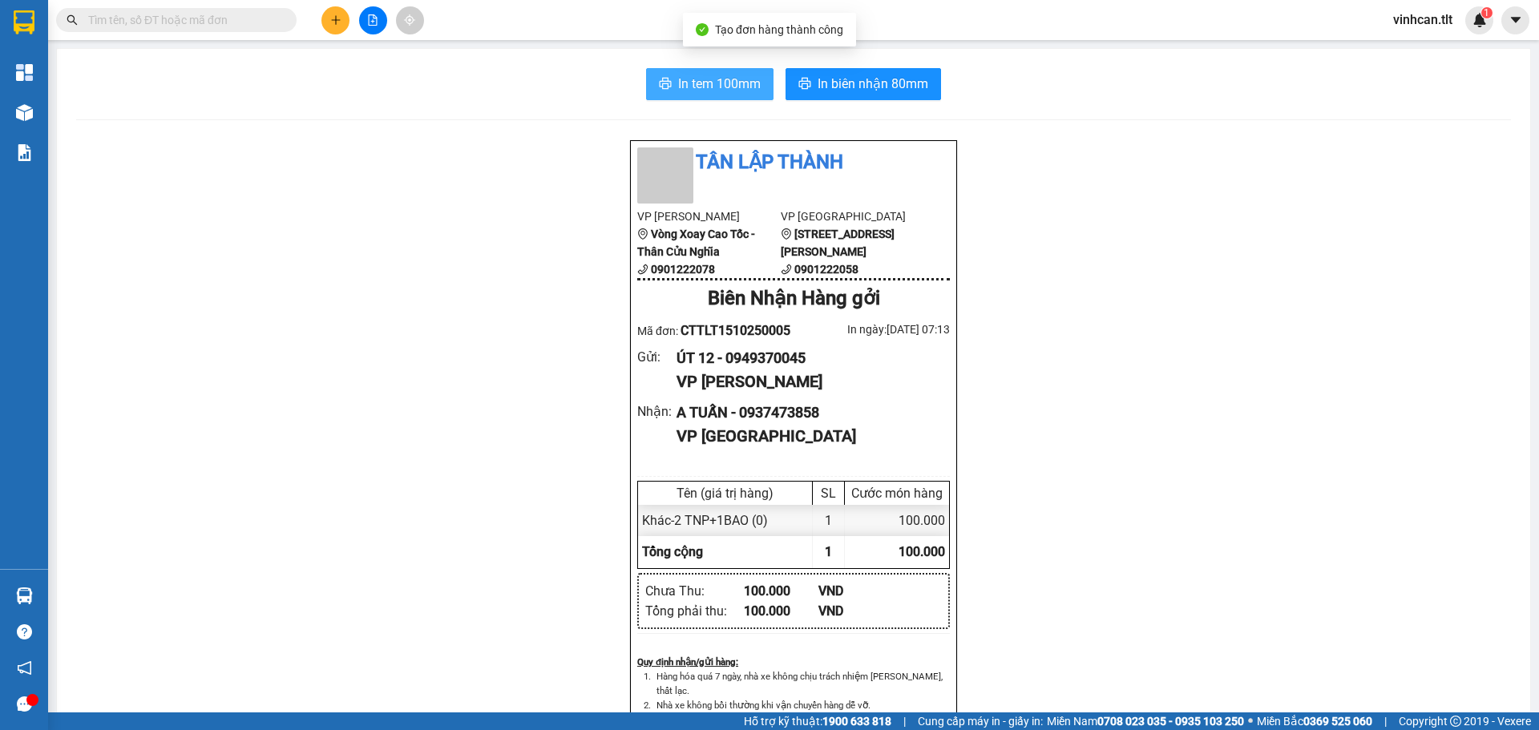
click at [720, 90] on span "In tem 100mm" at bounding box center [719, 84] width 83 height 20
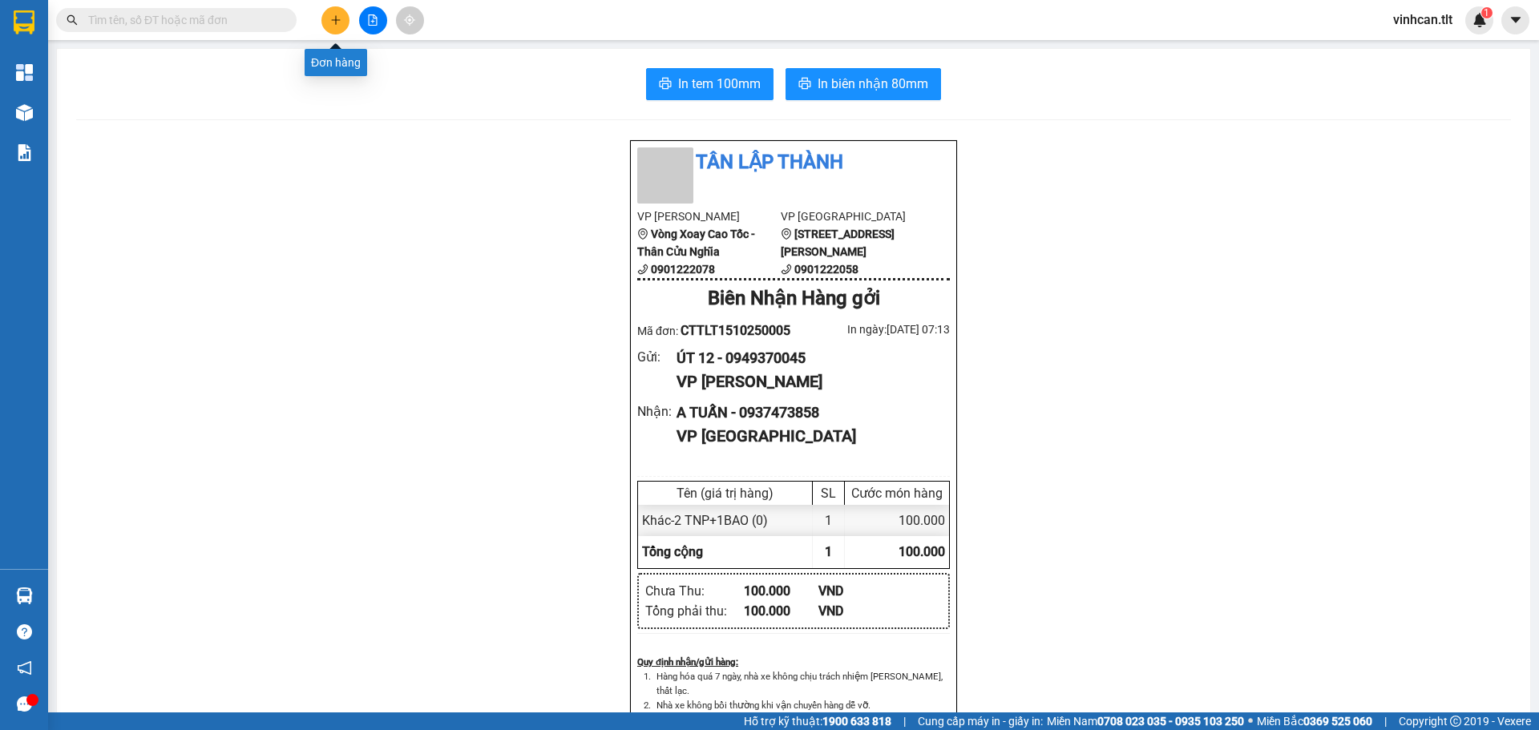
click at [337, 19] on icon "plus" at bounding box center [335, 19] width 11 height 11
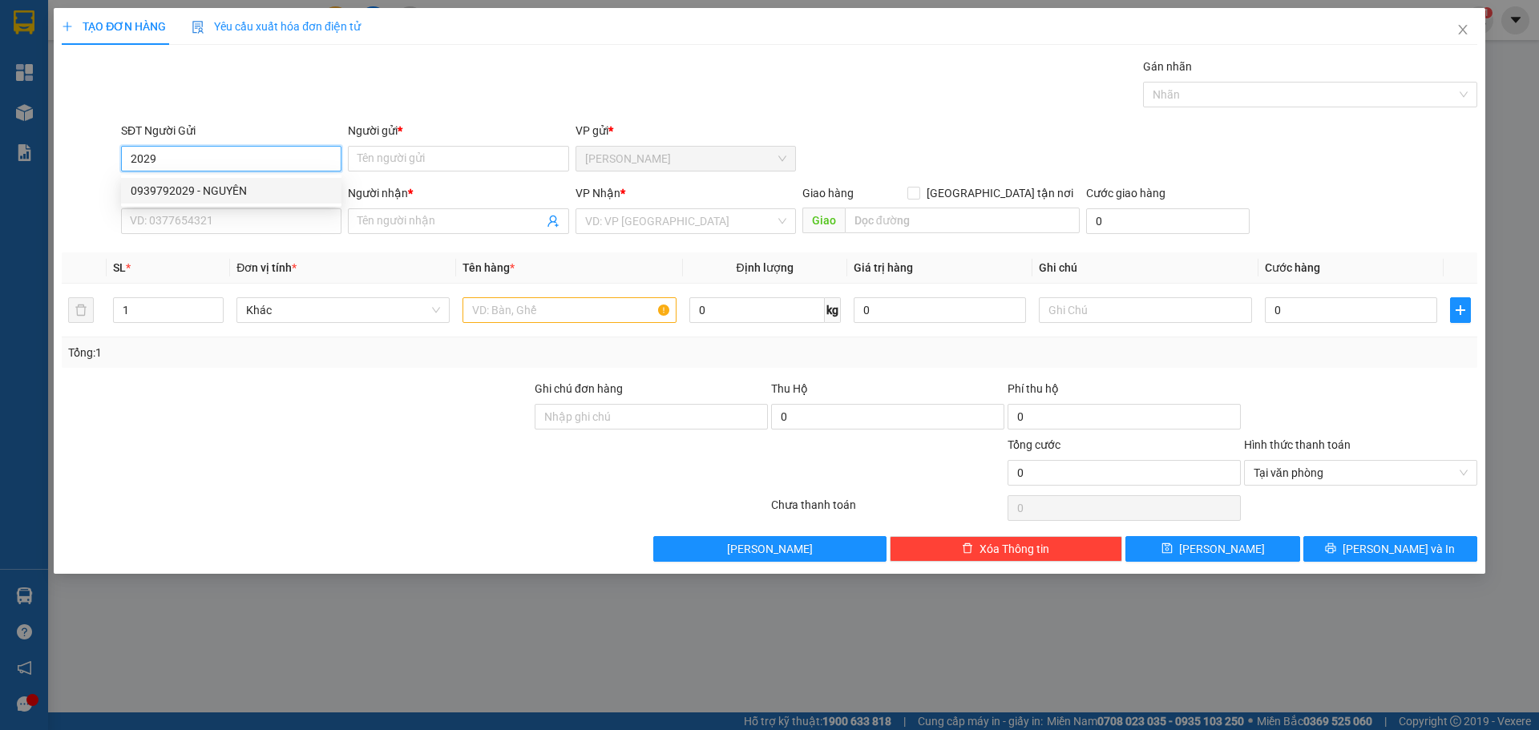
click at [245, 193] on div "0939792029 - NGUYÊN" at bounding box center [231, 191] width 201 height 18
type input "0939792029"
type input "NGUYÊN"
type input "0939792029"
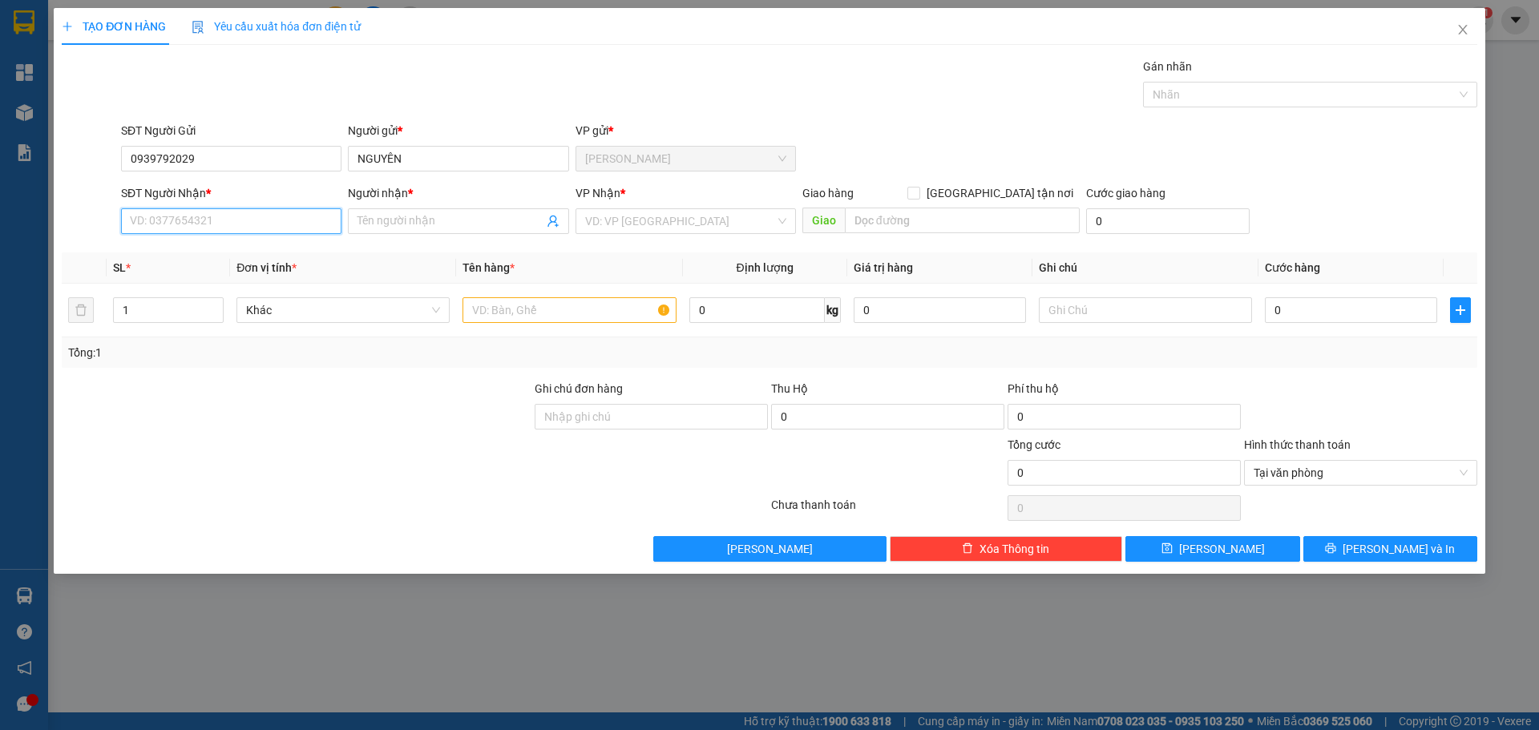
click at [231, 225] on input "SĐT Người Nhận *" at bounding box center [231, 221] width 220 height 26
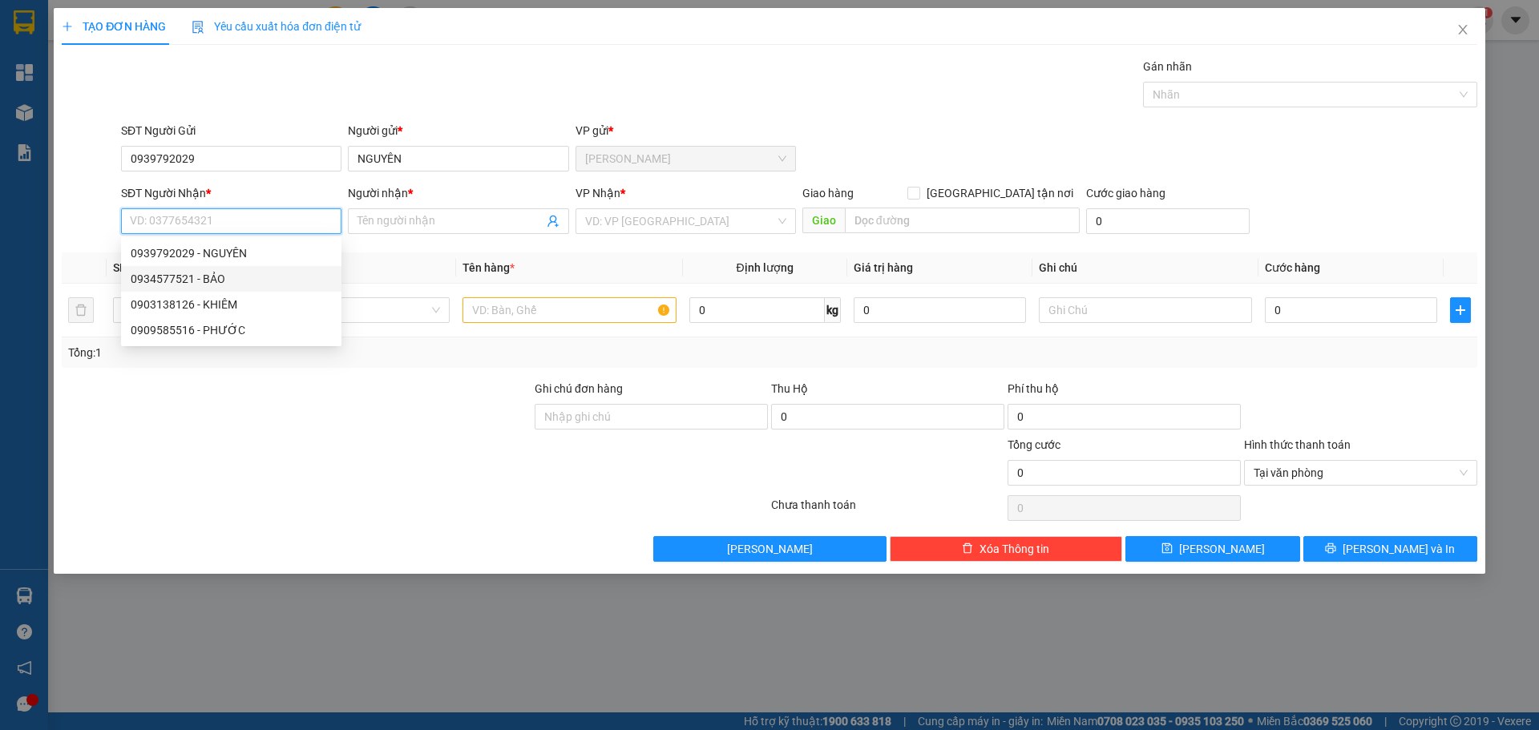
click at [209, 282] on div "0934577521 - BẢO" at bounding box center [231, 279] width 201 height 18
type input "0934577521"
type input "BẢO"
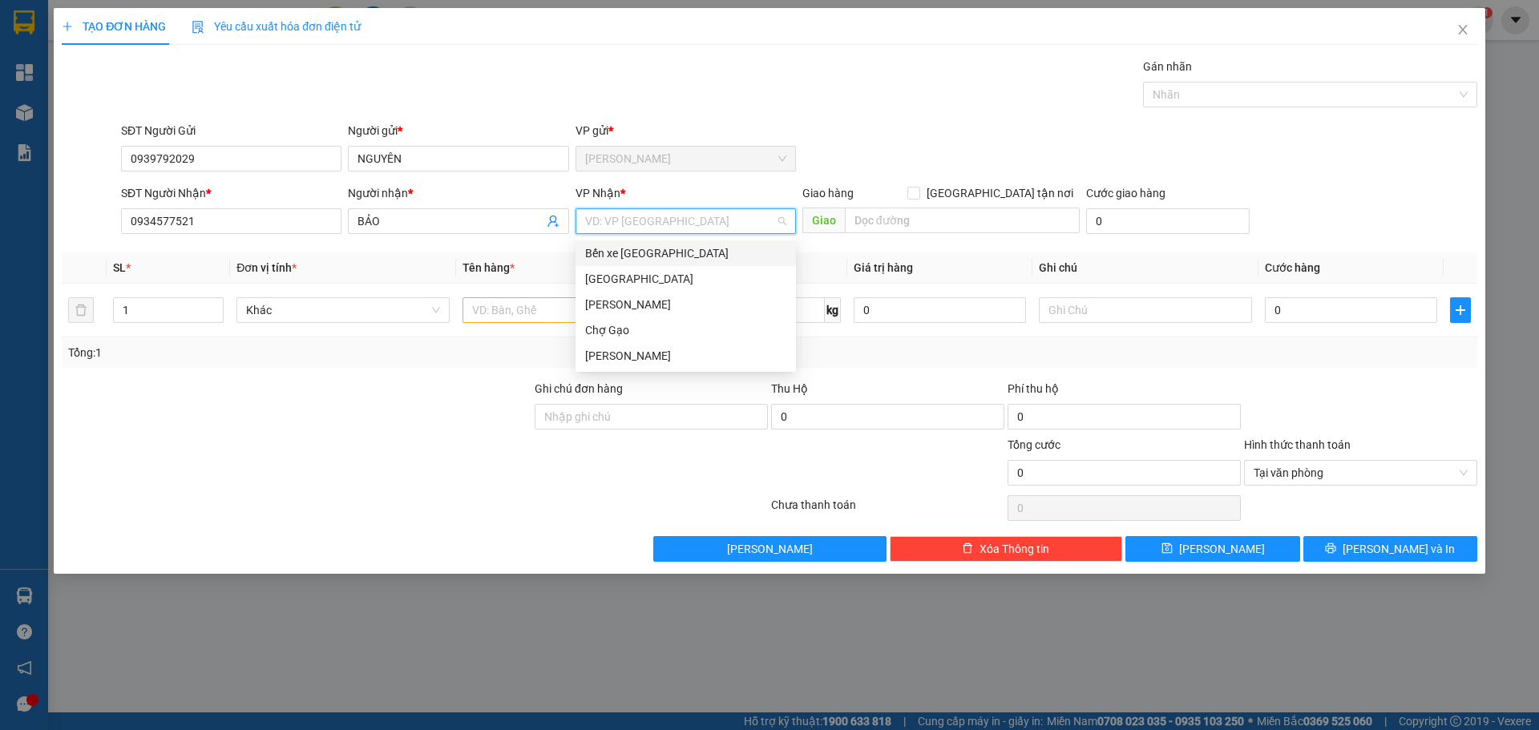
drag, startPoint x: 676, startPoint y: 220, endPoint x: 645, endPoint y: 272, distance: 60.3
click at [678, 224] on input "search" at bounding box center [680, 221] width 190 height 24
click at [644, 273] on div "[GEOGRAPHIC_DATA]" at bounding box center [685, 279] width 201 height 18
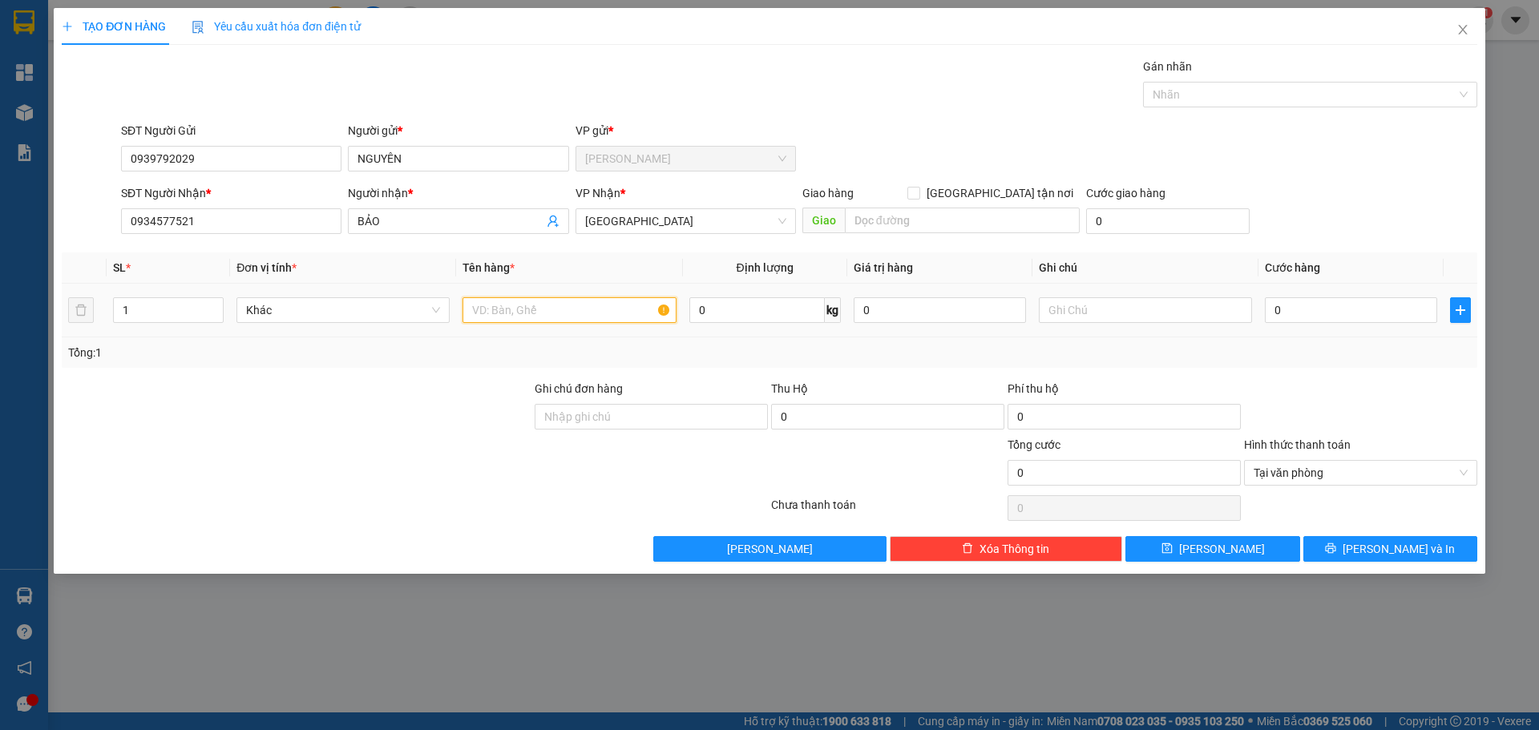
click at [532, 316] on input "text" at bounding box center [568, 310] width 213 height 26
paste input "Ủ"
paste input "ÚT"
type input "1 MÚT"
click at [1314, 304] on input "0" at bounding box center [1350, 310] width 172 height 26
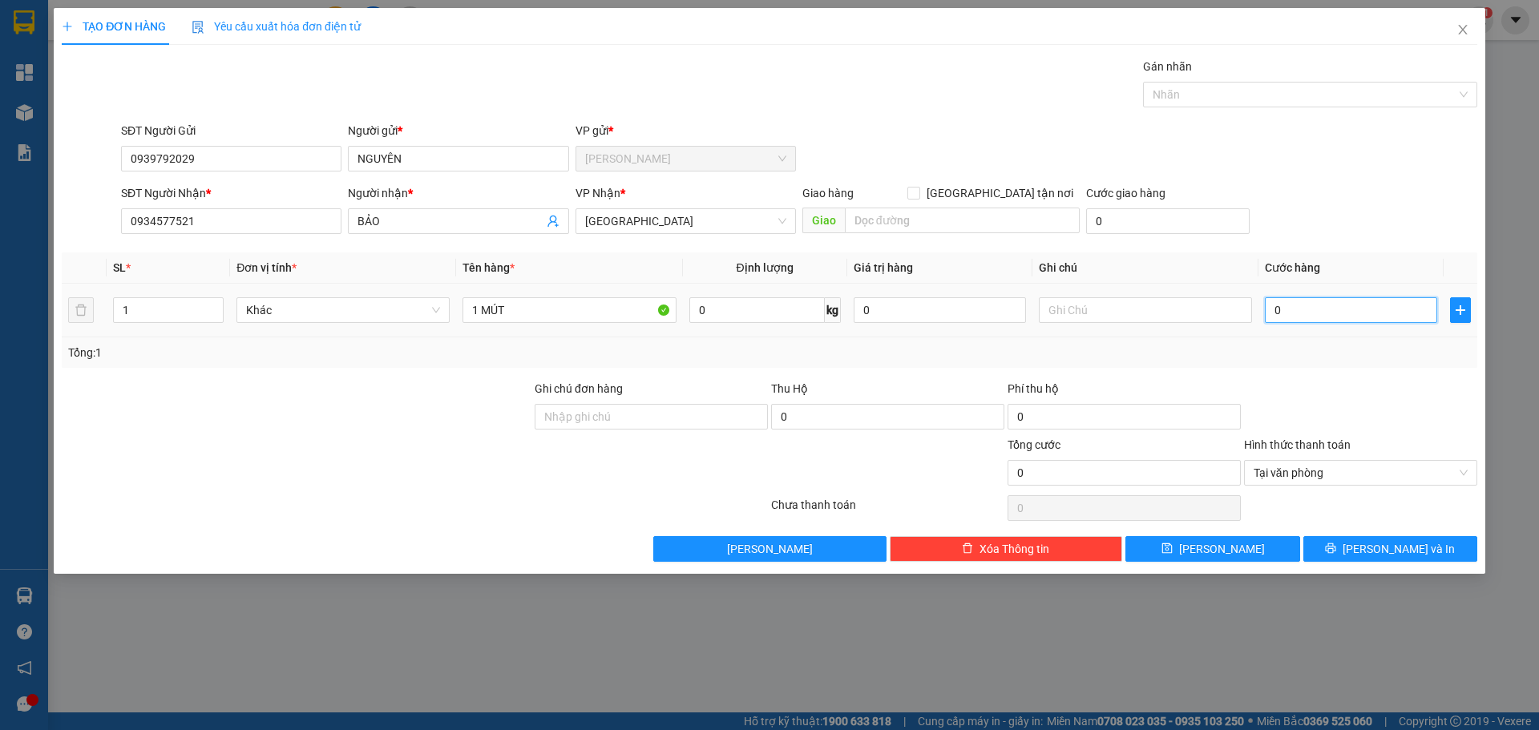
type input "2"
type input "25"
type input "25.000"
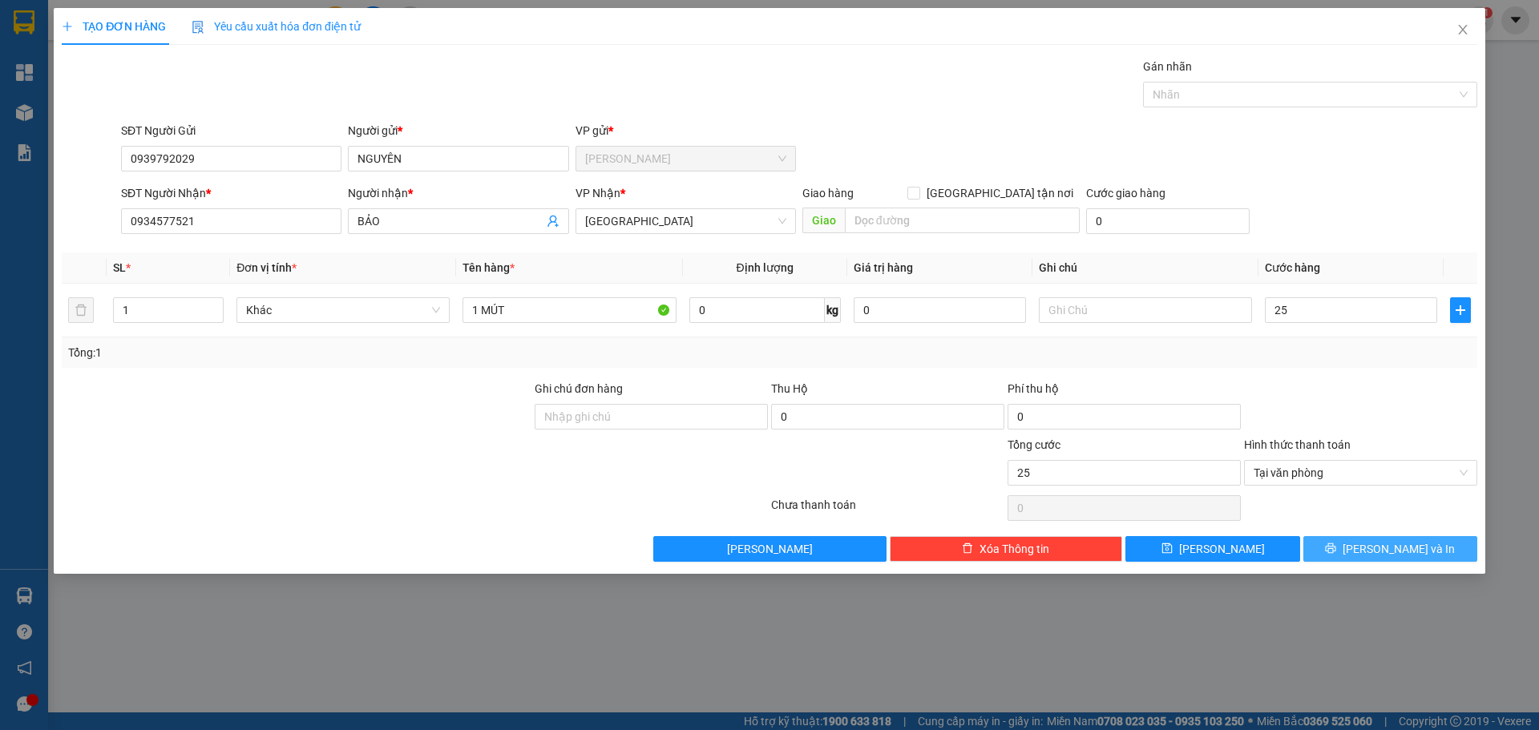
type input "25.000"
click at [1349, 554] on button "[PERSON_NAME] và In" at bounding box center [1390, 549] width 174 height 26
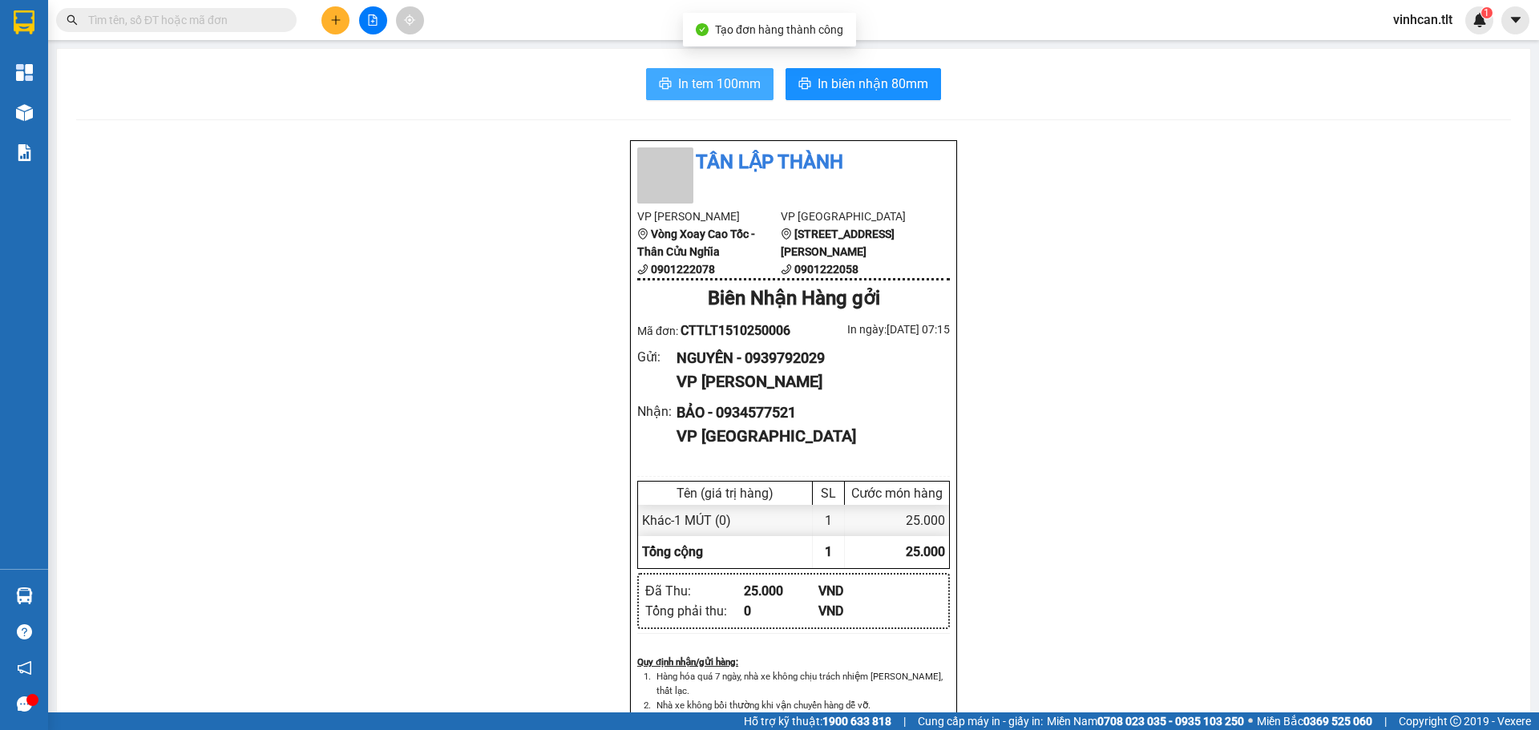
click at [739, 73] on button "In tem 100mm" at bounding box center [709, 84] width 127 height 32
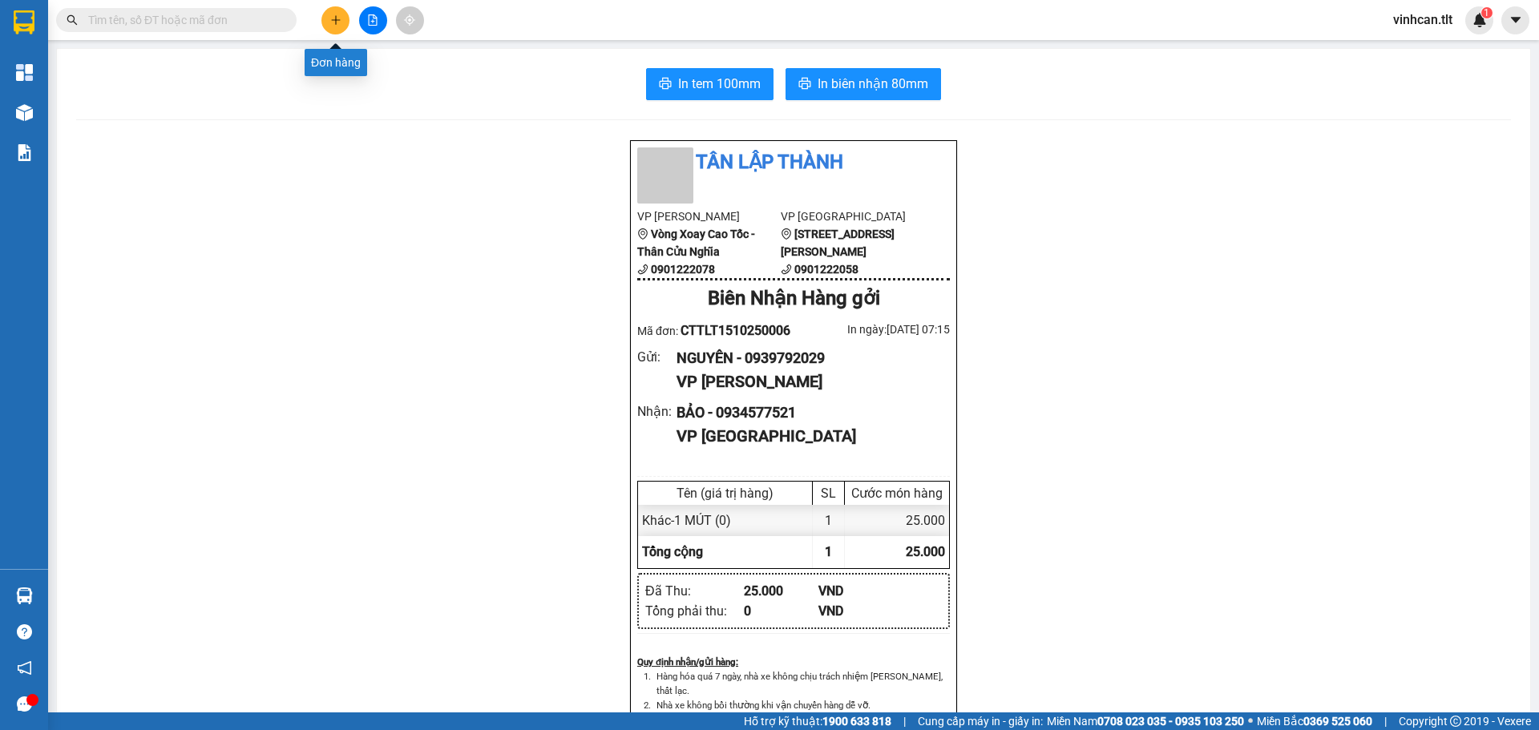
click at [337, 13] on button at bounding box center [335, 20] width 28 height 28
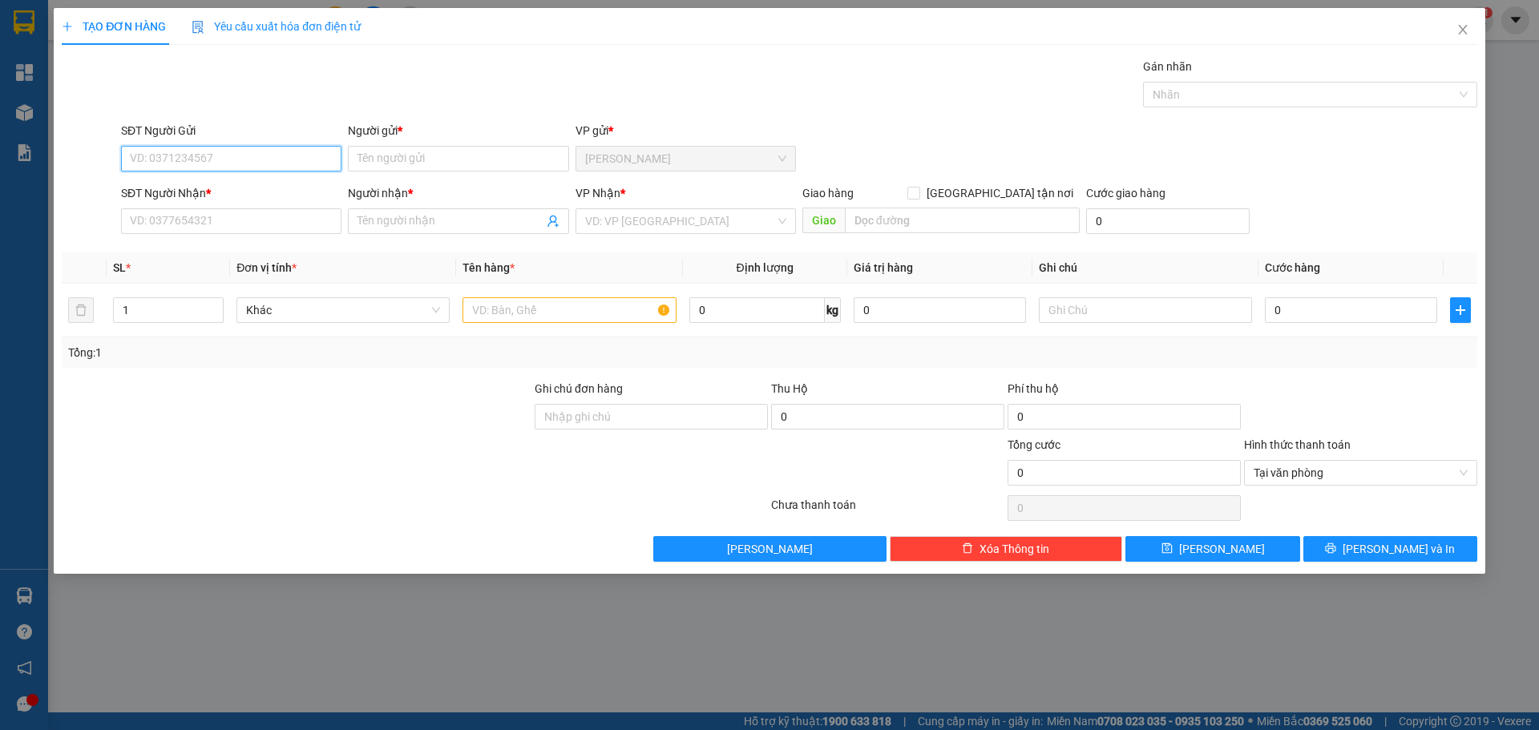
click at [254, 163] on input "SĐT Người Gửi" at bounding box center [231, 159] width 220 height 26
click at [218, 196] on div "0368830178 - ANH TÁM" at bounding box center [231, 191] width 201 height 18
type input "0368830178"
type input "ANH TÁM"
type input "0368830178"
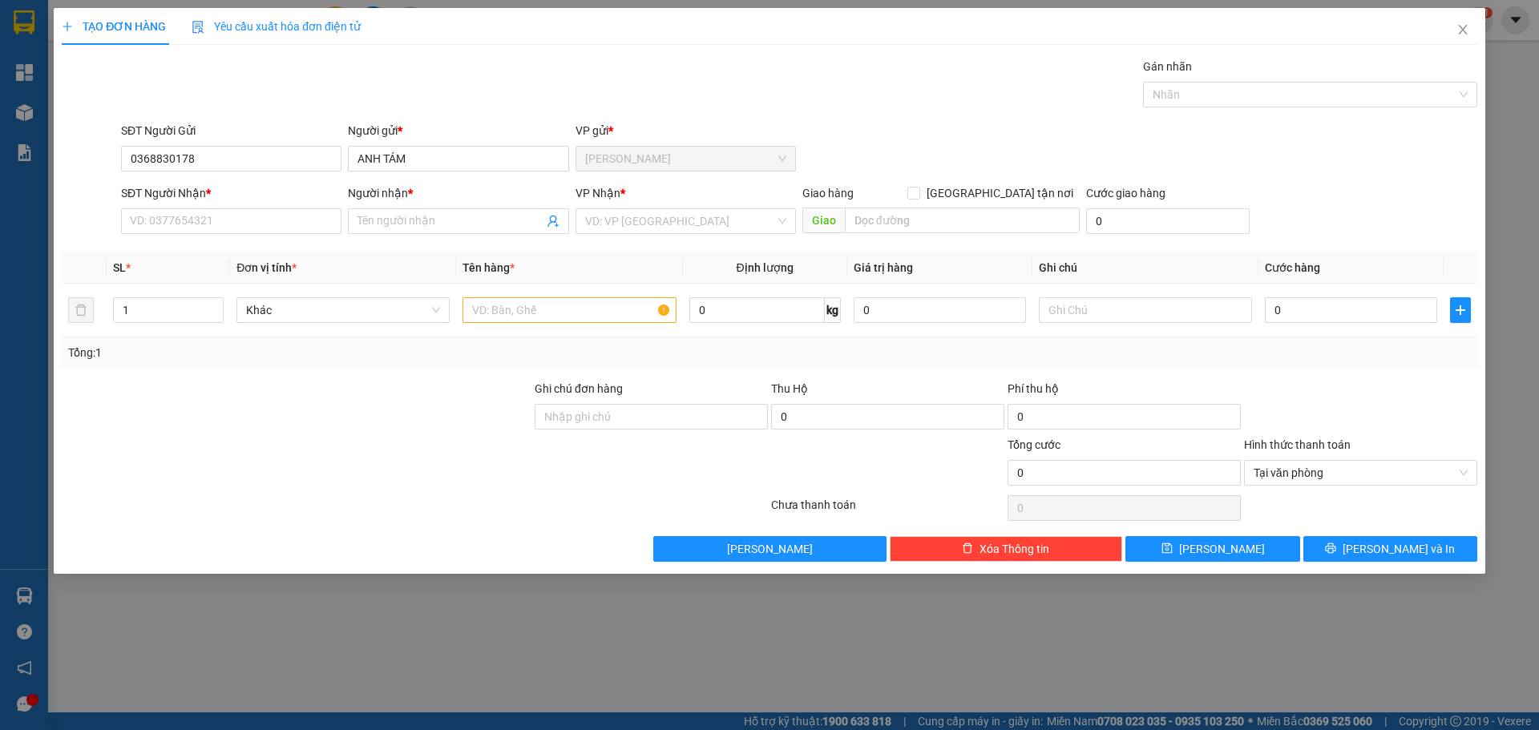
click at [211, 235] on div "SĐT Người Nhận * VD: 0377654321" at bounding box center [231, 212] width 220 height 56
click at [211, 230] on input "SĐT Người Nhận *" at bounding box center [231, 221] width 220 height 26
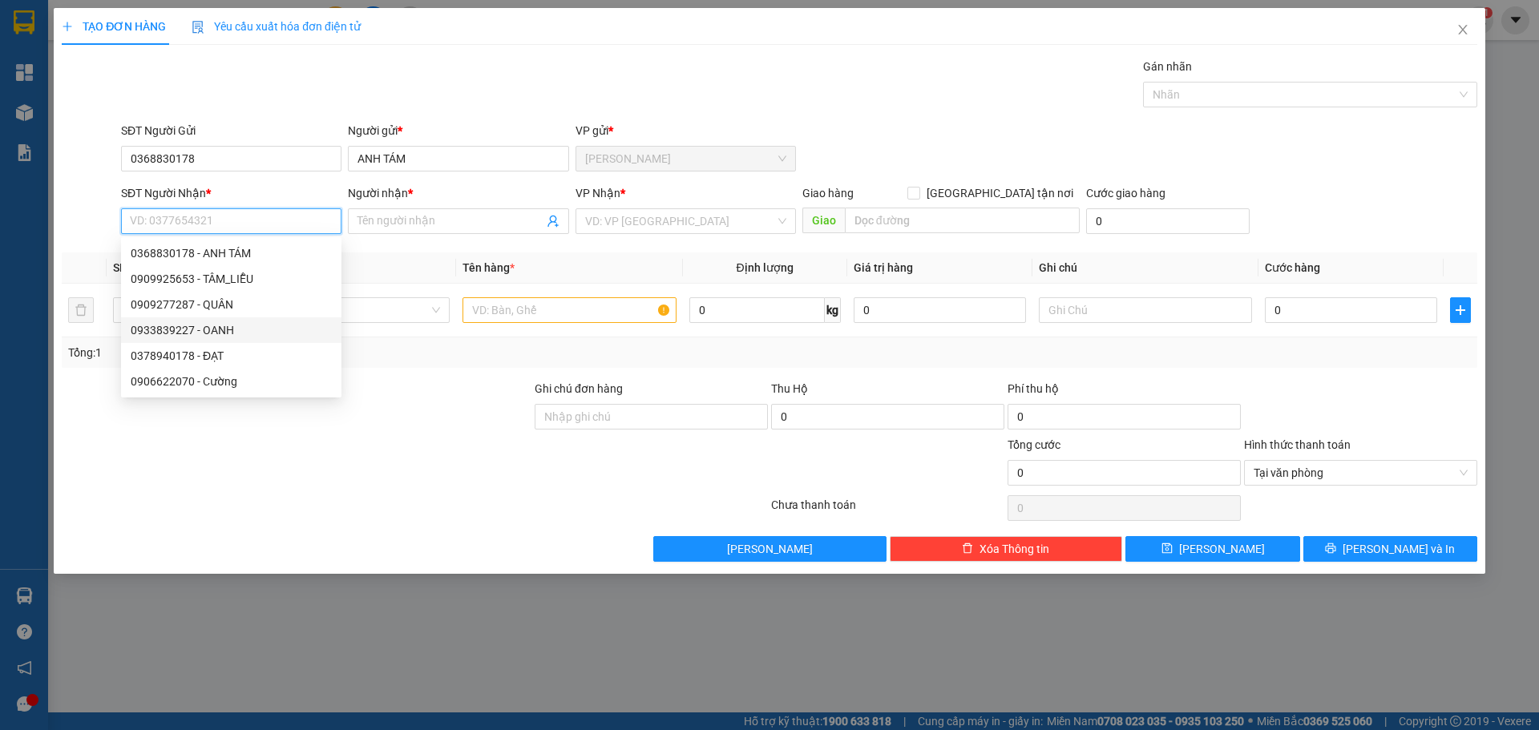
click at [189, 329] on div "0933839227 - OANH" at bounding box center [231, 330] width 201 height 18
type input "0933839227"
type input "OANH"
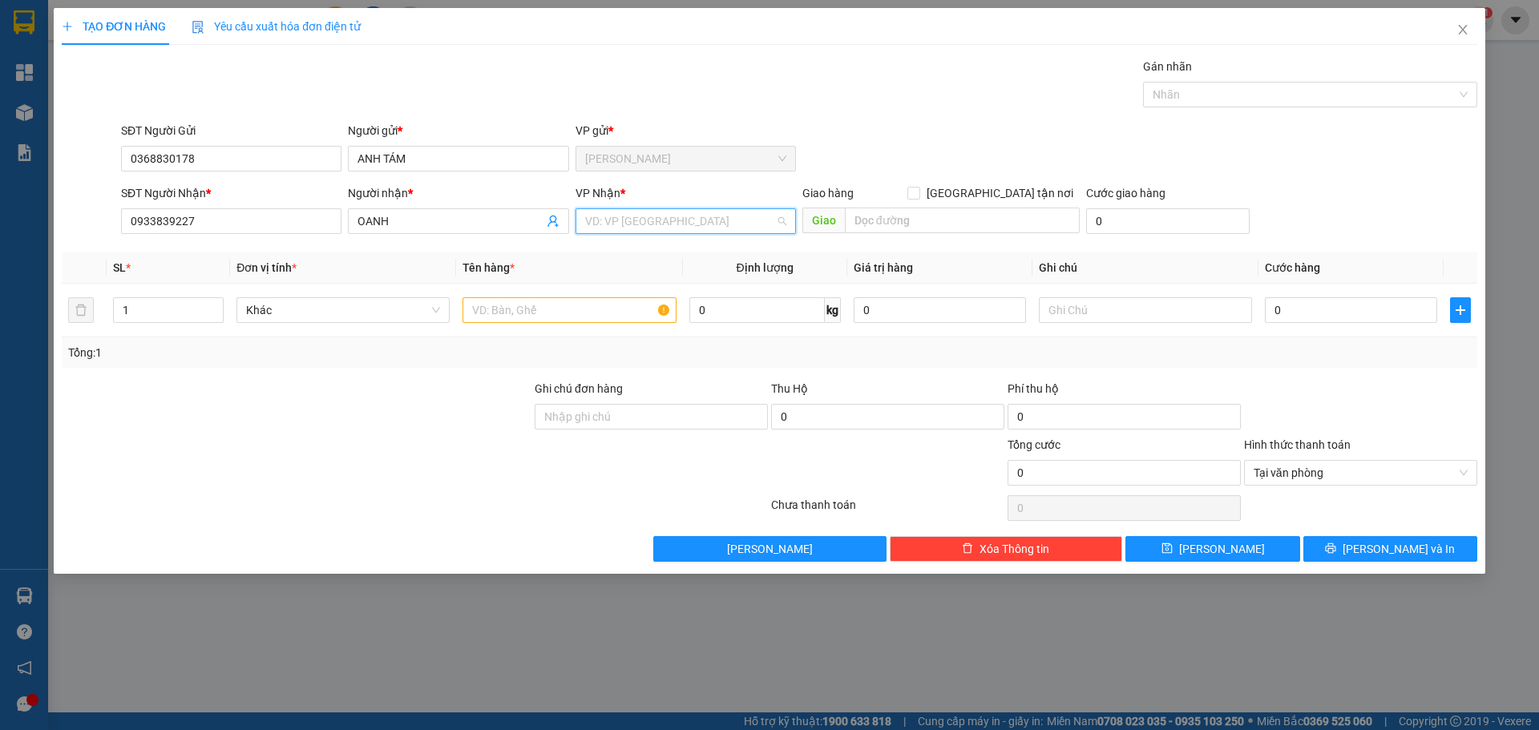
click at [597, 223] on input "search" at bounding box center [680, 221] width 190 height 24
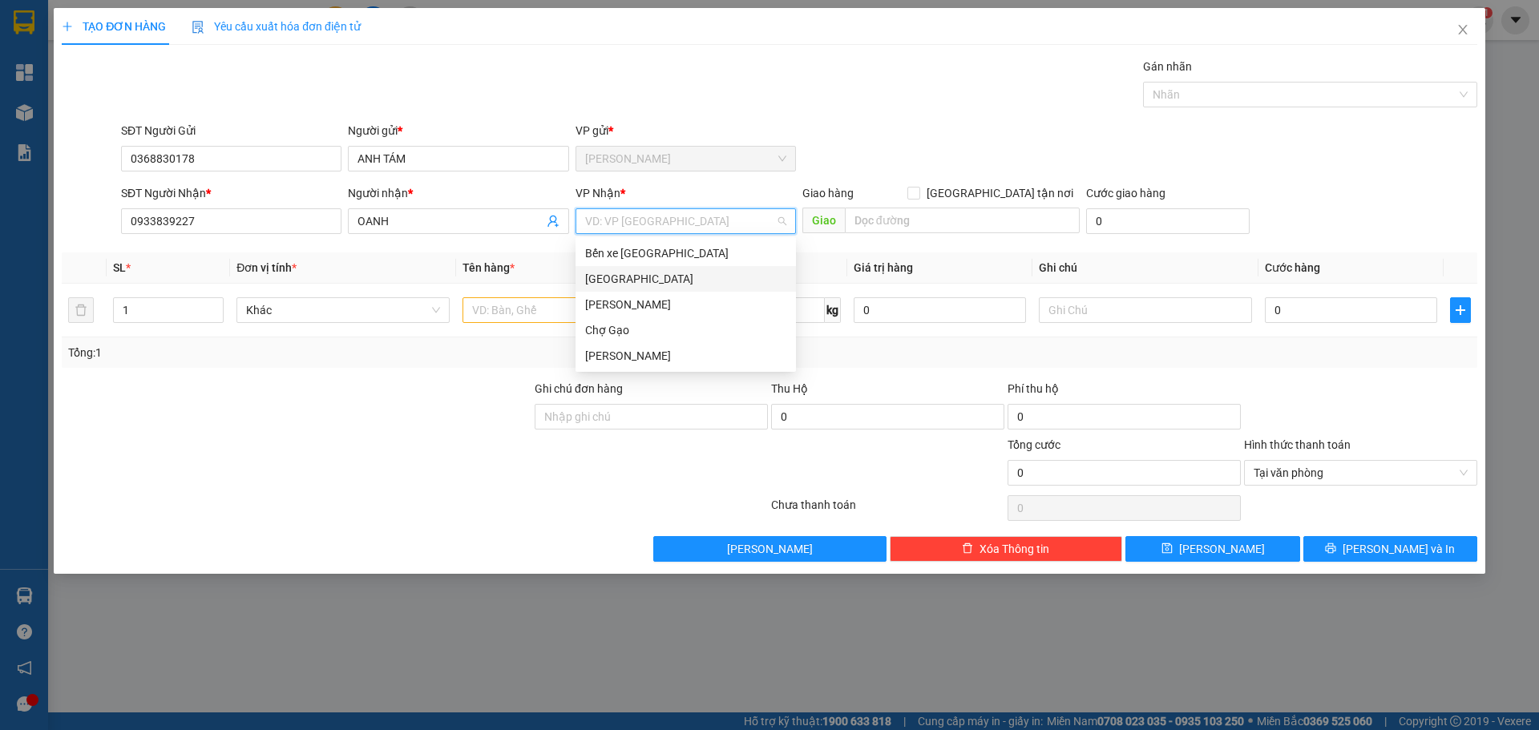
click at [591, 291] on div "[GEOGRAPHIC_DATA]" at bounding box center [685, 279] width 220 height 26
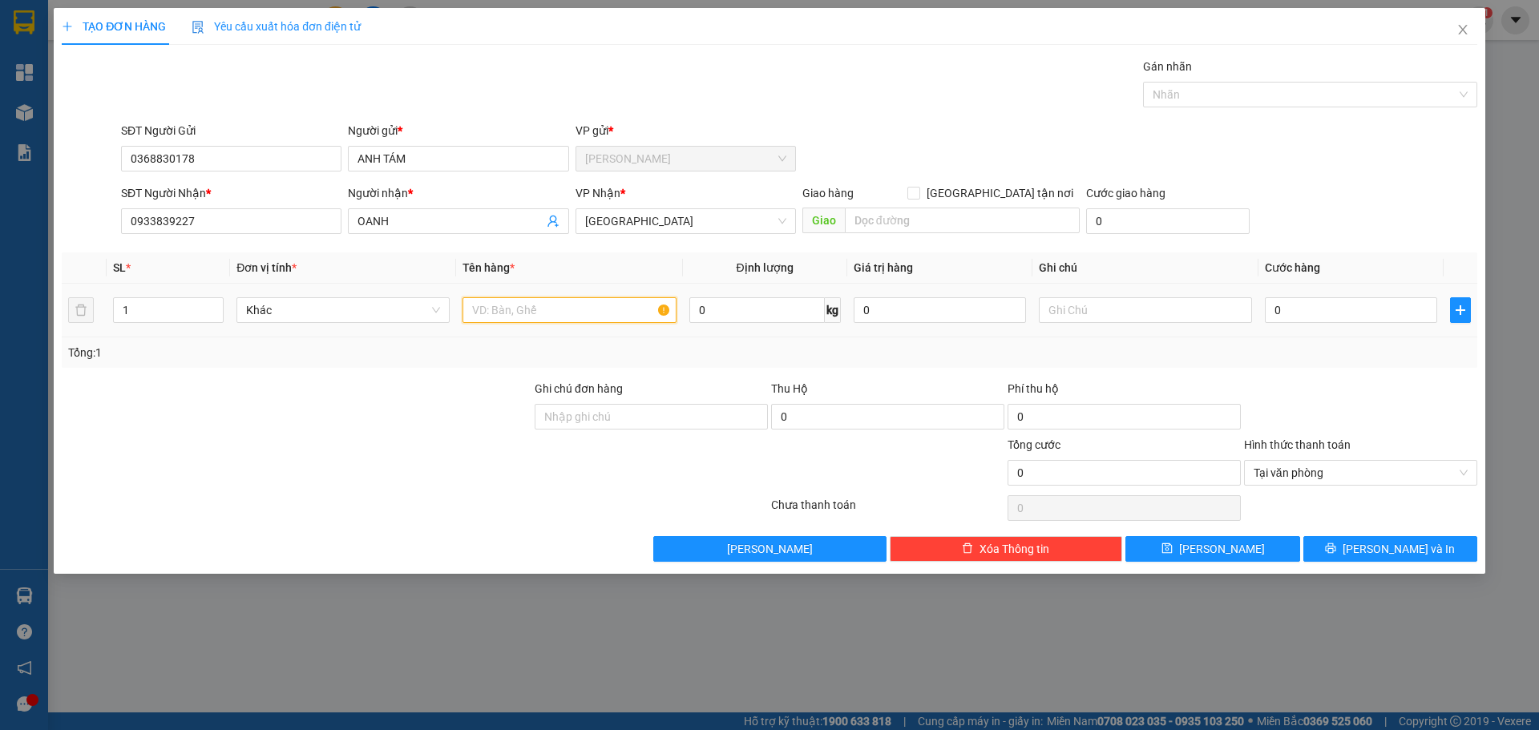
click at [507, 315] on input "text" at bounding box center [568, 310] width 213 height 26
paste input "Á"
type input "1 BAO CÁ"
click at [1300, 310] on input "0" at bounding box center [1350, 310] width 172 height 26
type input "2"
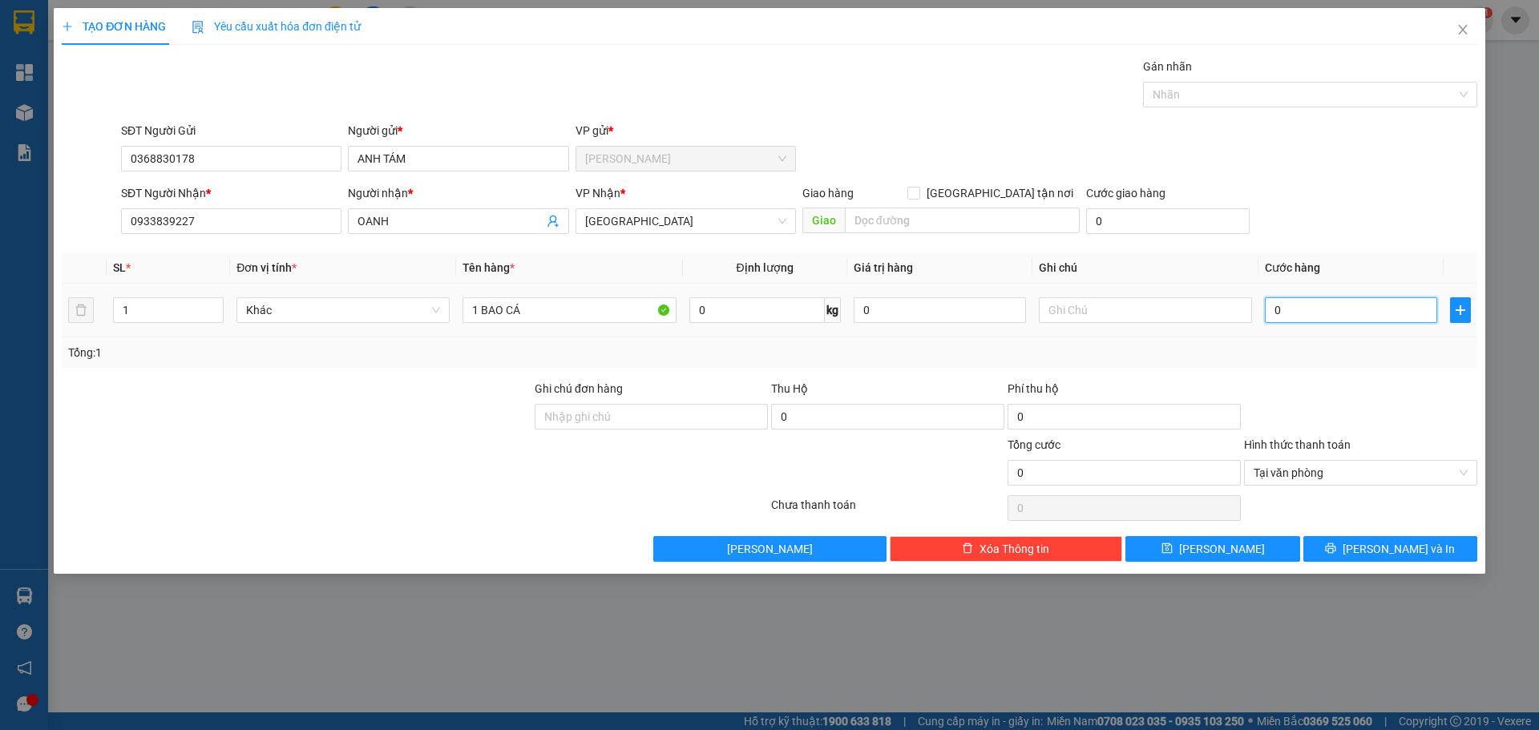
type input "2"
type input "25"
type input "25.000"
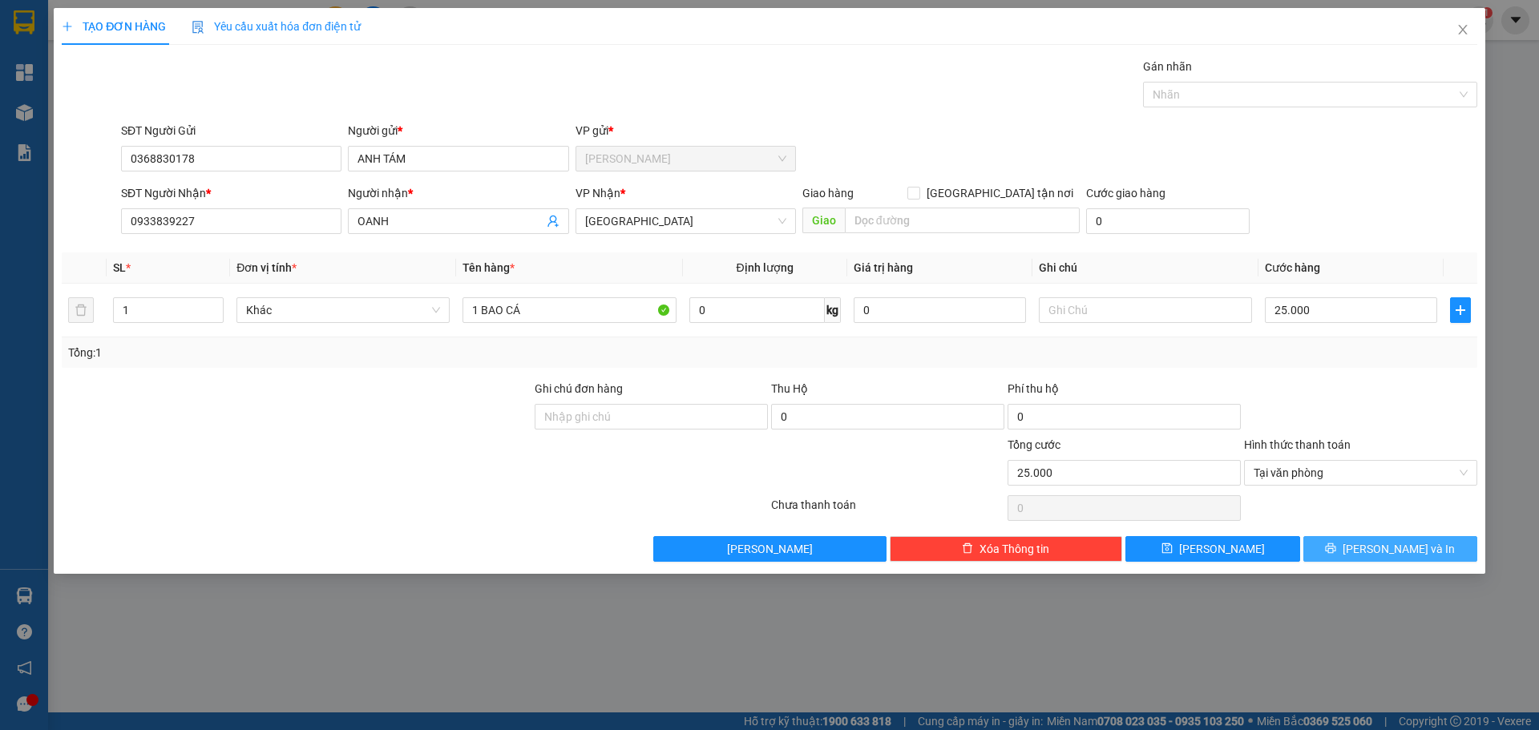
click at [1442, 545] on button "[PERSON_NAME] và In" at bounding box center [1390, 549] width 174 height 26
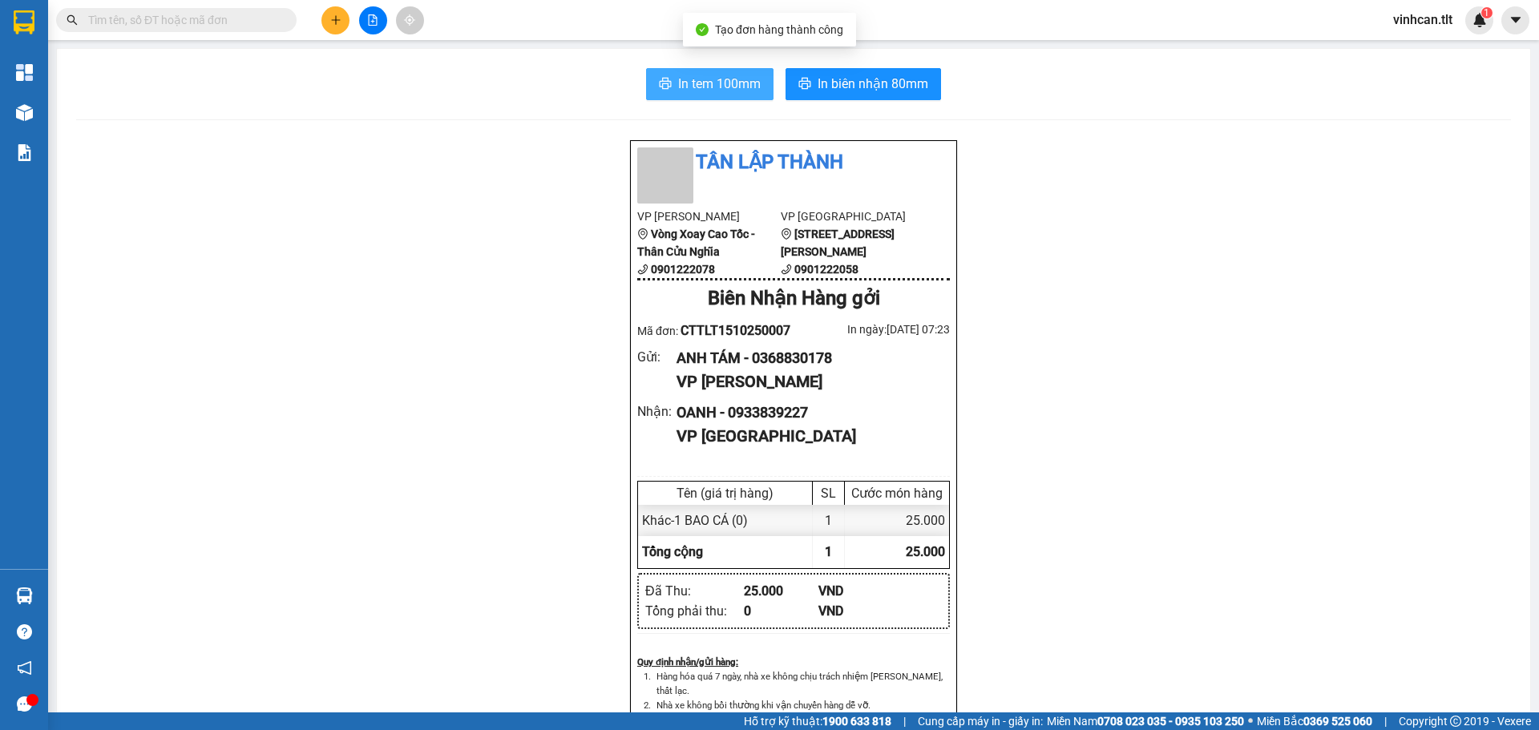
click at [723, 99] on button "In tem 100mm" at bounding box center [709, 84] width 127 height 32
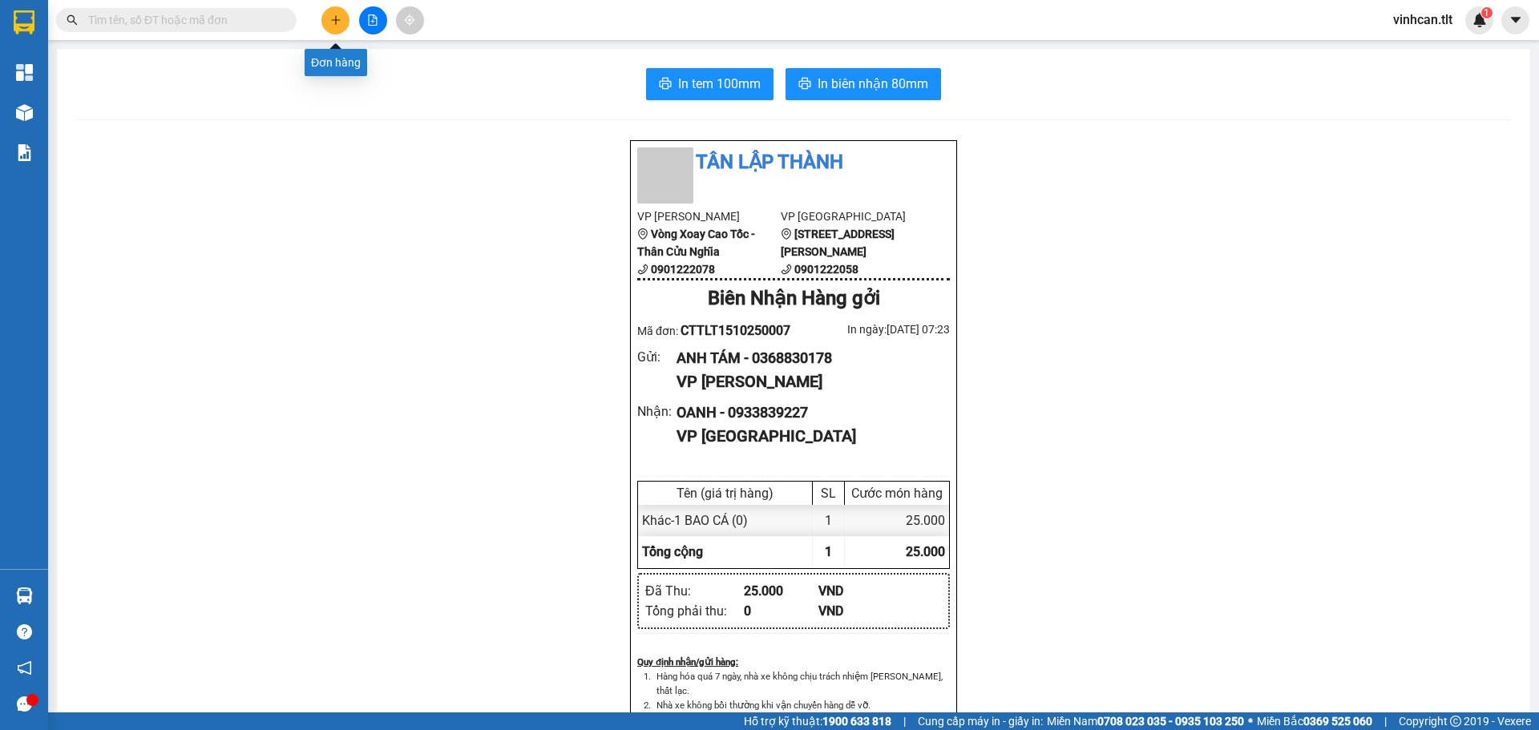
click at [334, 17] on icon "plus" at bounding box center [335, 19] width 11 height 11
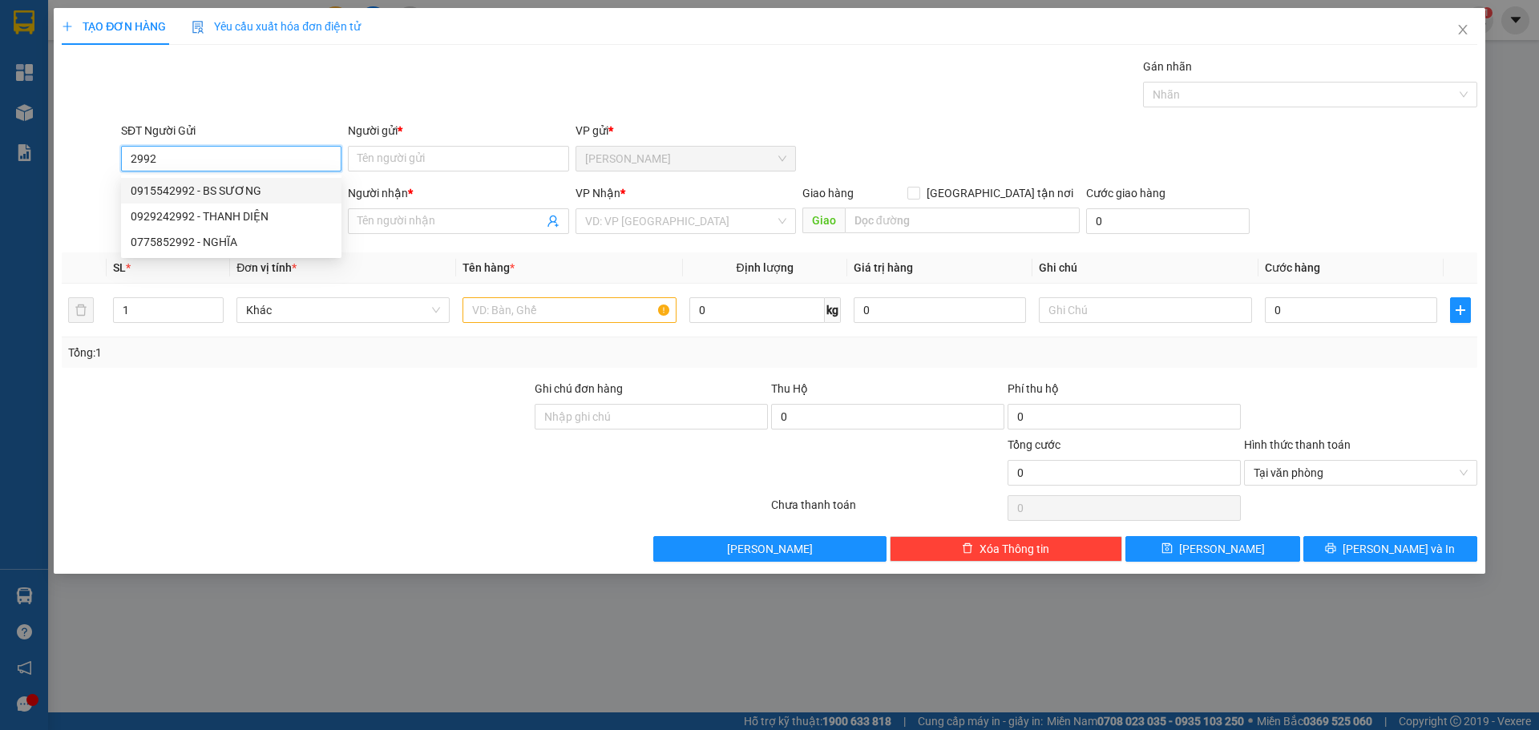
click at [292, 188] on div "0915542992 - BS SƯƠNG" at bounding box center [231, 191] width 201 height 18
type input "0915542992"
type input "BS SƯƠNG"
type input "0915542992"
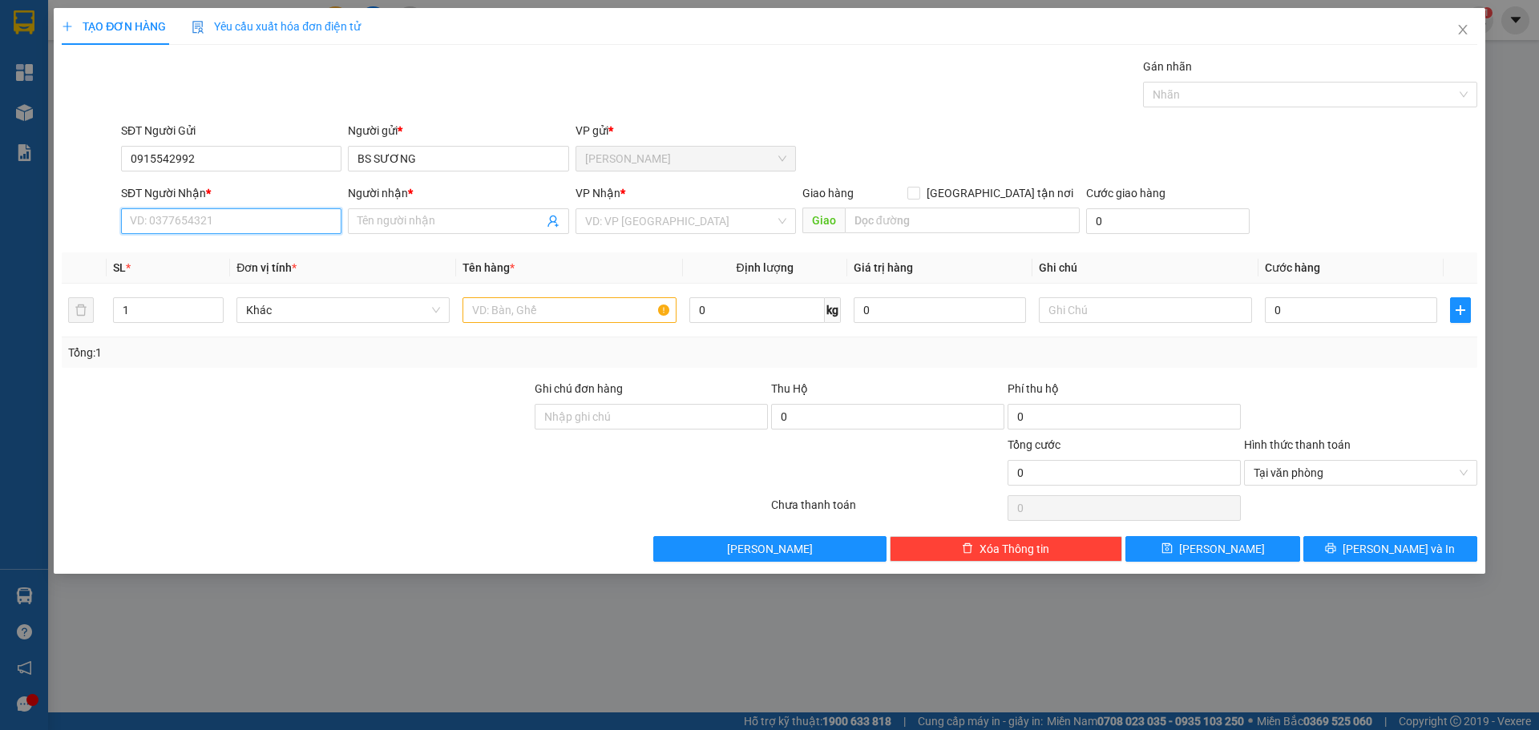
click at [292, 220] on input "SĐT Người Nhận *" at bounding box center [231, 221] width 220 height 26
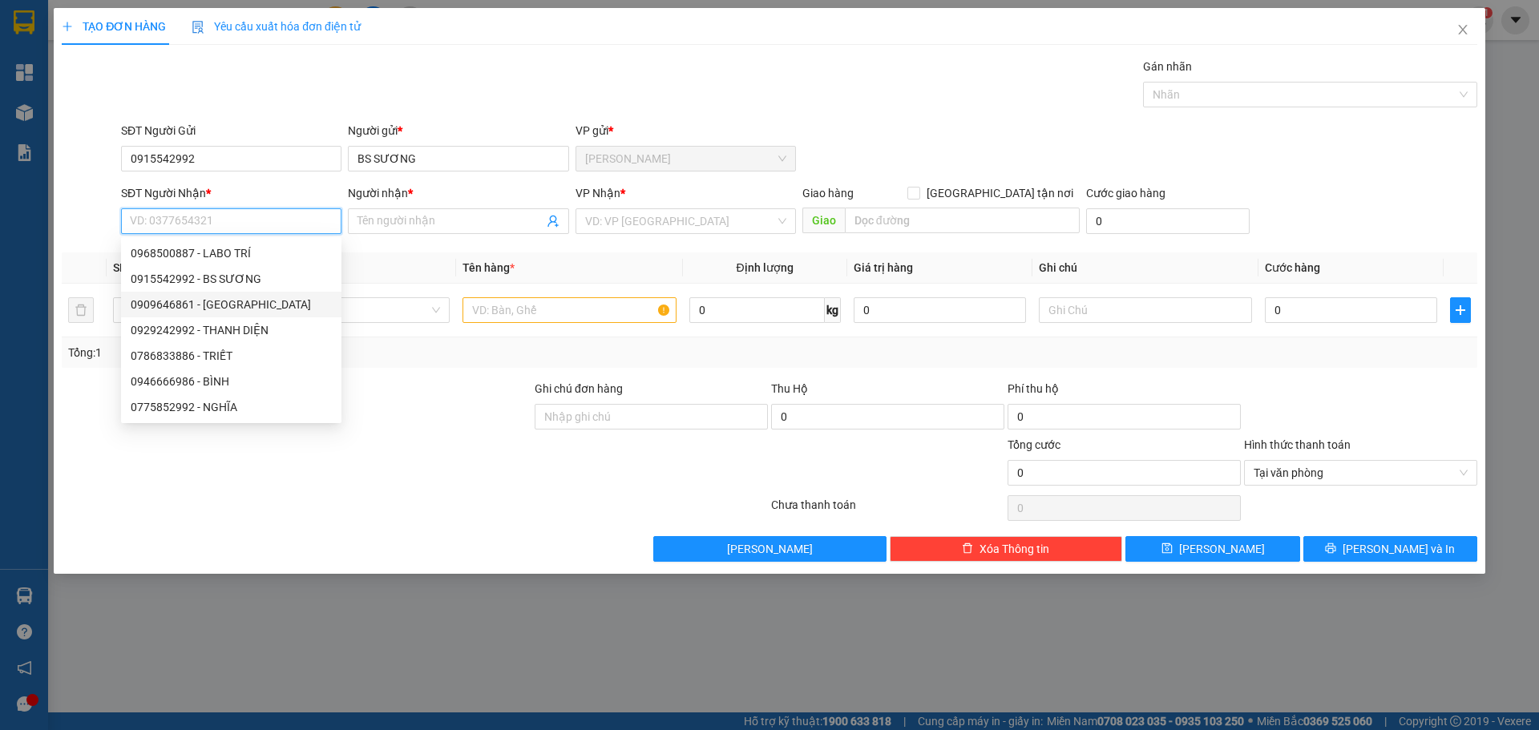
click at [246, 304] on div "0909646861 - [GEOGRAPHIC_DATA]" at bounding box center [231, 305] width 201 height 18
type input "0909646861"
type input "VIỆT Á"
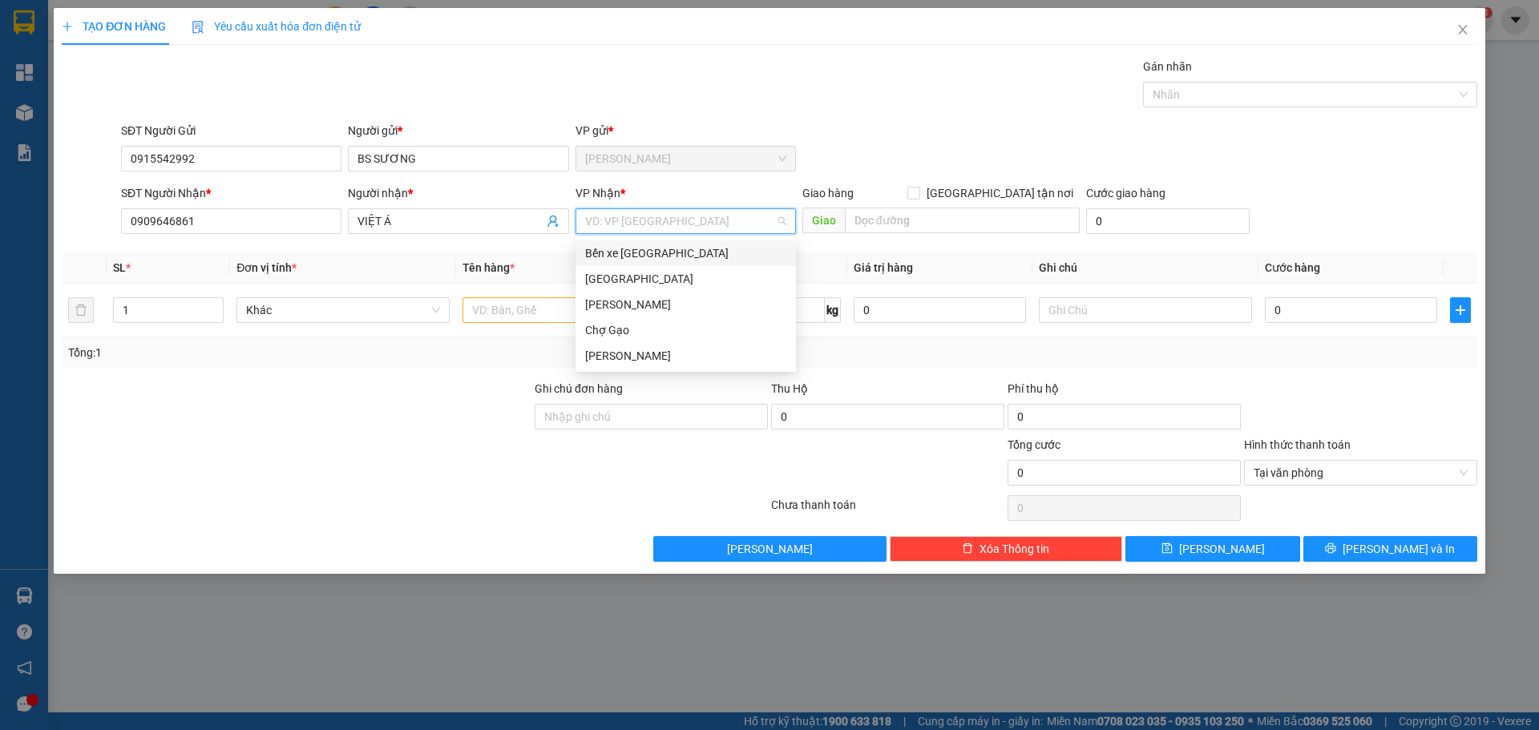
click at [688, 218] on input "search" at bounding box center [680, 221] width 190 height 24
click at [631, 276] on div "[GEOGRAPHIC_DATA]" at bounding box center [685, 279] width 201 height 18
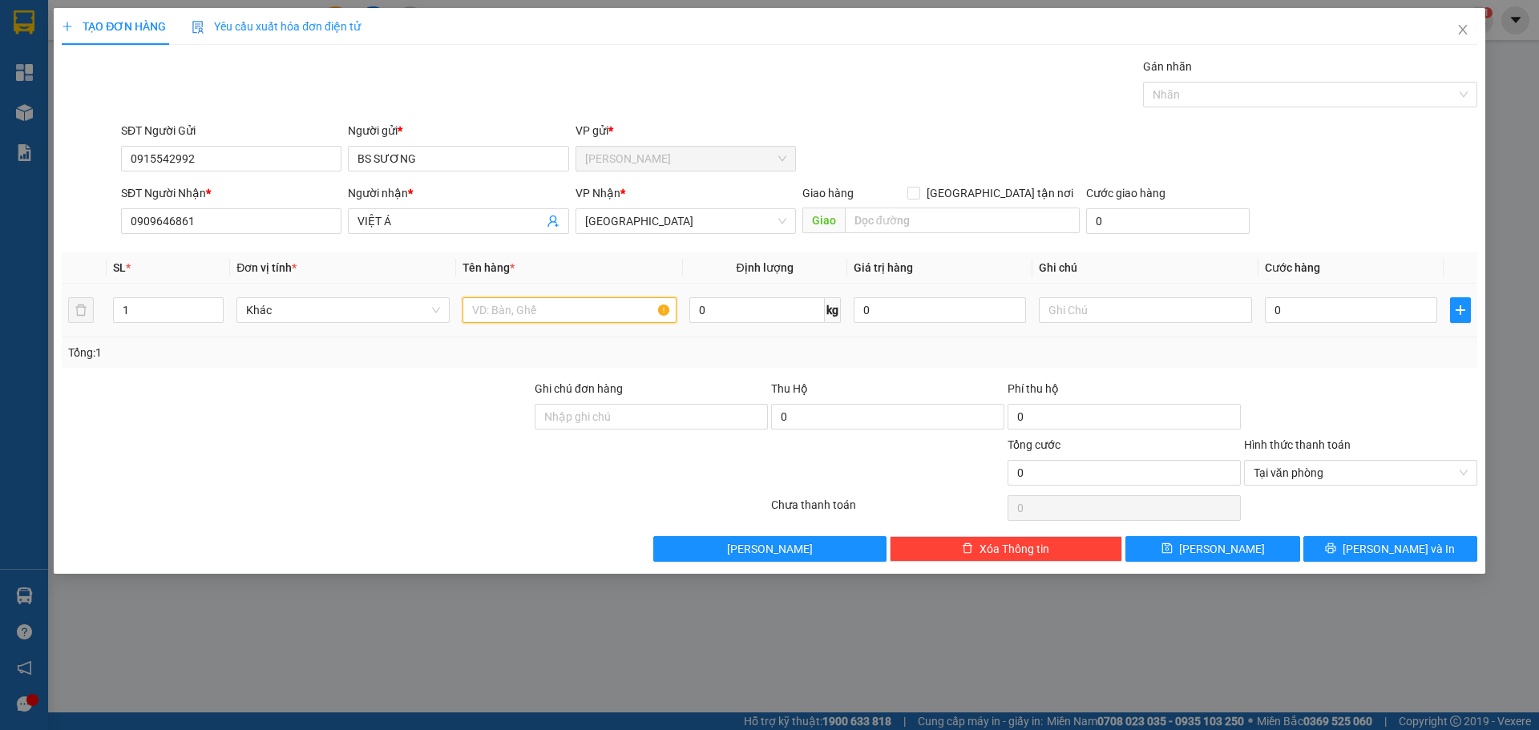
click at [591, 311] on input "text" at bounding box center [568, 310] width 213 height 26
type input "1HNP"
click at [1322, 316] on input "0" at bounding box center [1350, 310] width 172 height 26
type input "1"
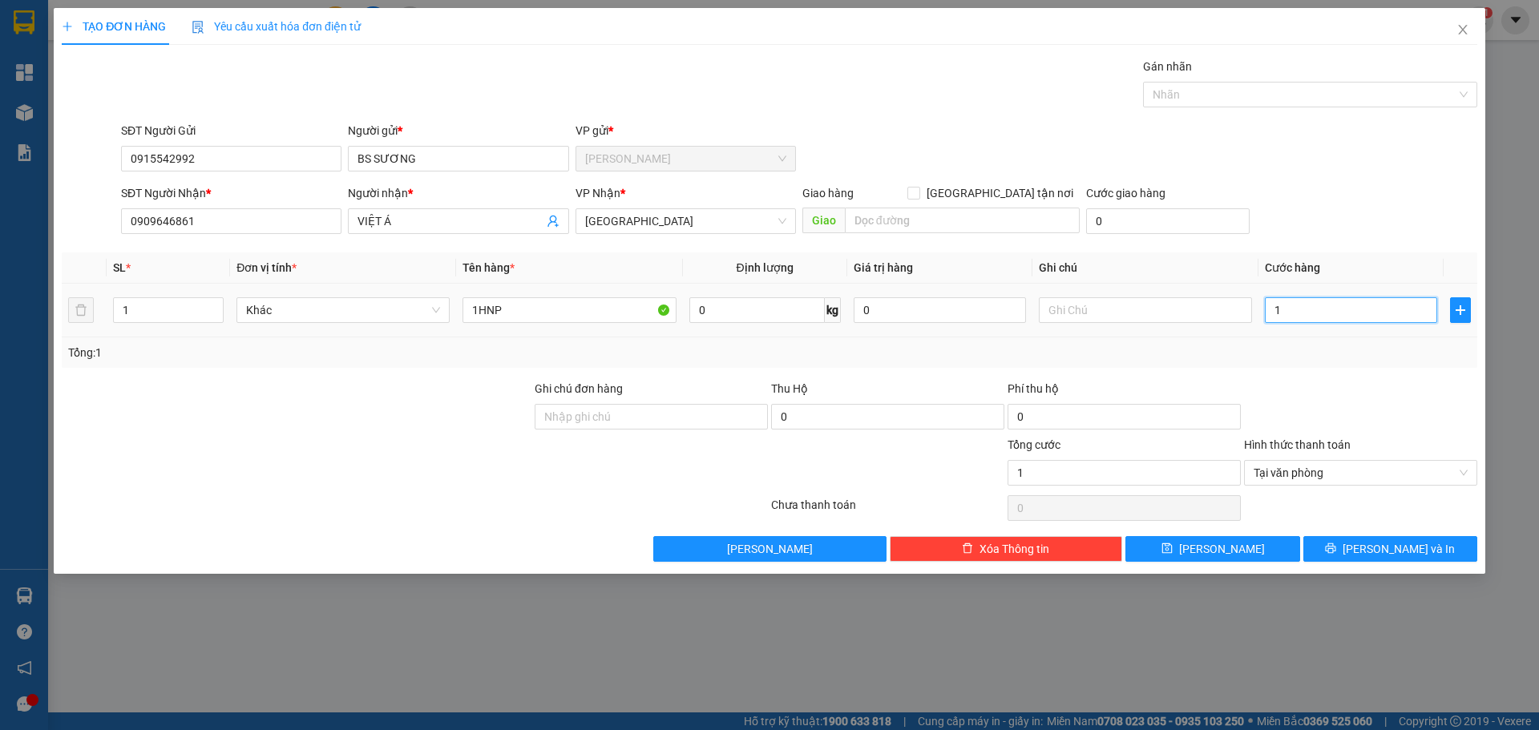
type input "15"
type input "15.000"
click at [1388, 557] on span "[PERSON_NAME] và In" at bounding box center [1398, 549] width 112 height 18
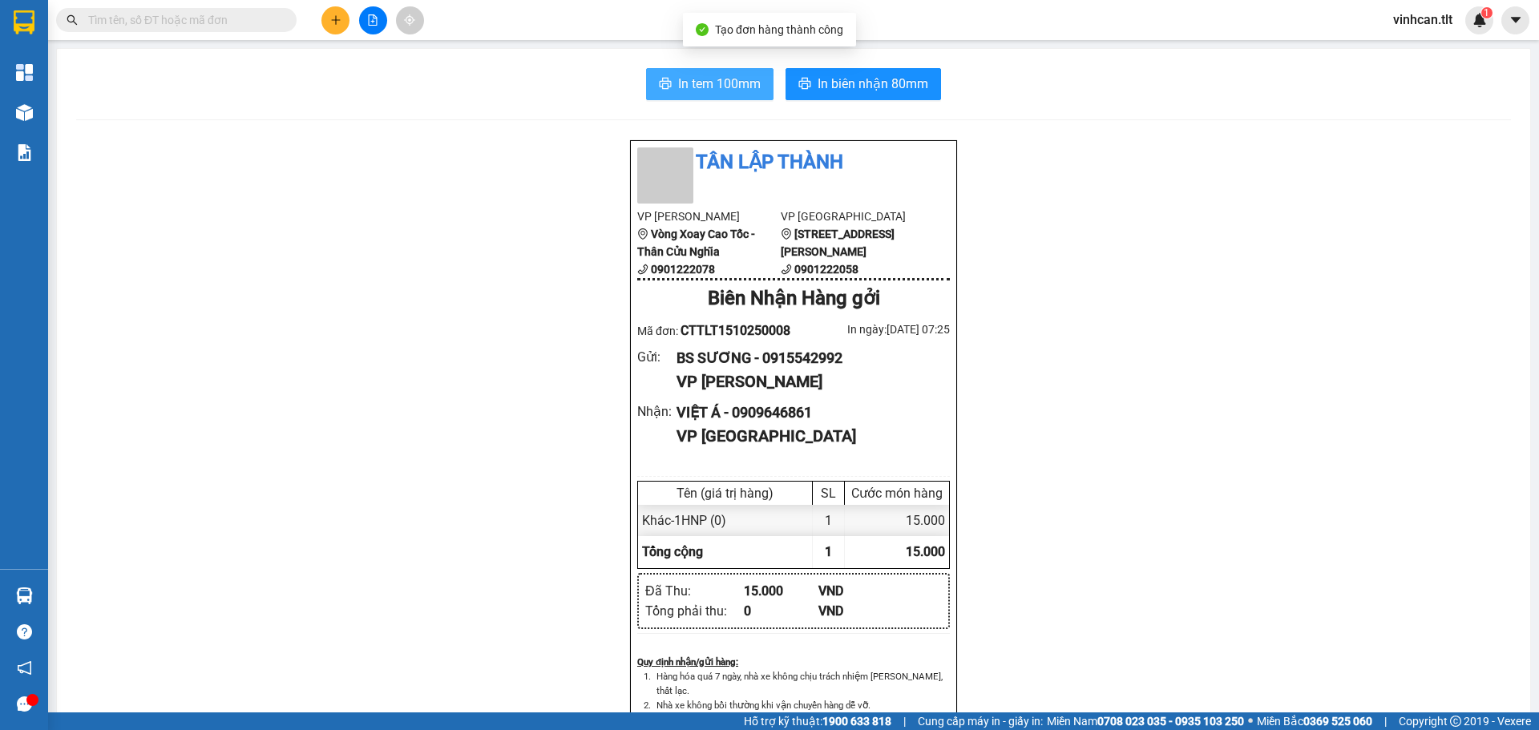
click at [683, 71] on button "In tem 100mm" at bounding box center [709, 84] width 127 height 32
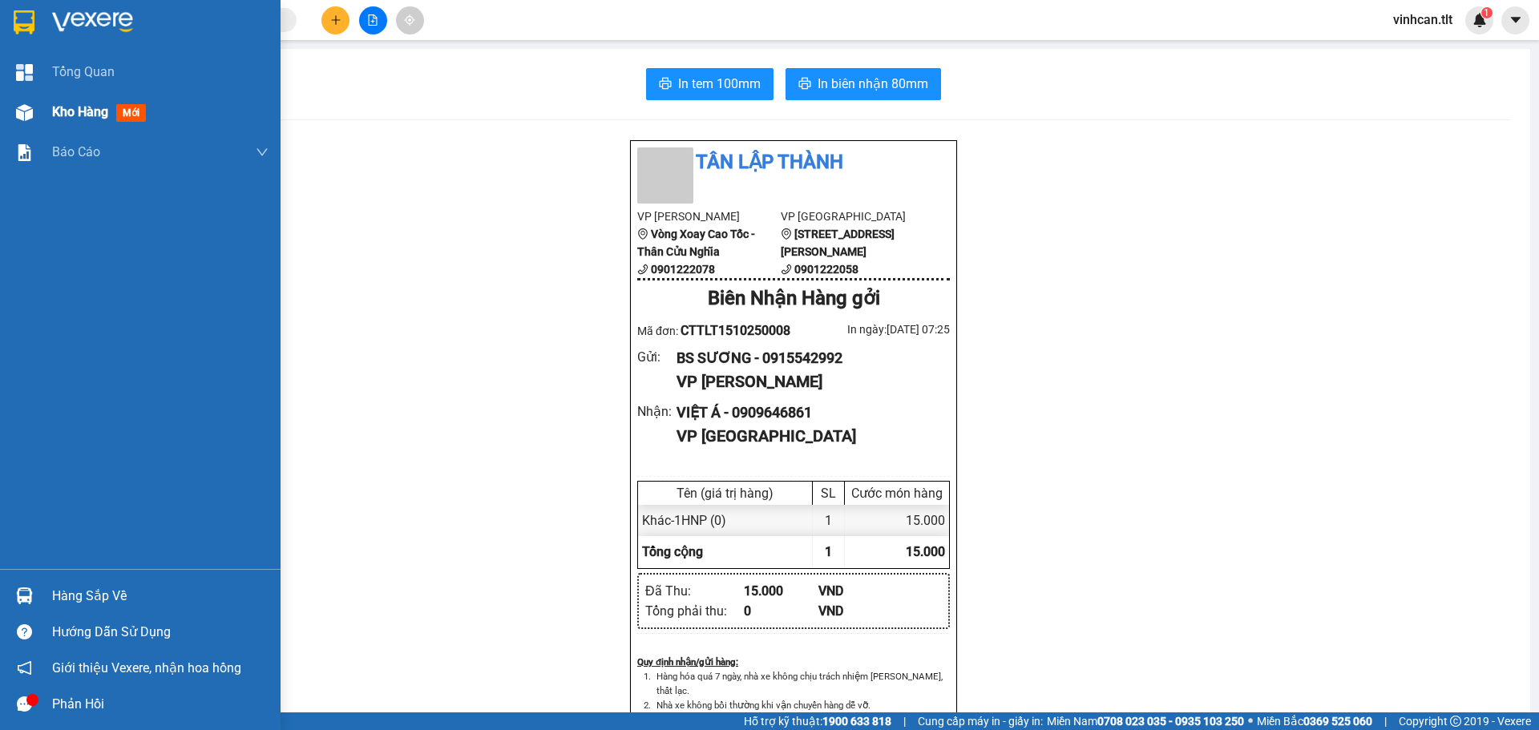
click at [26, 115] on img at bounding box center [24, 112] width 17 height 17
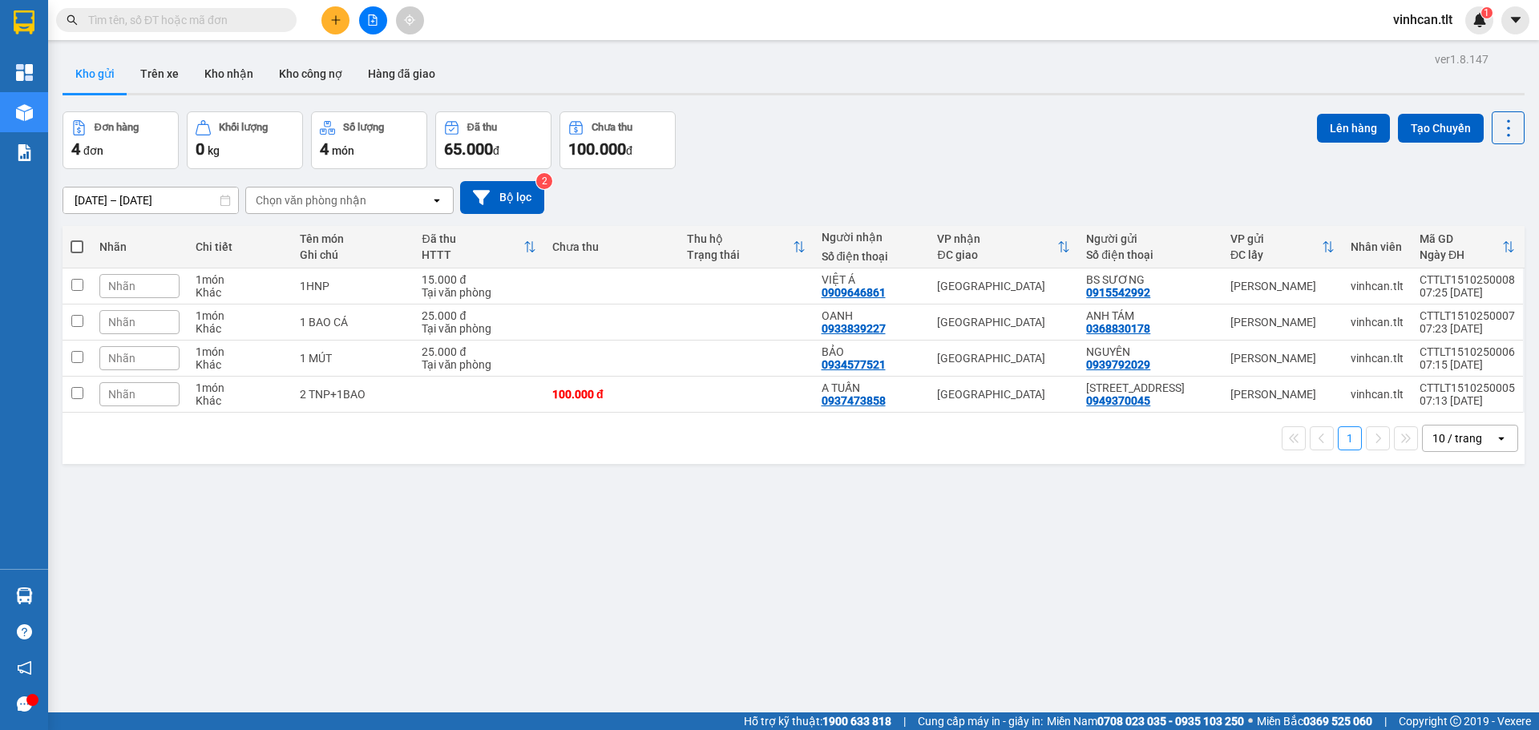
click at [73, 243] on span at bounding box center [77, 246] width 13 height 13
click at [77, 239] on input "checkbox" at bounding box center [77, 239] width 0 height 0
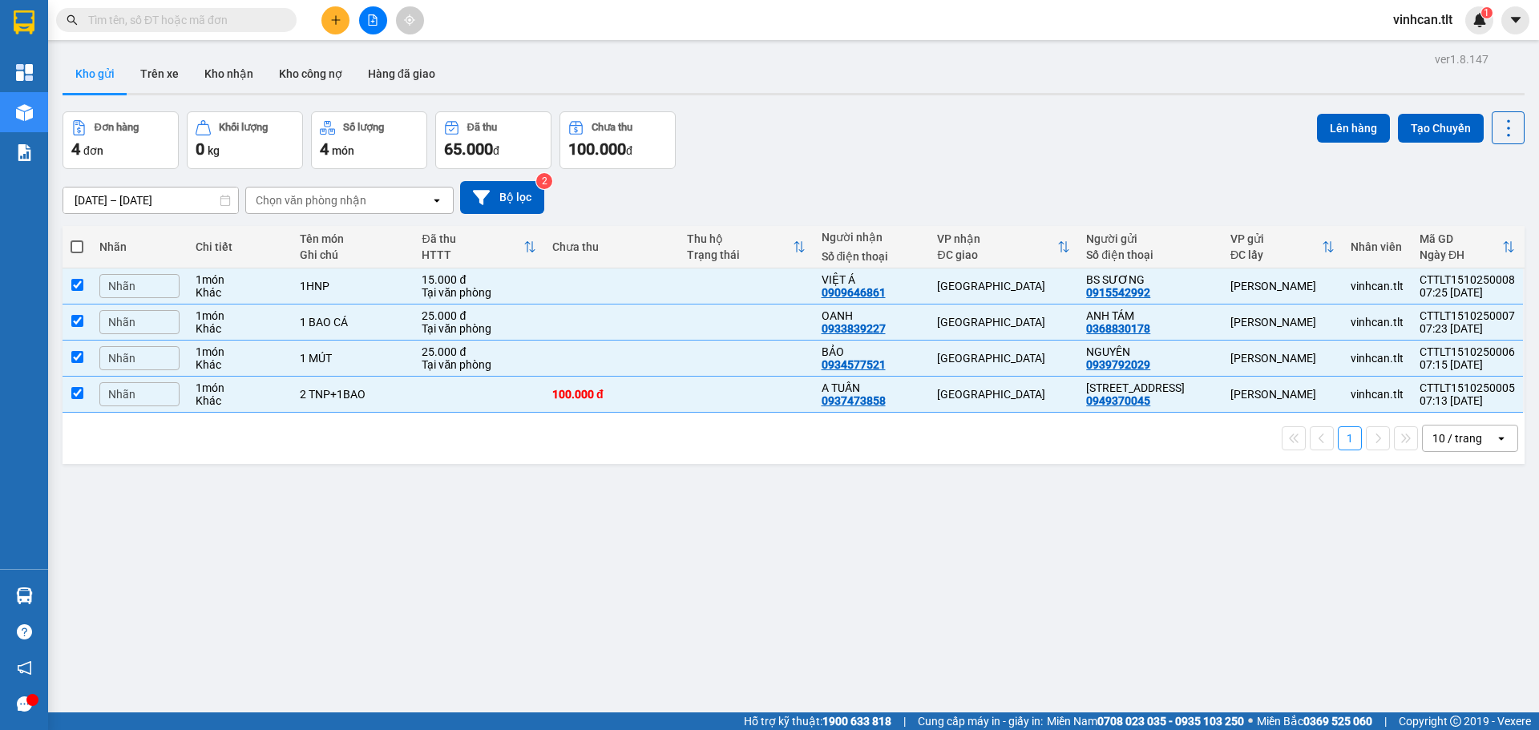
checkbox input "true"
click at [1341, 135] on button "Lên hàng" at bounding box center [1353, 128] width 73 height 29
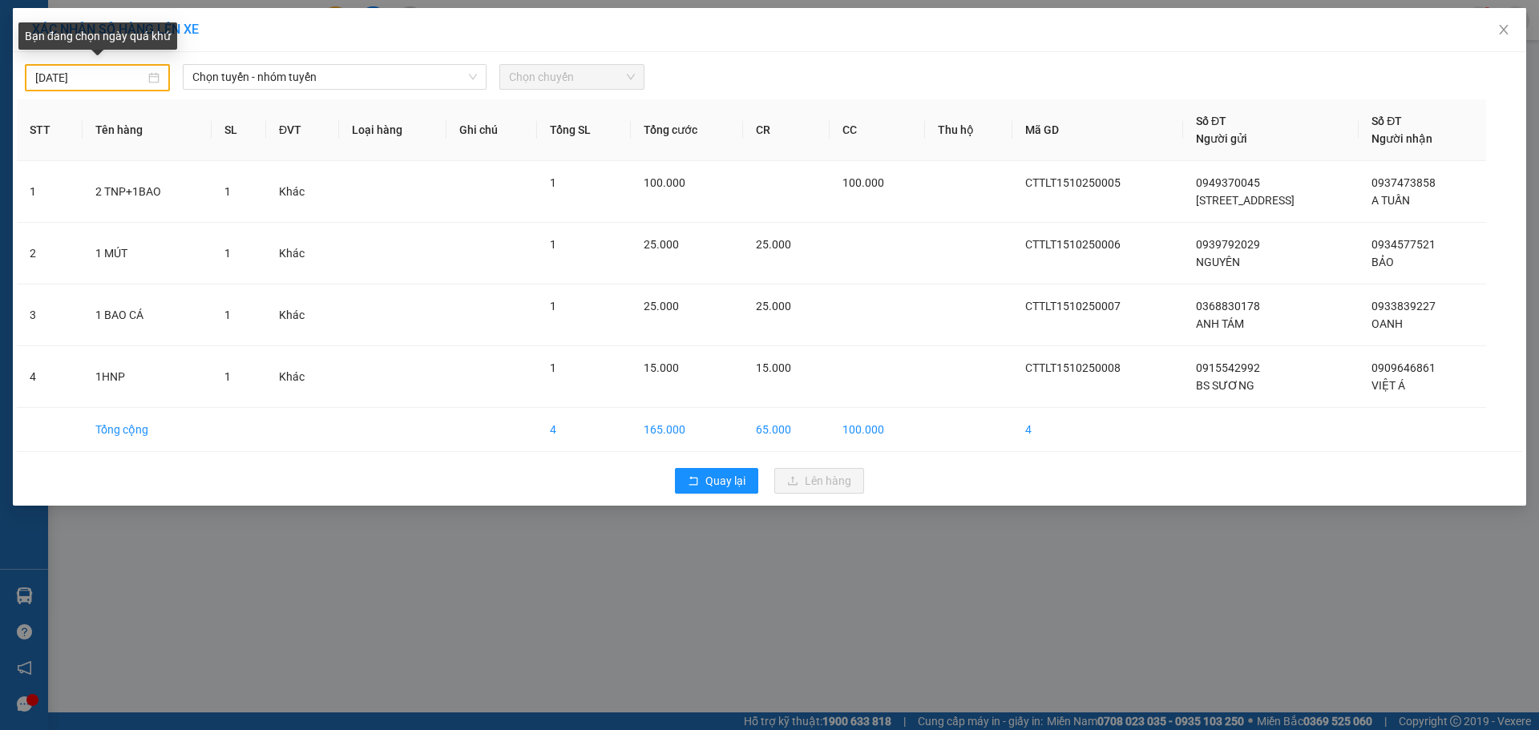
click at [100, 84] on input "[DATE]" at bounding box center [90, 78] width 110 height 18
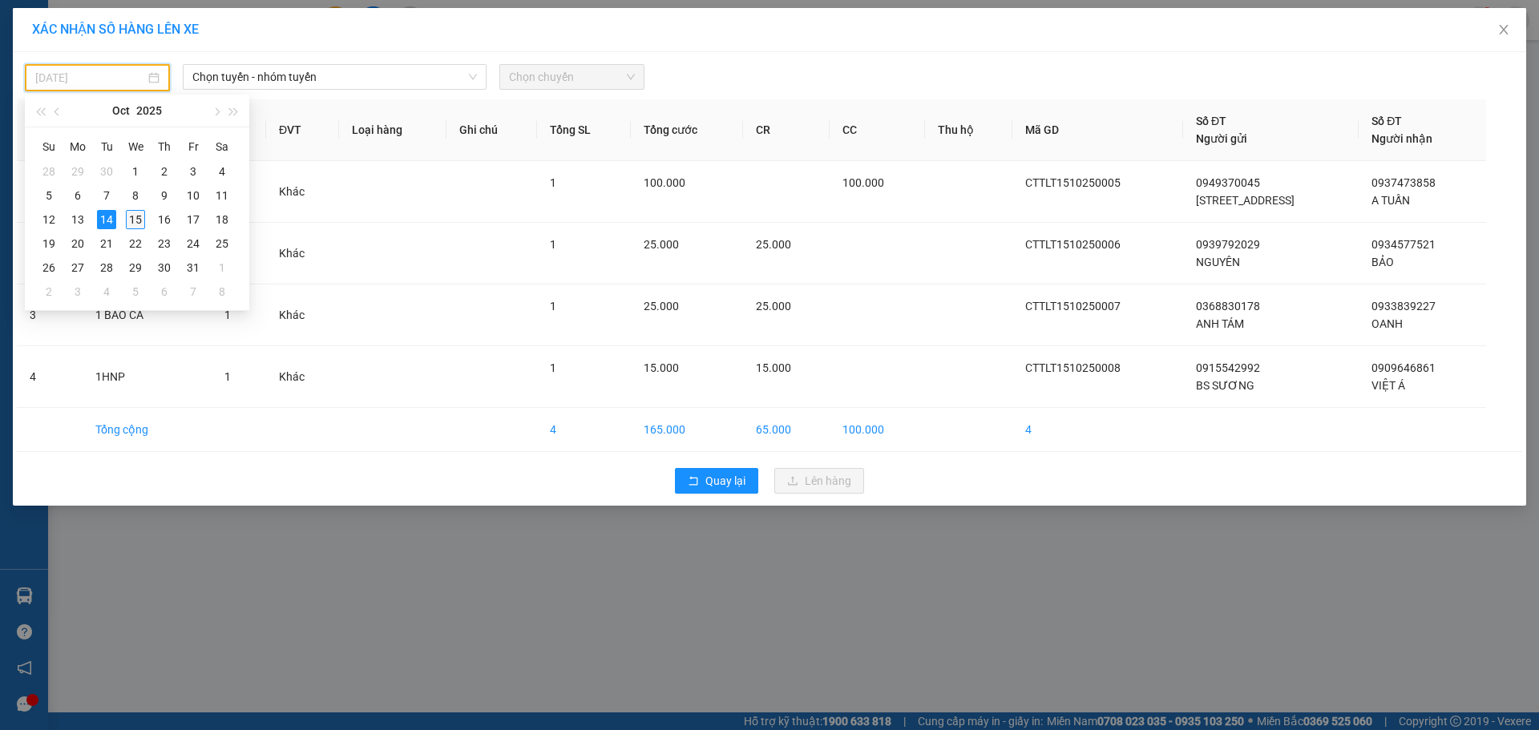
click at [136, 224] on div "15" at bounding box center [135, 219] width 19 height 19
type input "[DATE]"
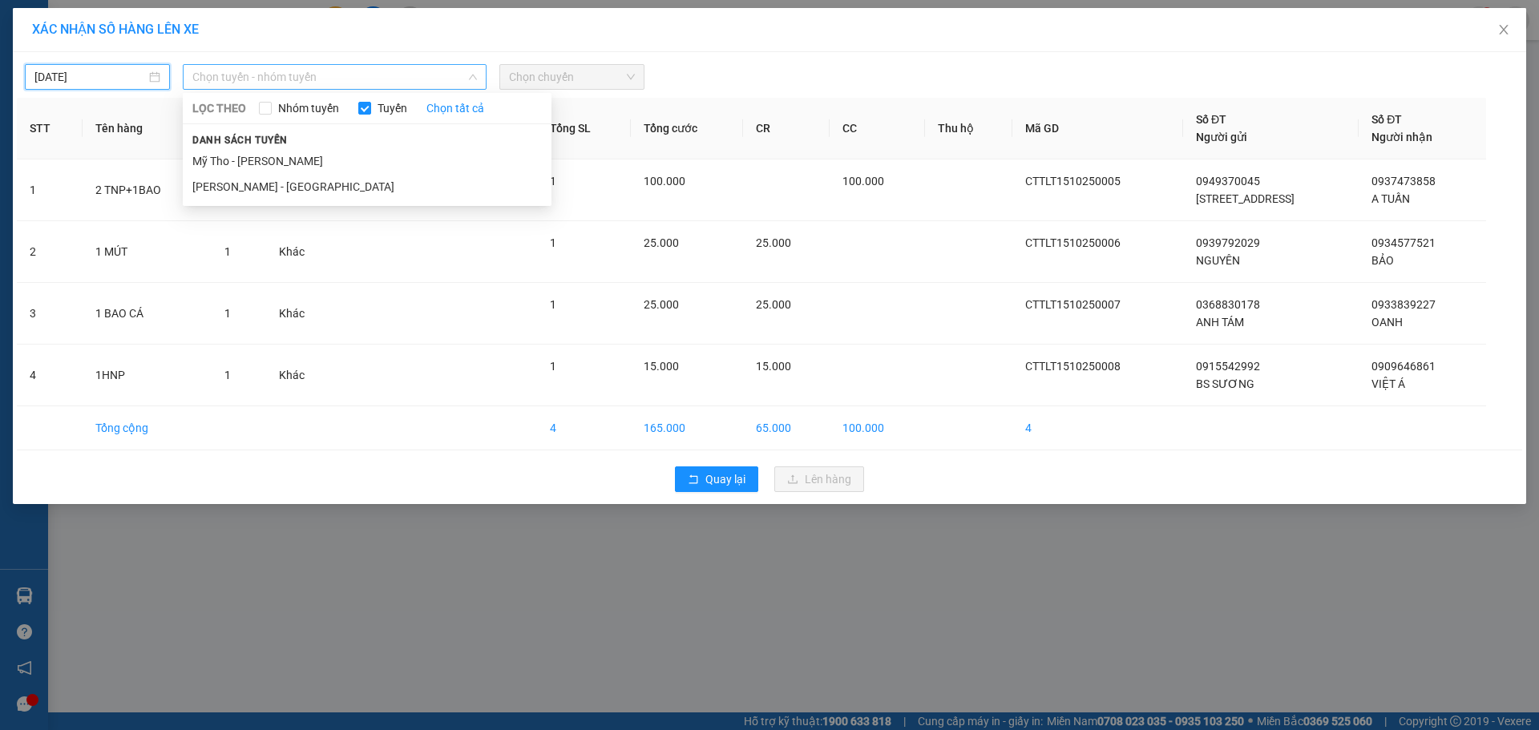
click at [319, 85] on span "Chọn tuyến - nhóm tuyến" at bounding box center [334, 77] width 284 height 24
click at [297, 166] on li "Mỹ Tho - [PERSON_NAME]" at bounding box center [367, 161] width 369 height 26
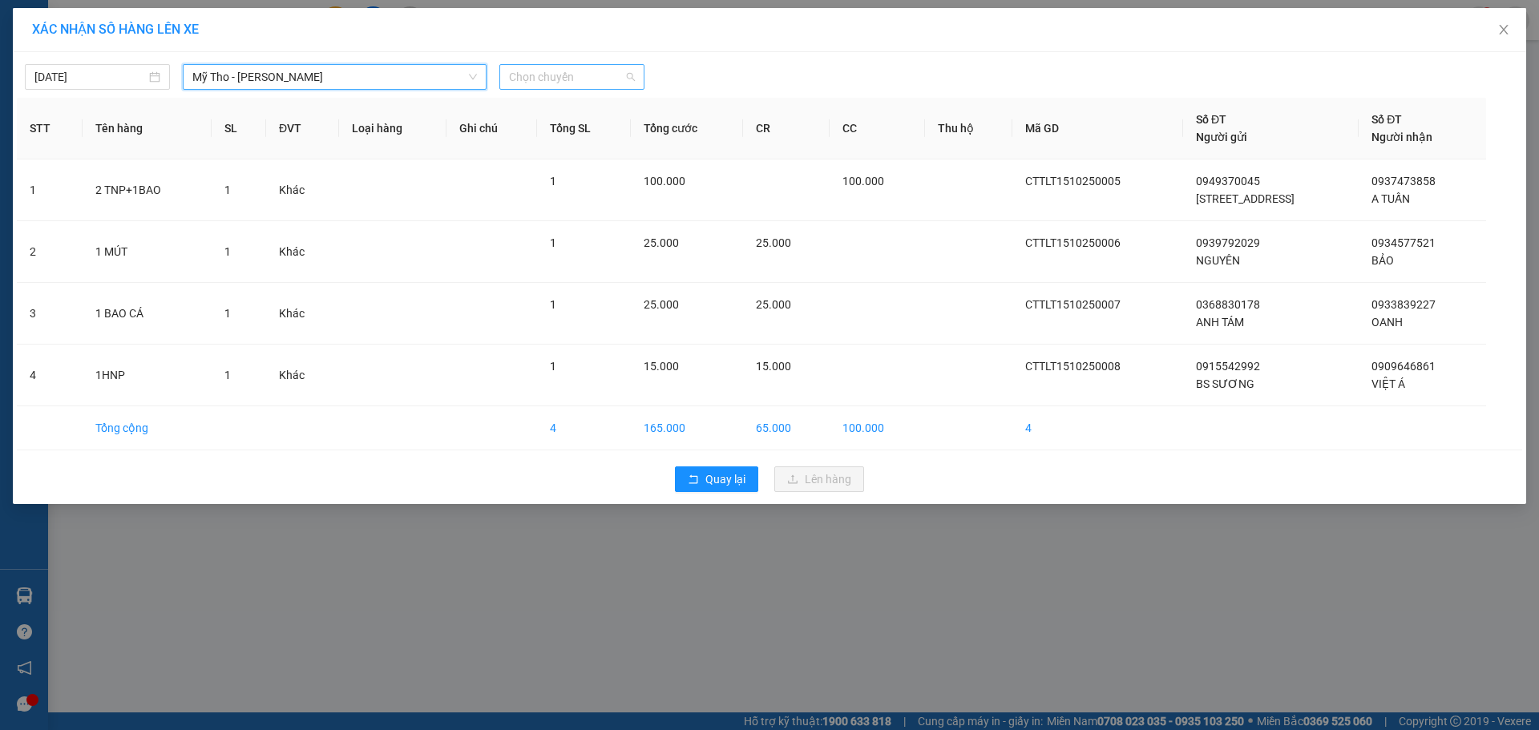
click at [591, 71] on span "Chọn chuyến" at bounding box center [572, 77] width 126 height 24
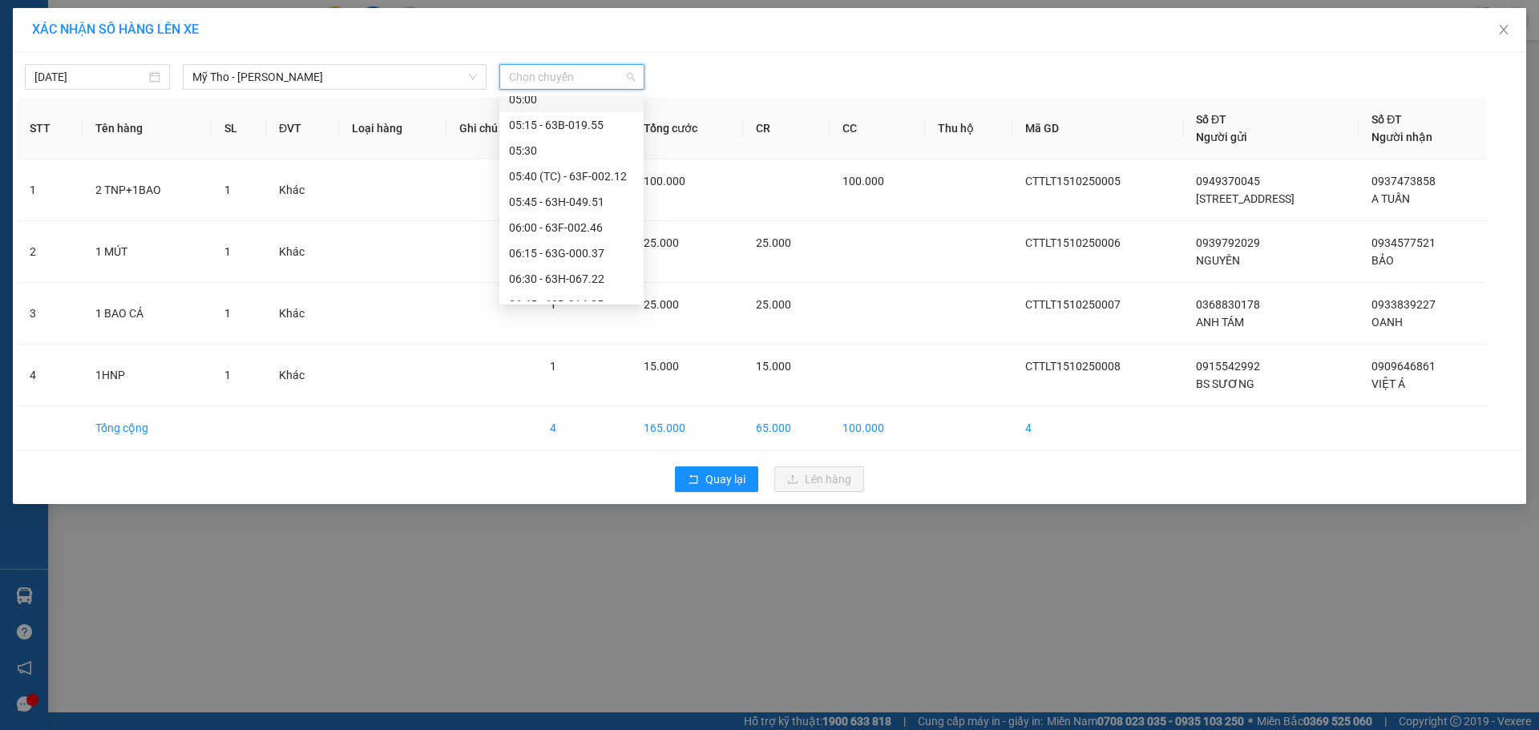
scroll to position [321, 0]
click at [599, 272] on div "07:00 - 63B-014.80" at bounding box center [571, 276] width 125 height 18
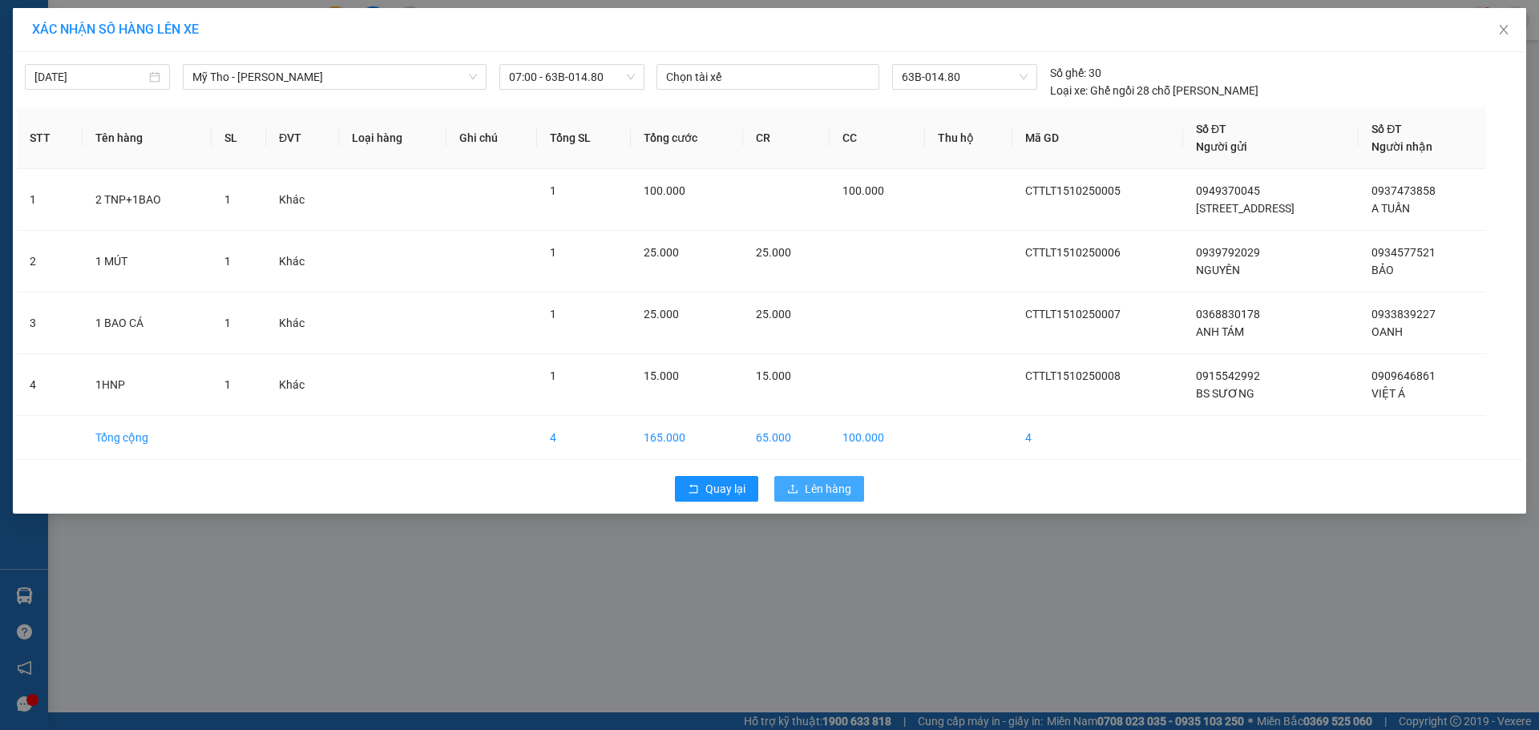
click at [820, 486] on span "Lên hàng" at bounding box center [828, 489] width 46 height 18
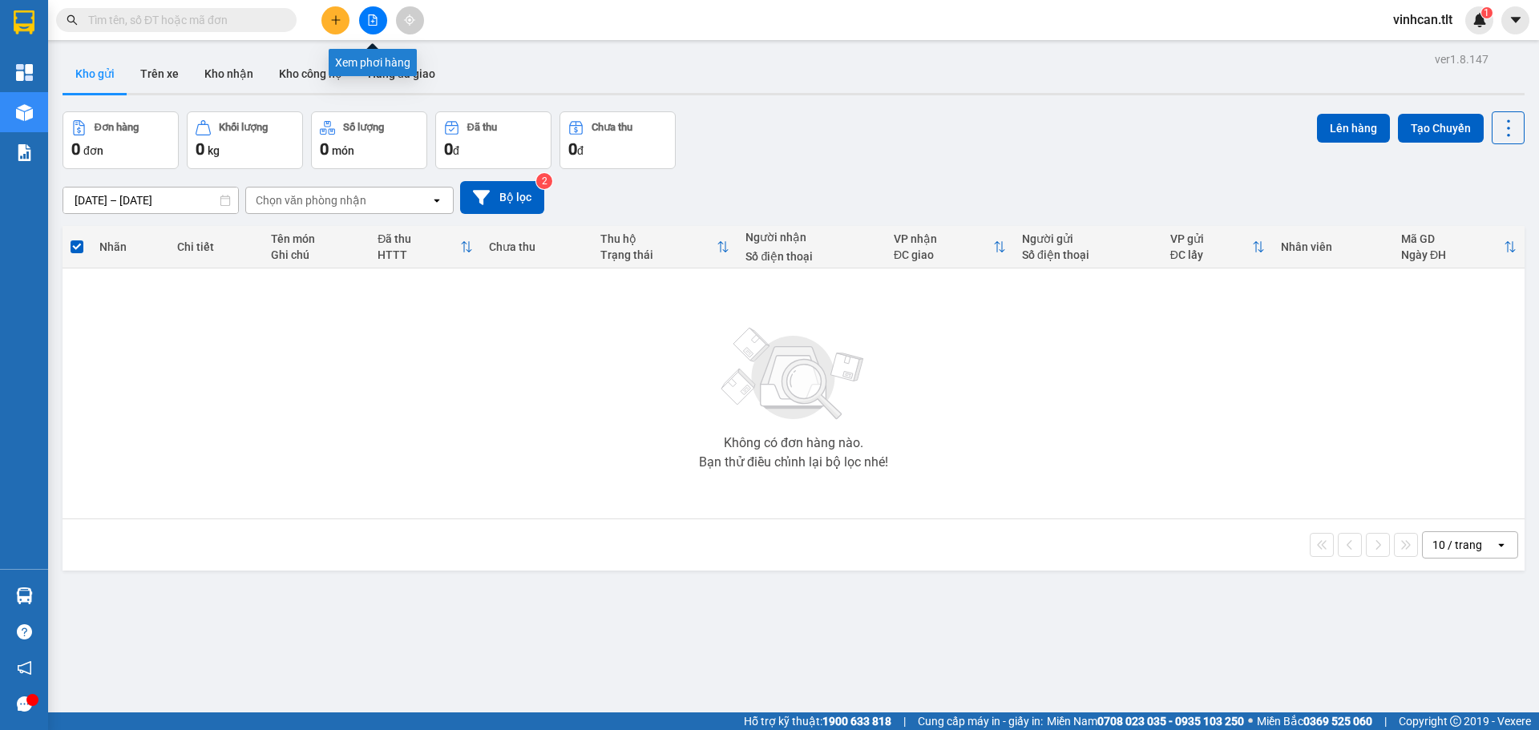
click at [369, 22] on icon "file-add" at bounding box center [372, 19] width 11 height 11
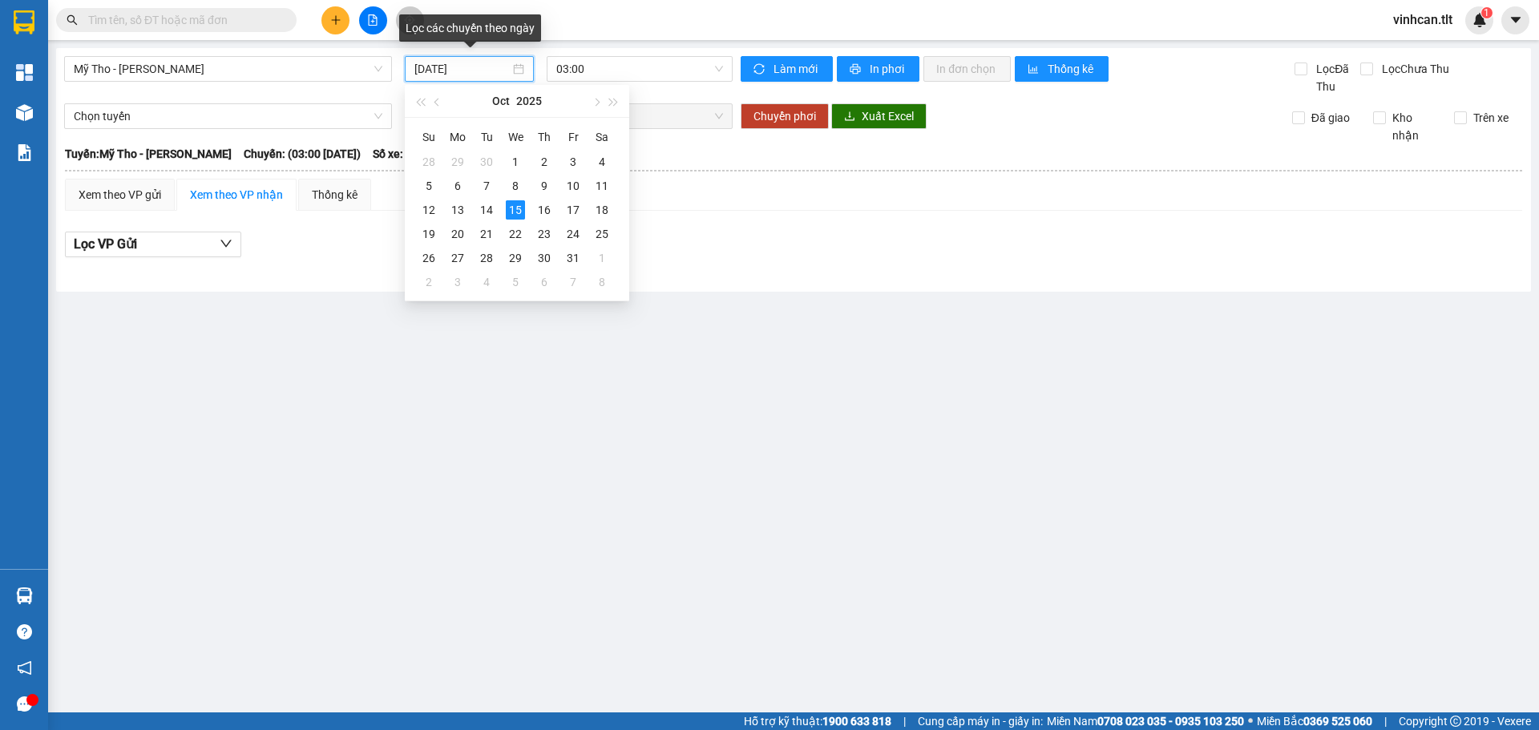
click at [471, 71] on input "[DATE]" at bounding box center [461, 69] width 95 height 18
type input "[DATE]"
click at [599, 67] on span "03:00" at bounding box center [639, 69] width 167 height 24
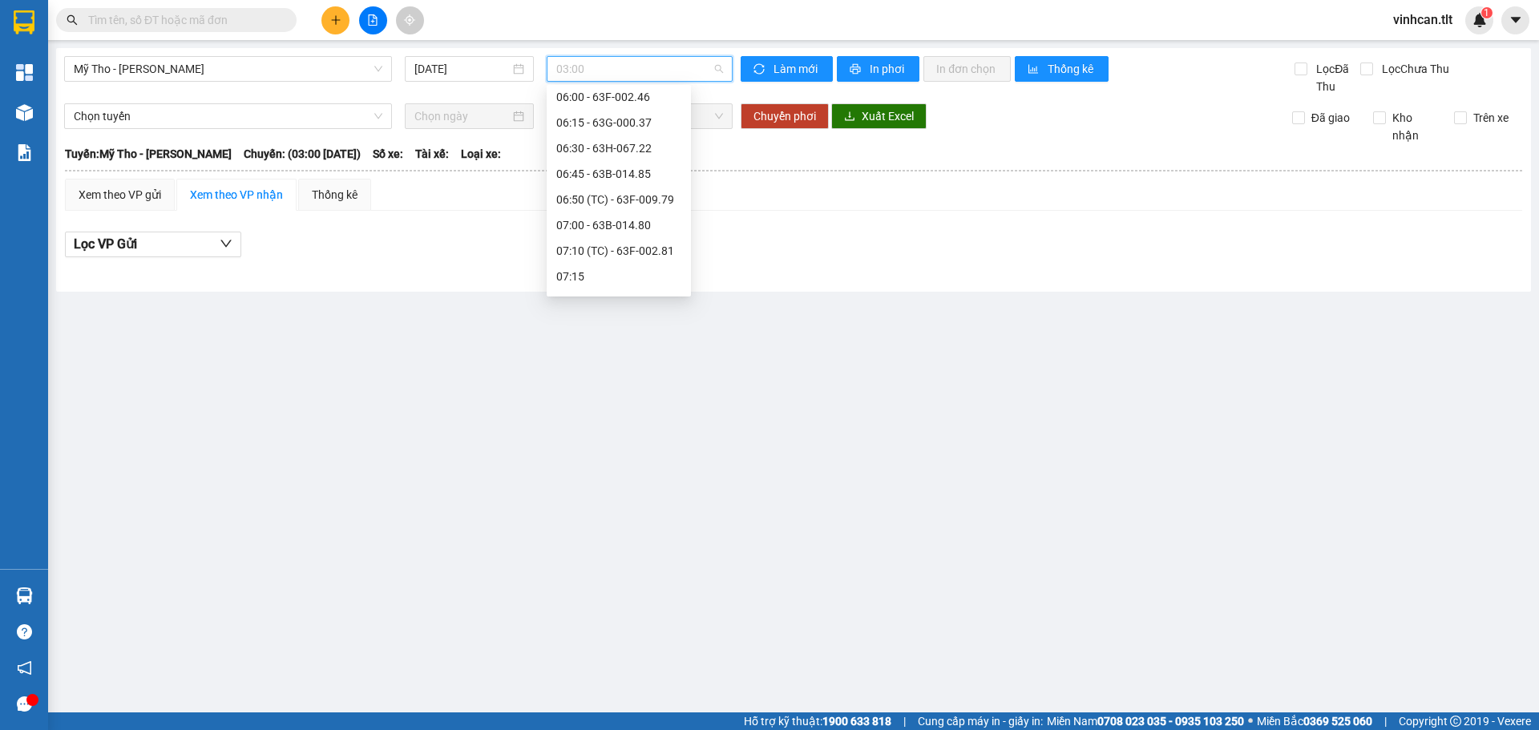
scroll to position [401, 0]
click at [631, 184] on div "07:00 - 63B-014.80" at bounding box center [618, 188] width 125 height 18
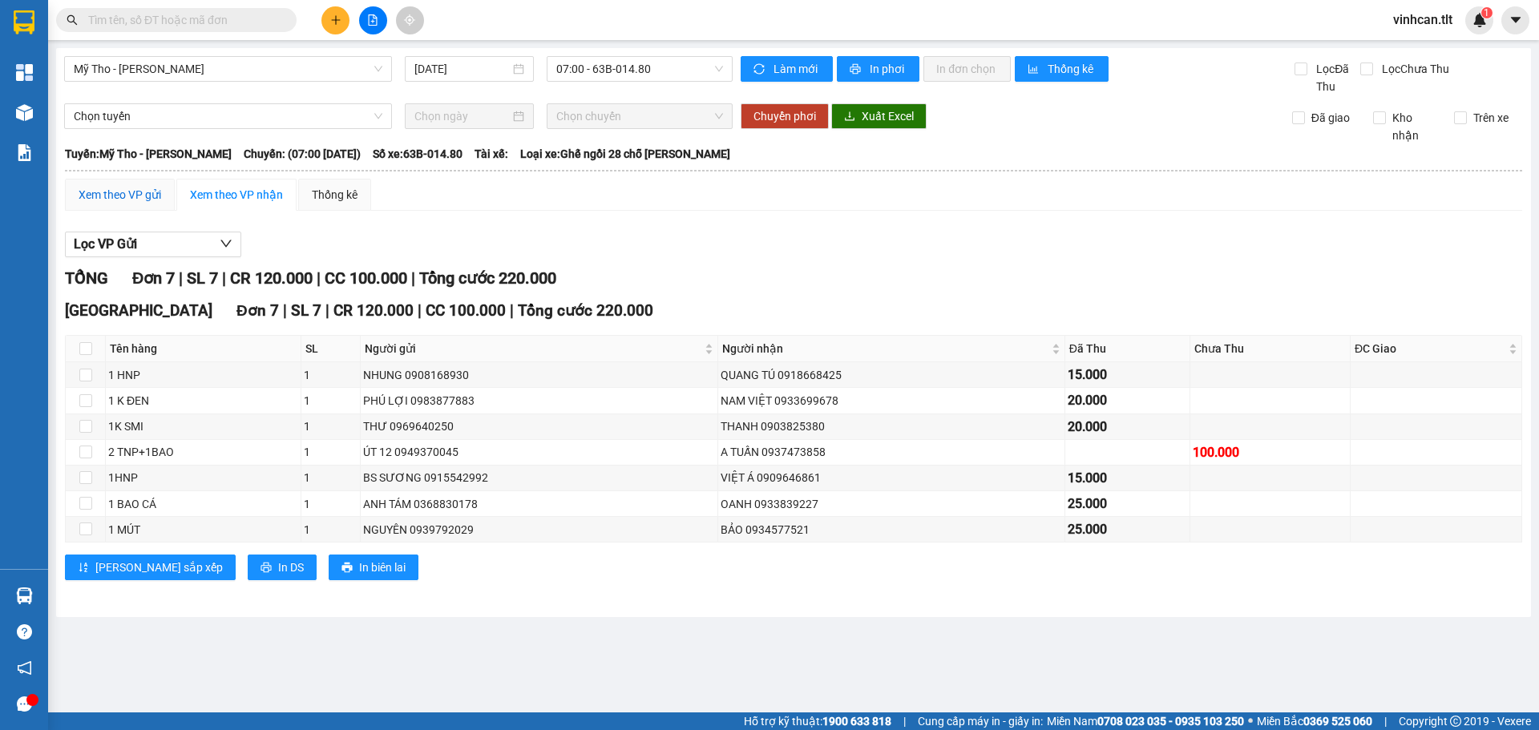
click at [110, 196] on div "Xem theo VP gửi" at bounding box center [120, 195] width 83 height 18
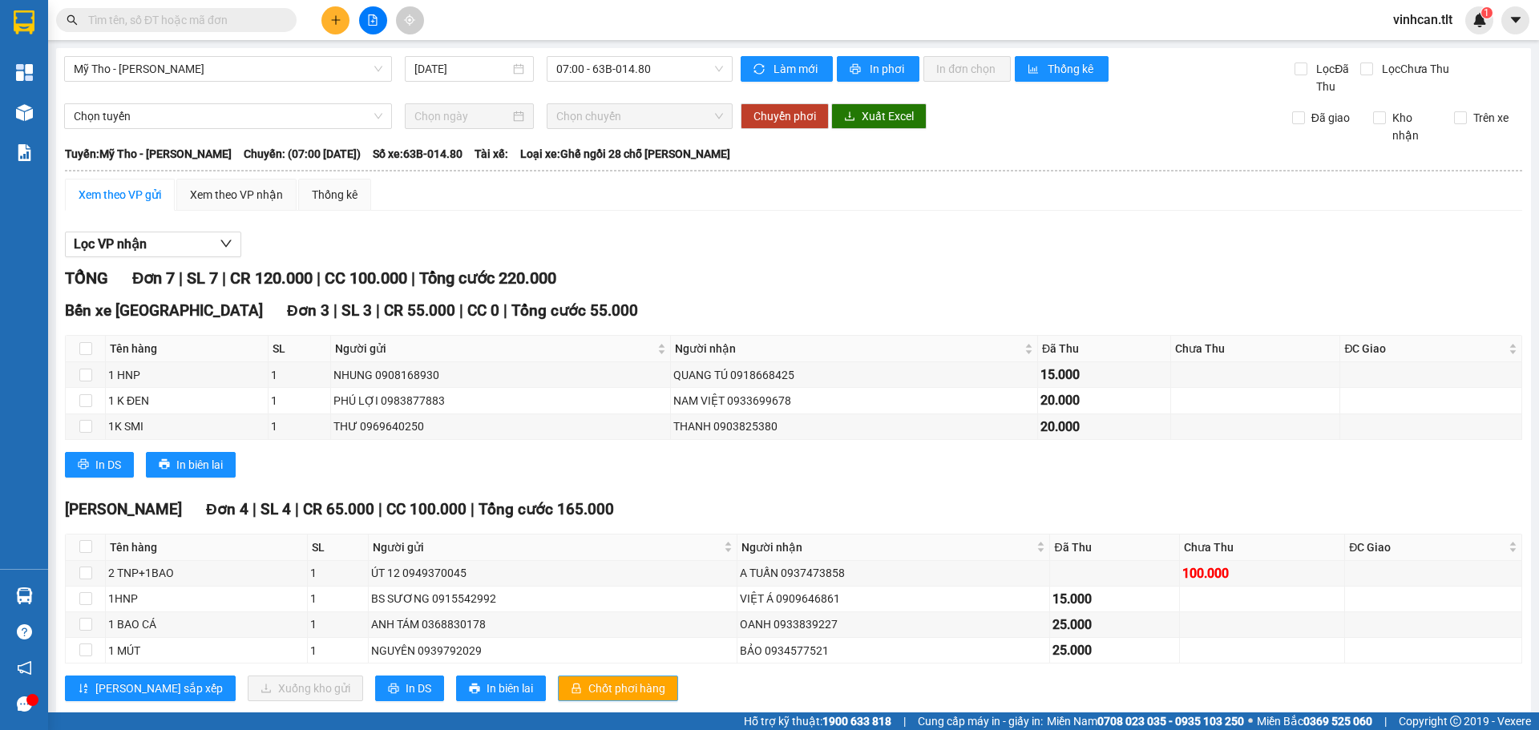
click at [588, 690] on span "Chốt phơi hàng" at bounding box center [626, 689] width 77 height 18
click at [341, 22] on button at bounding box center [335, 20] width 28 height 28
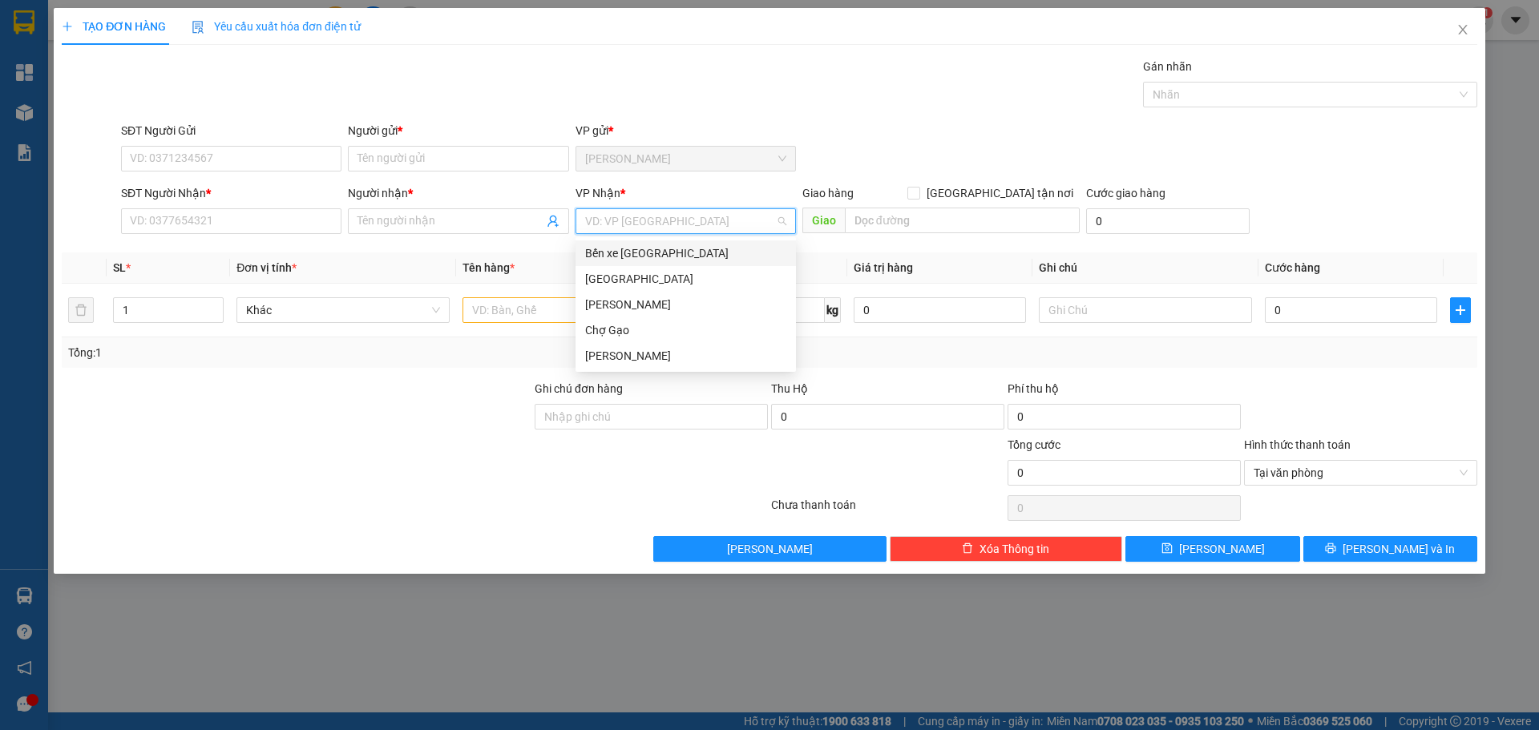
click at [659, 217] on input "search" at bounding box center [680, 221] width 190 height 24
drag, startPoint x: 637, startPoint y: 273, endPoint x: 627, endPoint y: 280, distance: 11.6
click at [639, 273] on div "[GEOGRAPHIC_DATA]" at bounding box center [685, 279] width 201 height 18
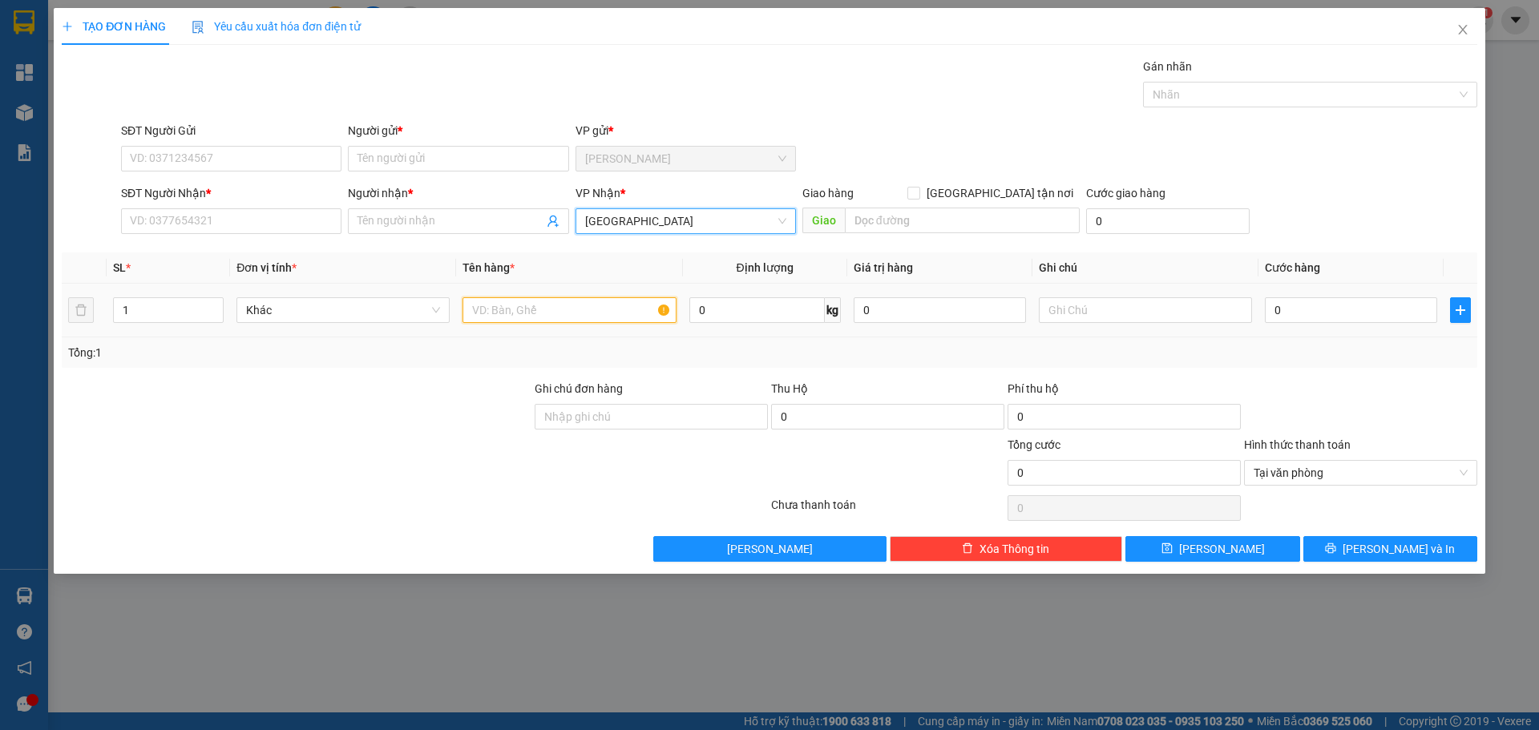
click at [544, 311] on input "text" at bounding box center [568, 310] width 213 height 26
paste input "Đ"
type input "1X ĐEN"
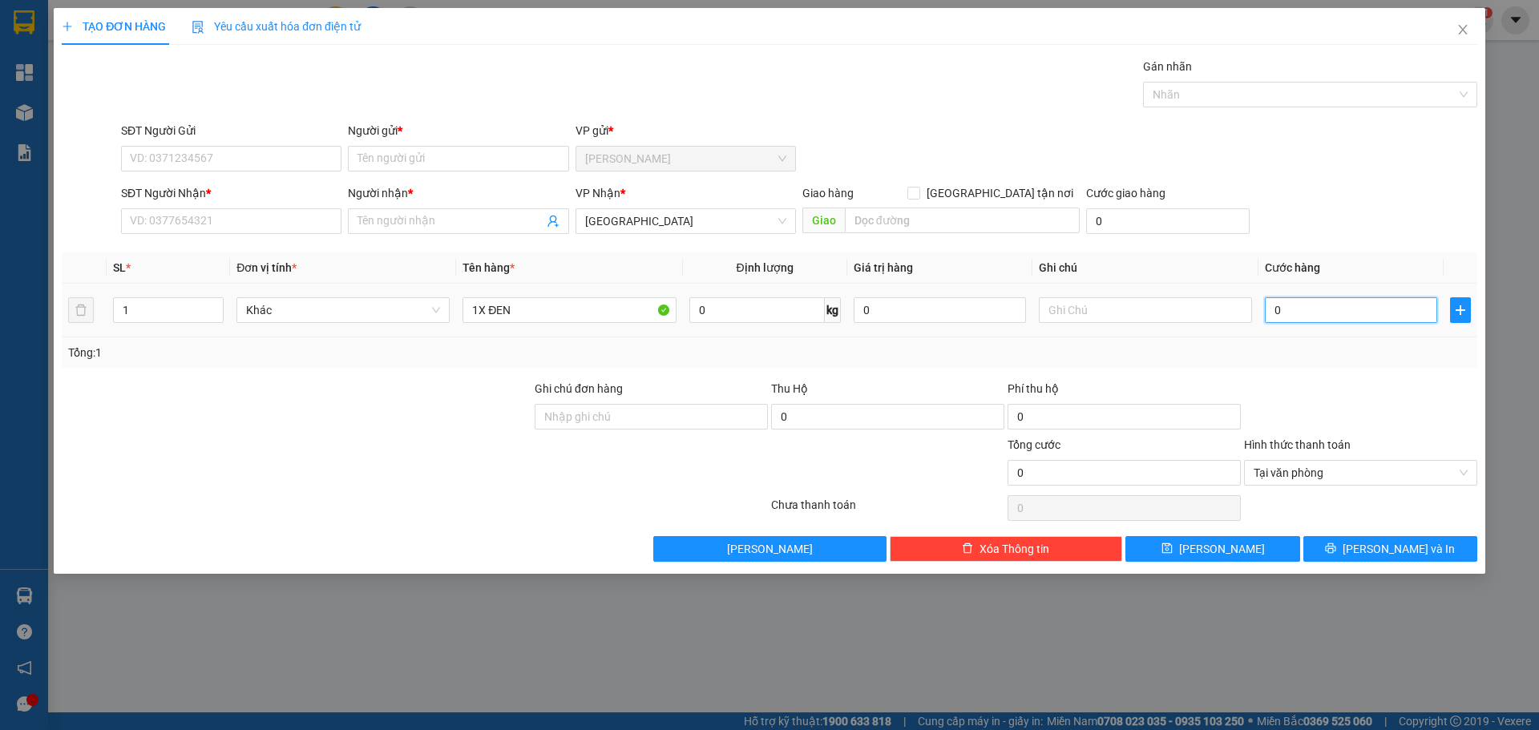
click at [1334, 312] on input "0" at bounding box center [1350, 310] width 172 height 26
type input "2"
type input "20"
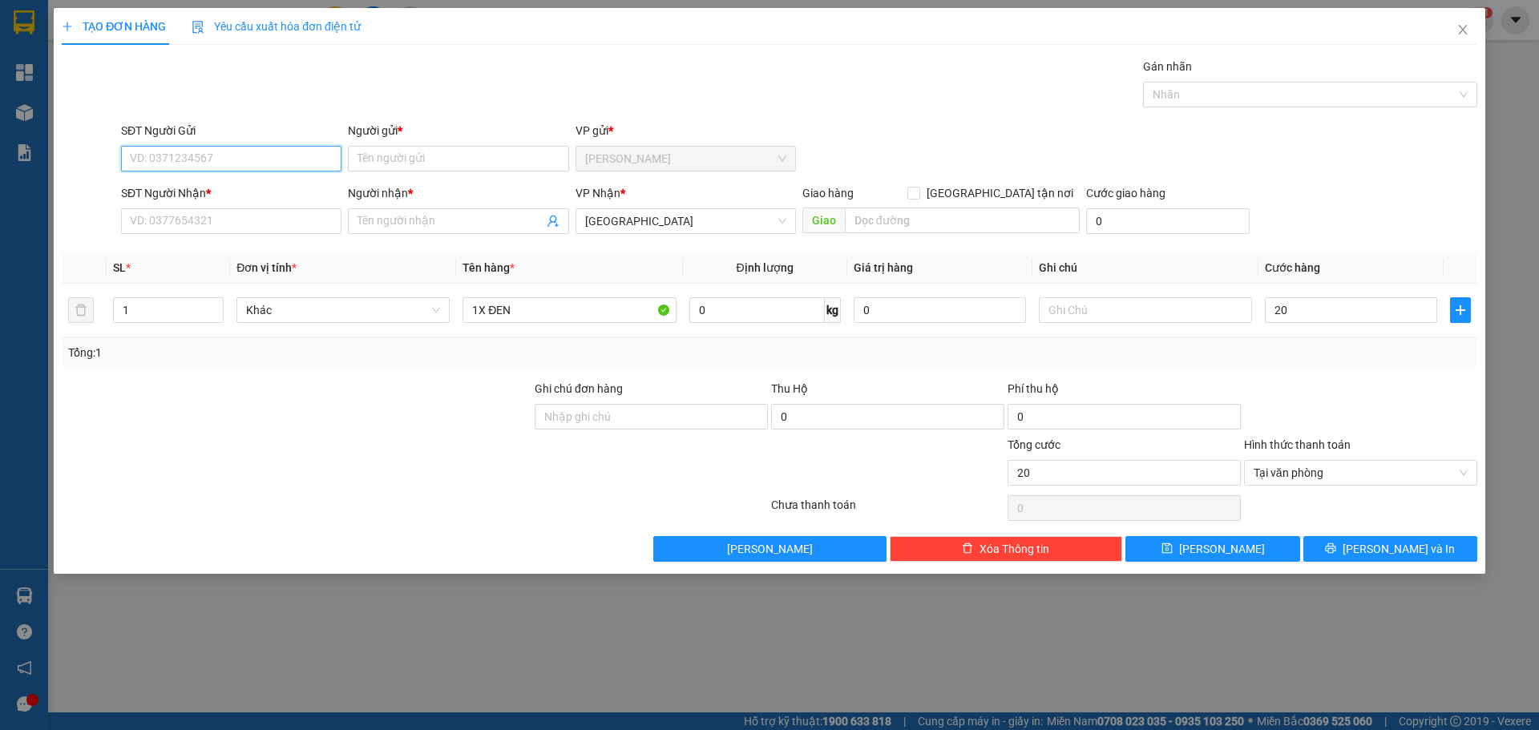
type input "20.000"
drag, startPoint x: 292, startPoint y: 166, endPoint x: 280, endPoint y: 174, distance: 15.1
click at [291, 167] on input "SĐT Người Gửi" at bounding box center [231, 159] width 220 height 26
drag, startPoint x: 279, startPoint y: 182, endPoint x: 294, endPoint y: 169, distance: 19.9
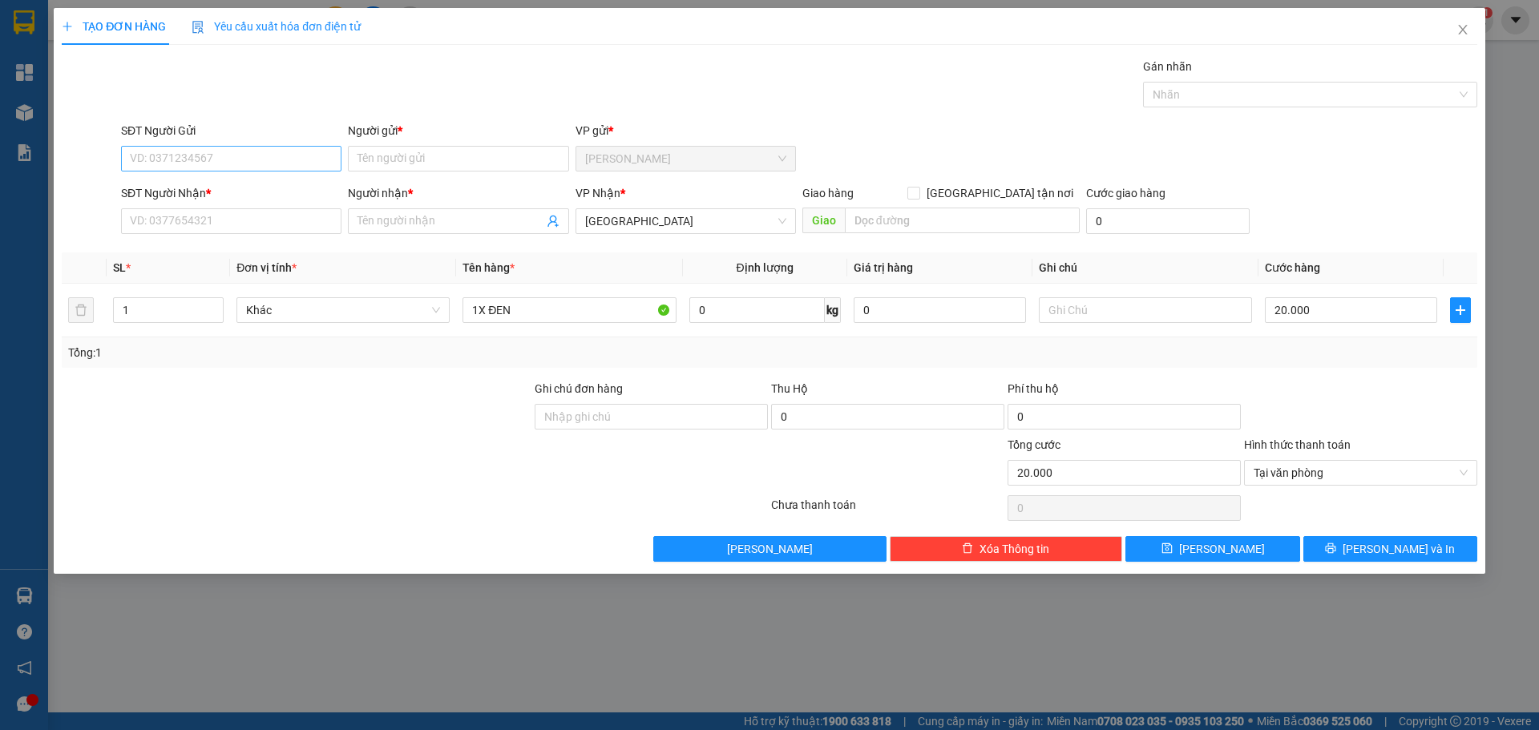
click at [292, 171] on form "SĐT Người Gửi VD: 0371234567 Người gửi * Tên người gửi VP gửi * [PERSON_NAME] S…" at bounding box center [769, 181] width 1415 height 119
click at [280, 178] on form "SĐT Người Gửi VD: 0371234567 Người gửi * Tên người gửi VP gửi * [PERSON_NAME] S…" at bounding box center [769, 181] width 1415 height 119
click at [284, 152] on input "SĐT Người Gửi" at bounding box center [231, 159] width 220 height 26
type input "0704652359"
click at [426, 155] on input "Người gửi *" at bounding box center [458, 159] width 220 height 26
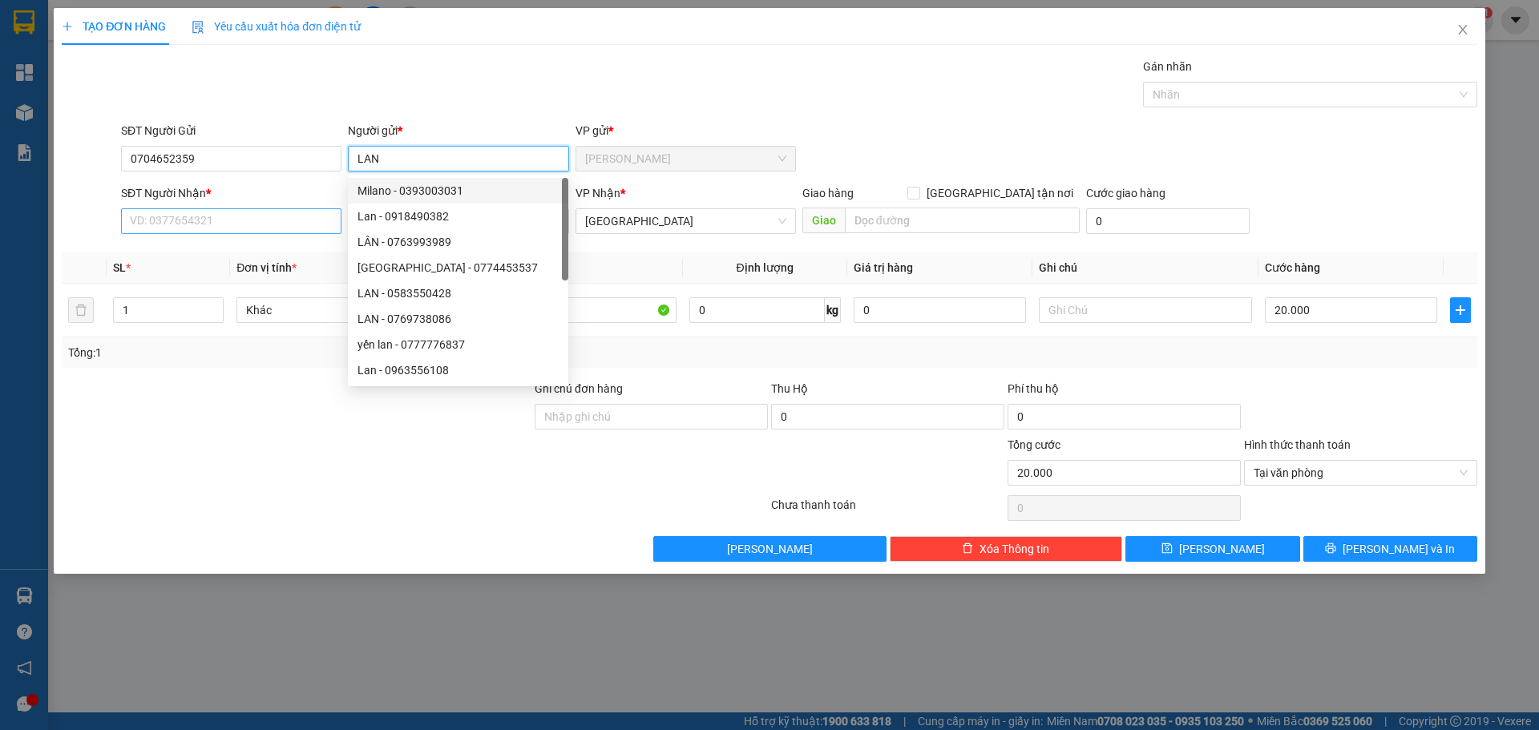
type input "LAN"
click at [233, 225] on input "SĐT Người Nhận *" at bounding box center [231, 221] width 220 height 26
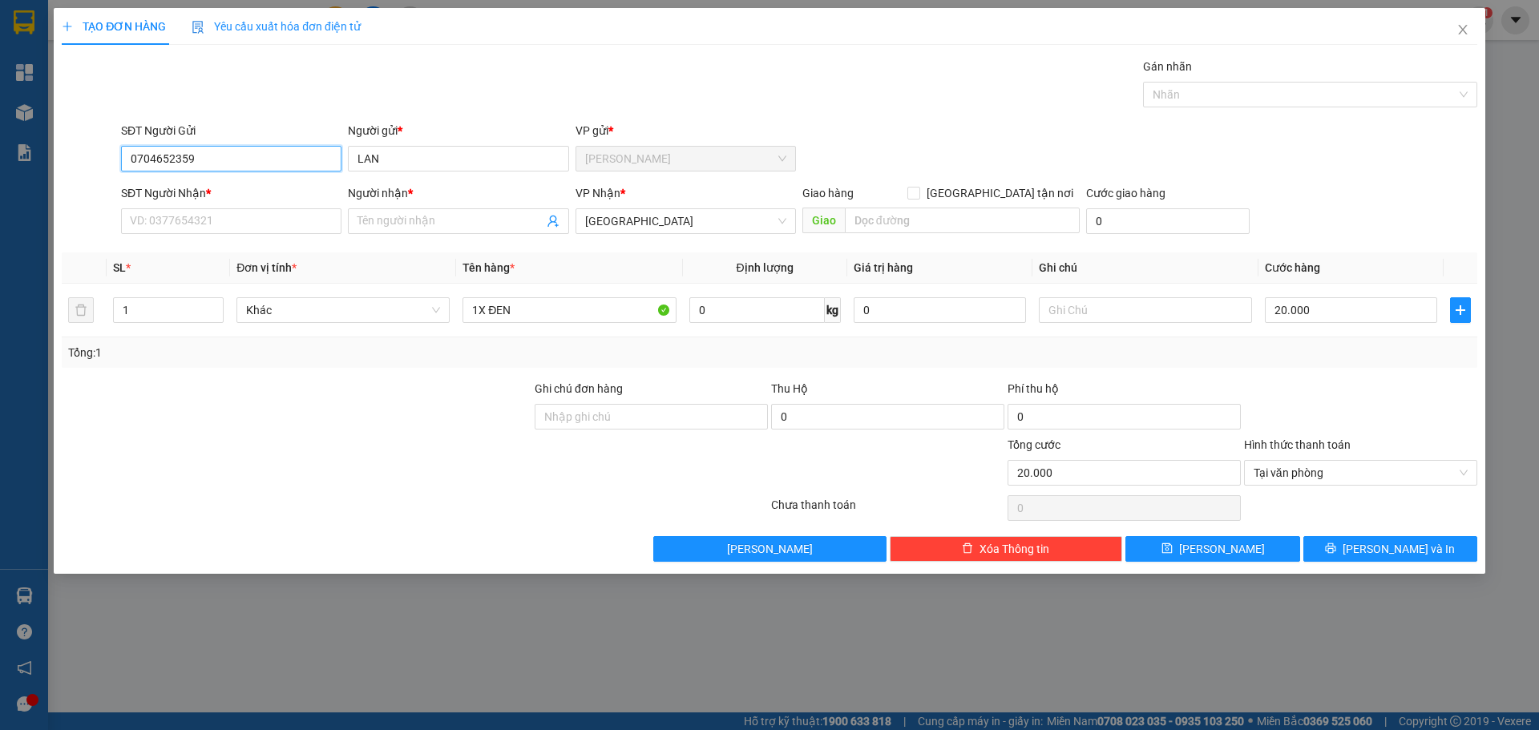
click at [208, 157] on input "0704652359" at bounding box center [231, 159] width 220 height 26
type input "0"
click at [392, 153] on input "LAN" at bounding box center [458, 159] width 220 height 26
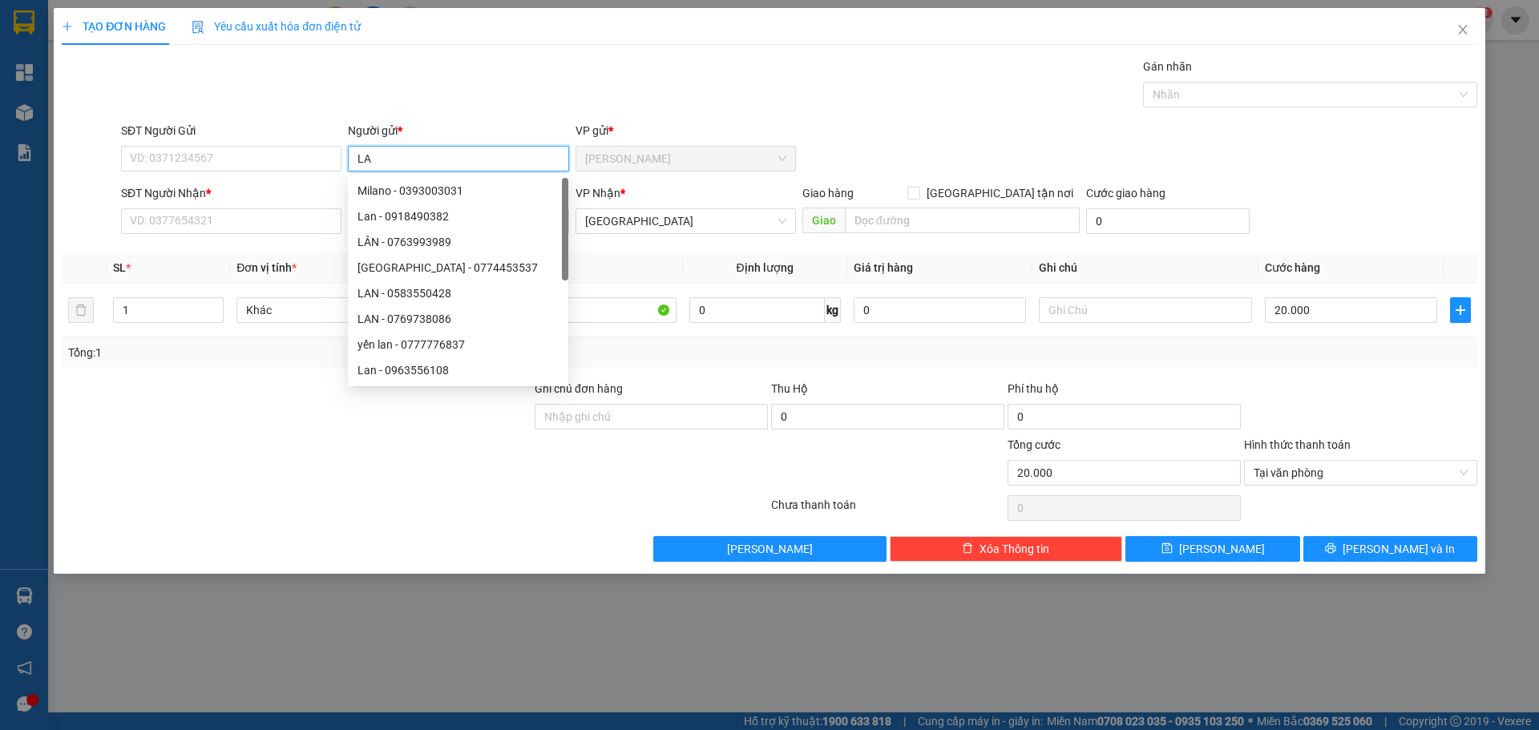
type input "L"
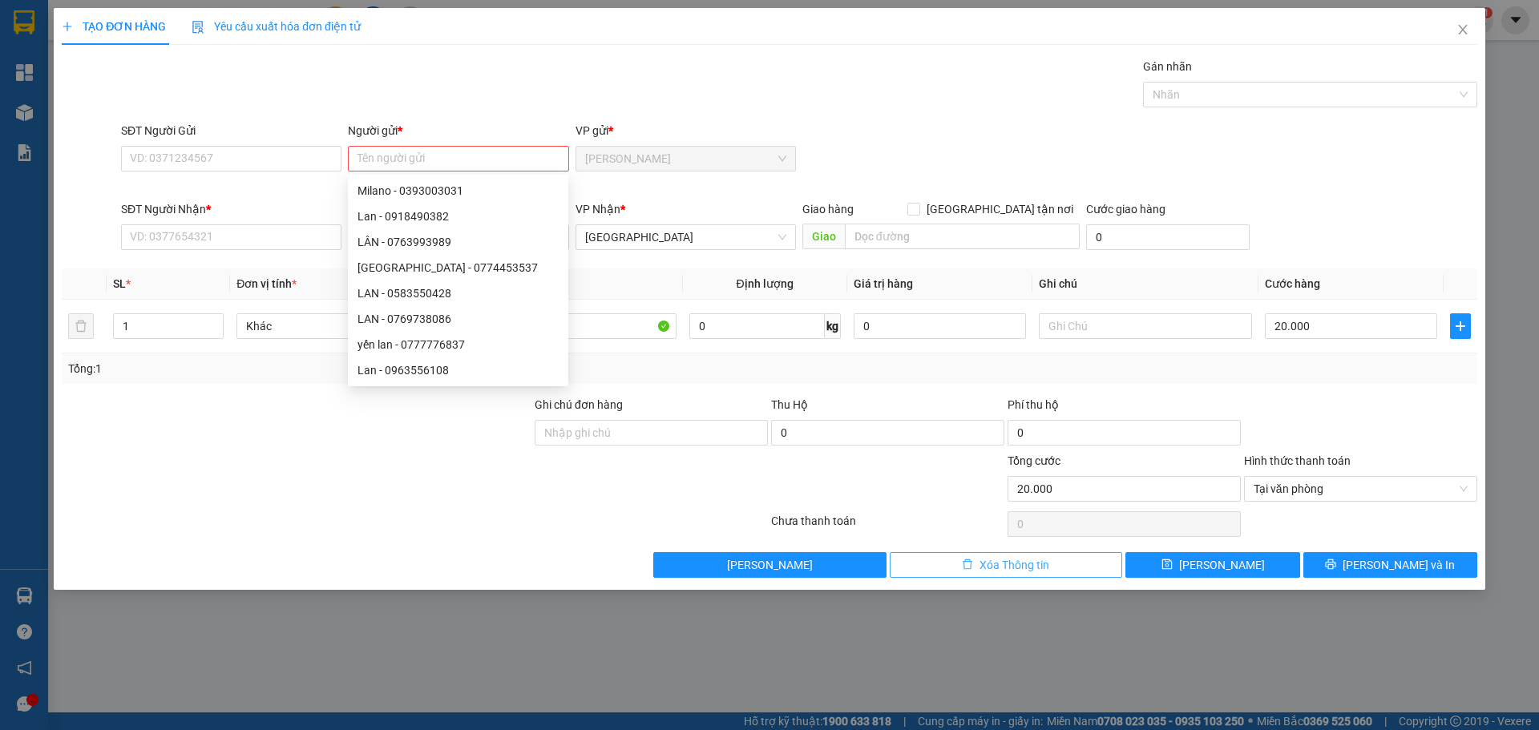
click at [1055, 563] on button "Xóa Thông tin" at bounding box center [1005, 565] width 233 height 26
type input "0"
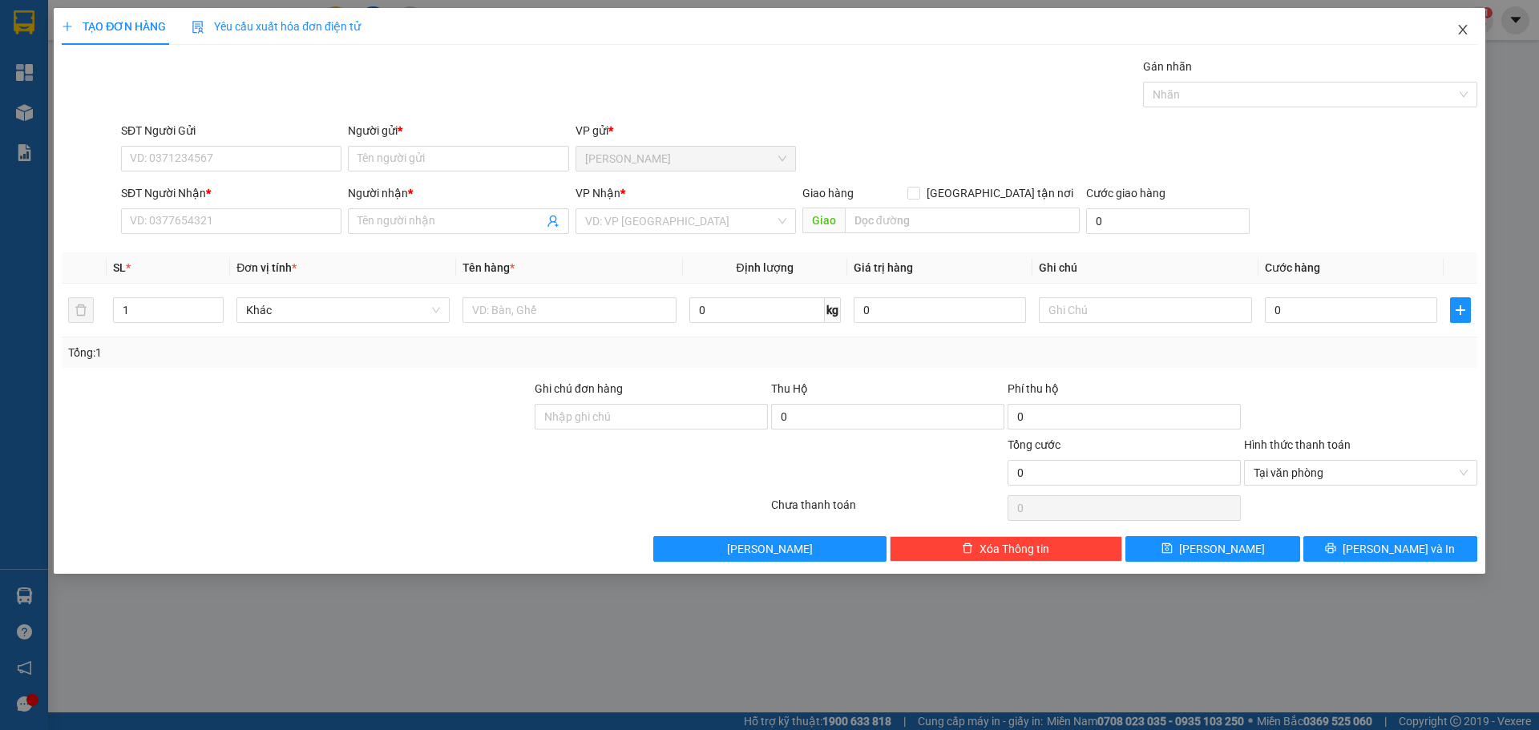
click at [1460, 33] on icon "close" at bounding box center [1462, 30] width 9 height 10
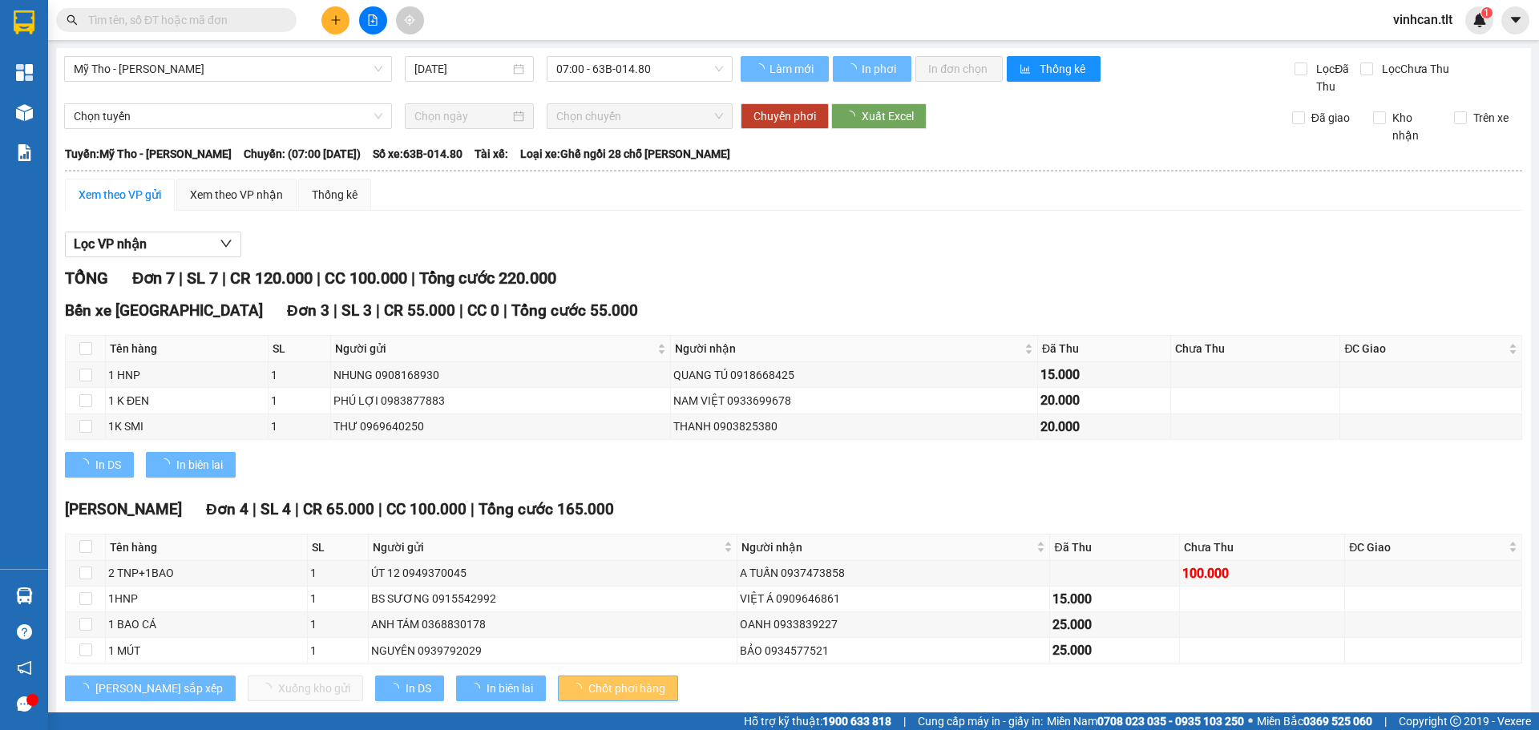
click at [1013, 257] on div at bounding box center [793, 257] width 1457 height 1
